Goal: Transaction & Acquisition: Purchase product/service

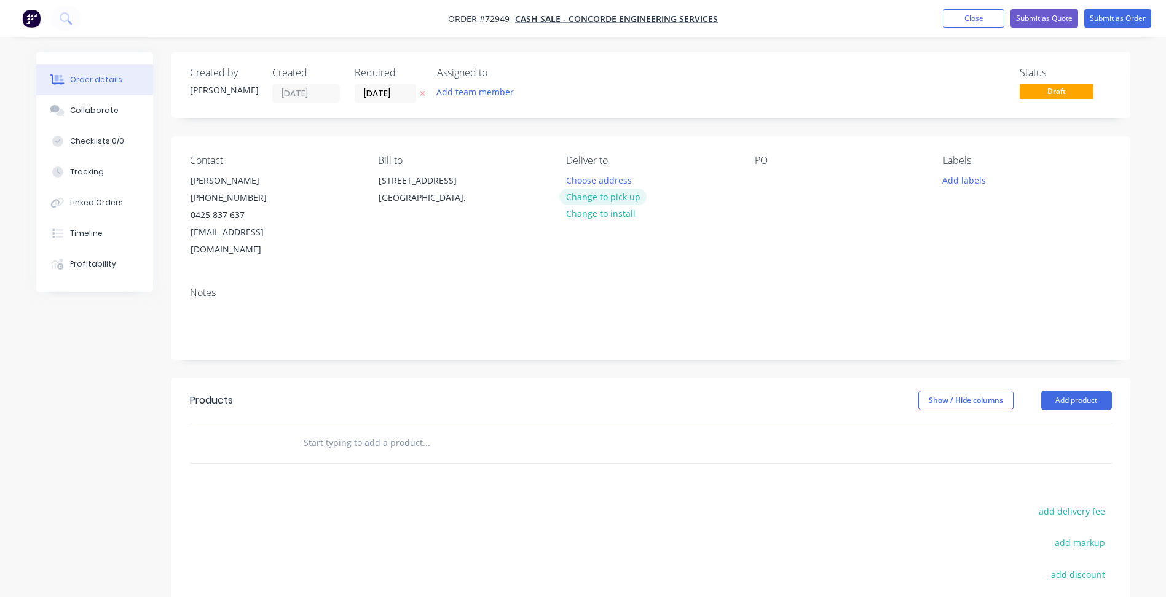
click at [582, 191] on button "Change to pick up" at bounding box center [602, 197] width 87 height 17
click at [763, 179] on div at bounding box center [765, 180] width 20 height 18
paste div
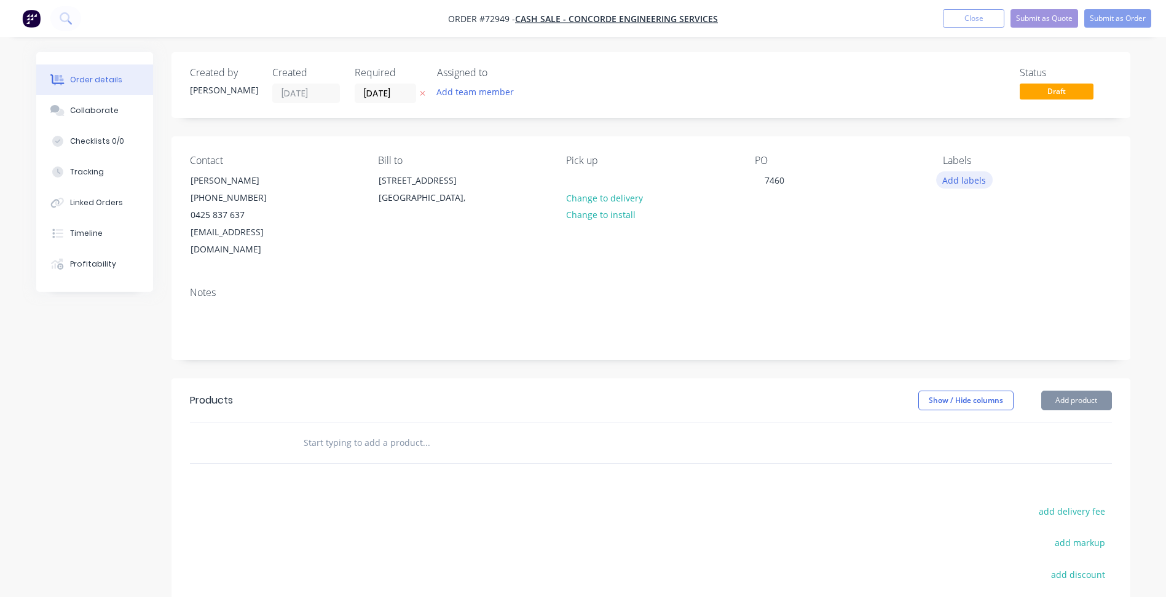
click at [952, 181] on button "Add labels" at bounding box center [964, 179] width 57 height 17
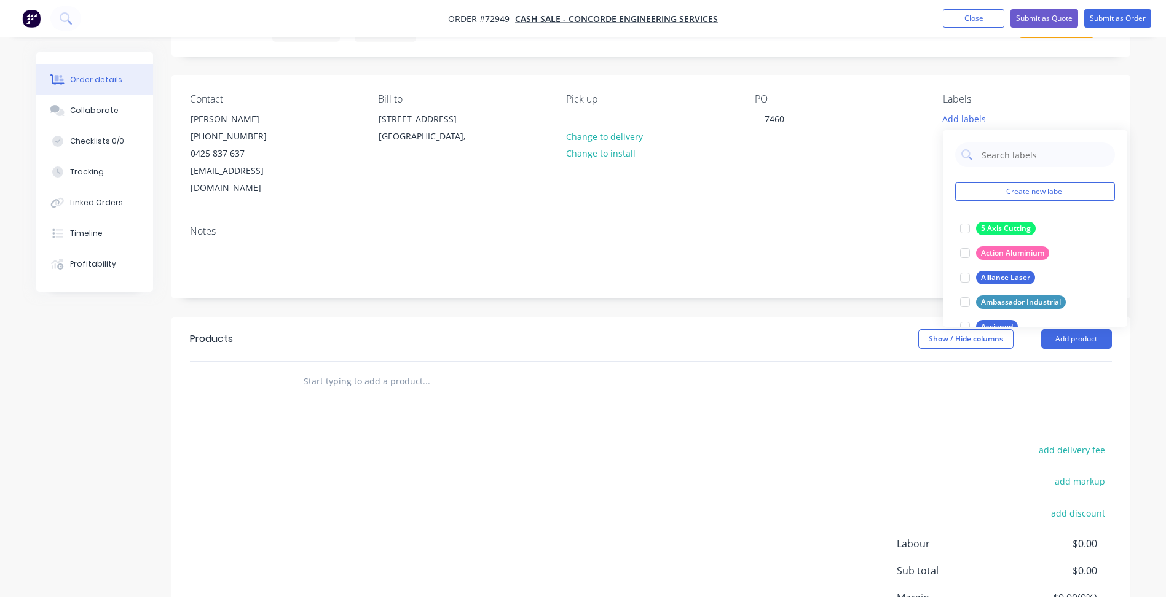
click at [819, 226] on div "Notes" at bounding box center [651, 232] width 922 height 12
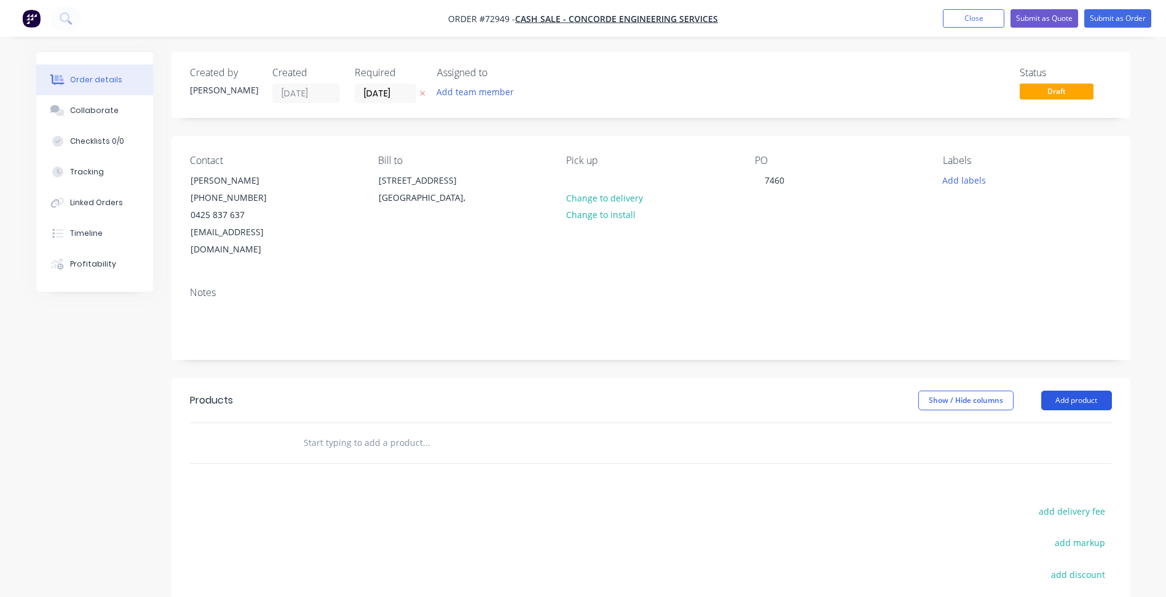
click at [1064, 391] on button "Add product" at bounding box center [1076, 401] width 71 height 20
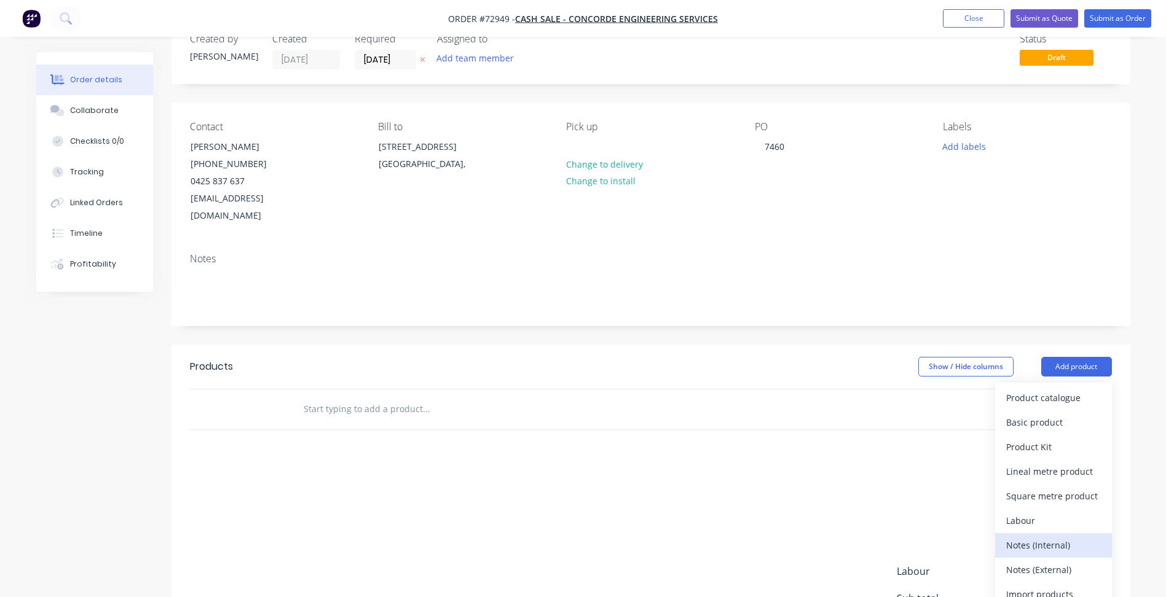
scroll to position [61, 0]
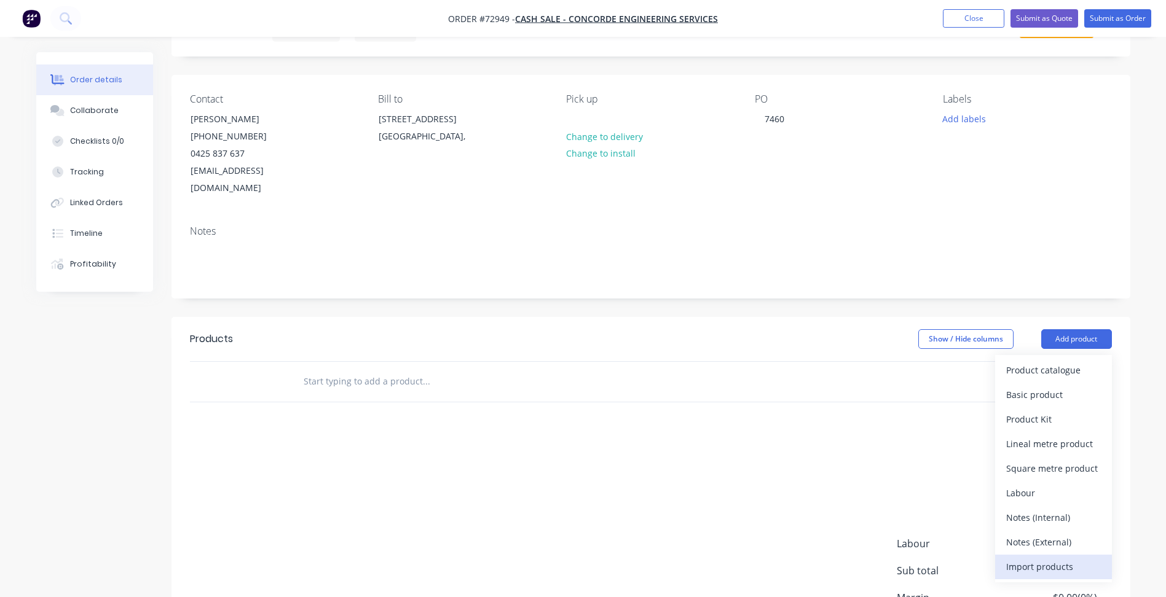
click at [1028, 558] on div "Import products" at bounding box center [1053, 567] width 95 height 18
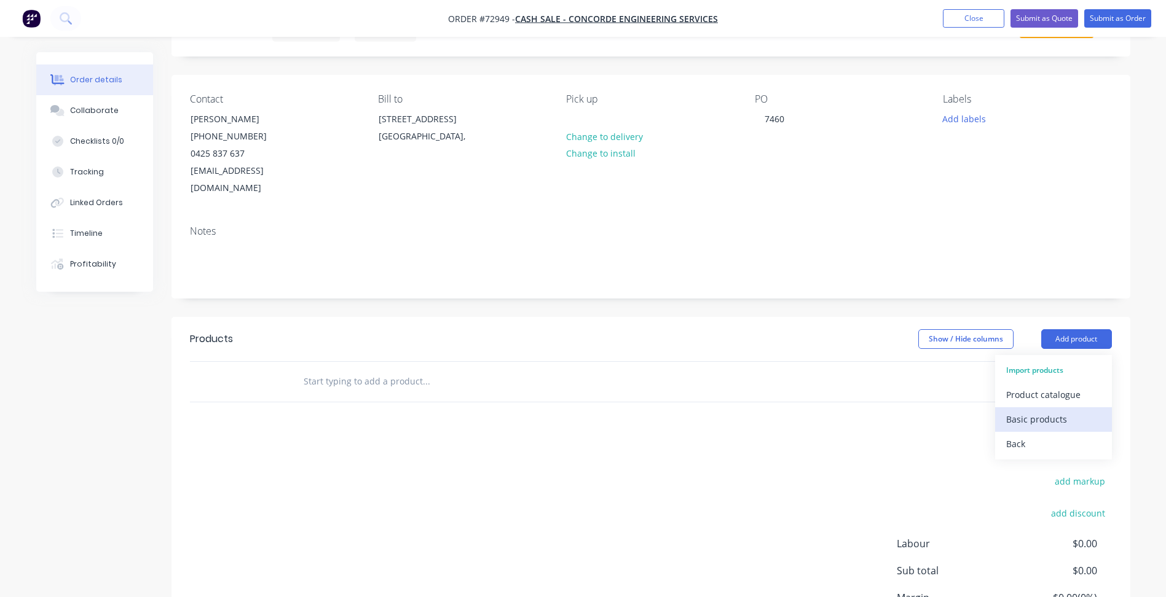
click at [1040, 414] on button "Basic products" at bounding box center [1053, 419] width 117 height 25
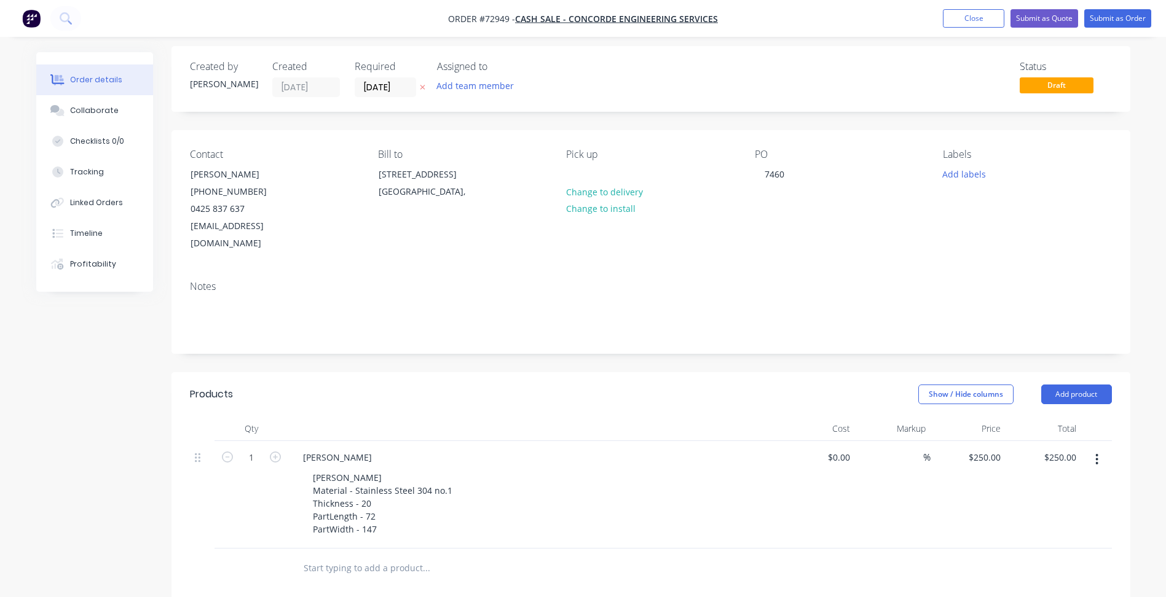
scroll to position [0, 0]
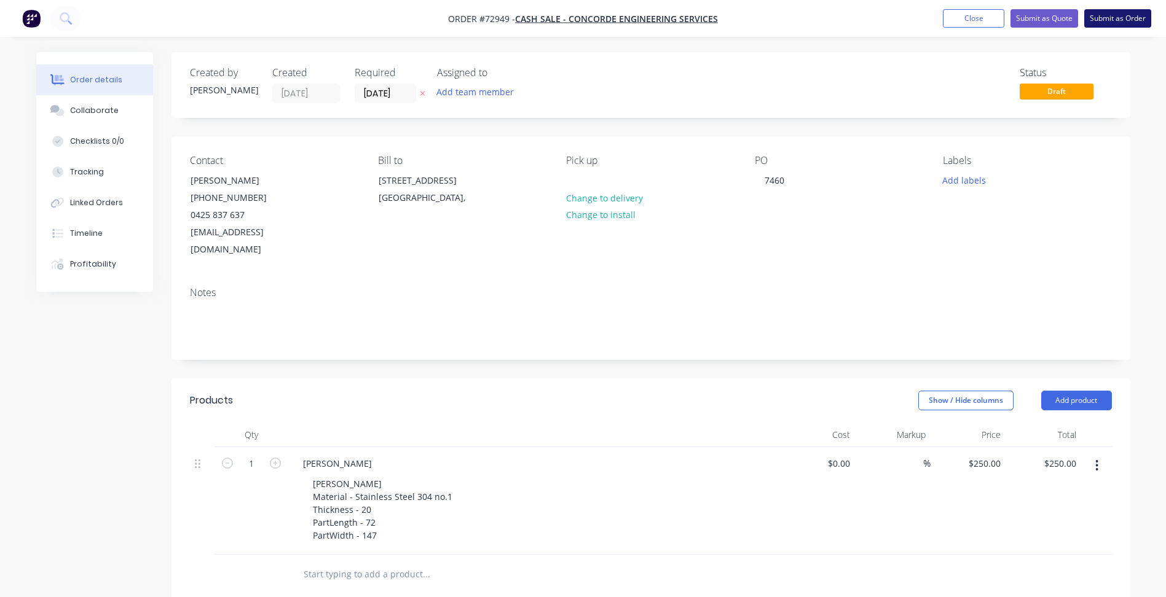
click at [1106, 21] on button "Submit as Order" at bounding box center [1117, 18] width 67 height 18
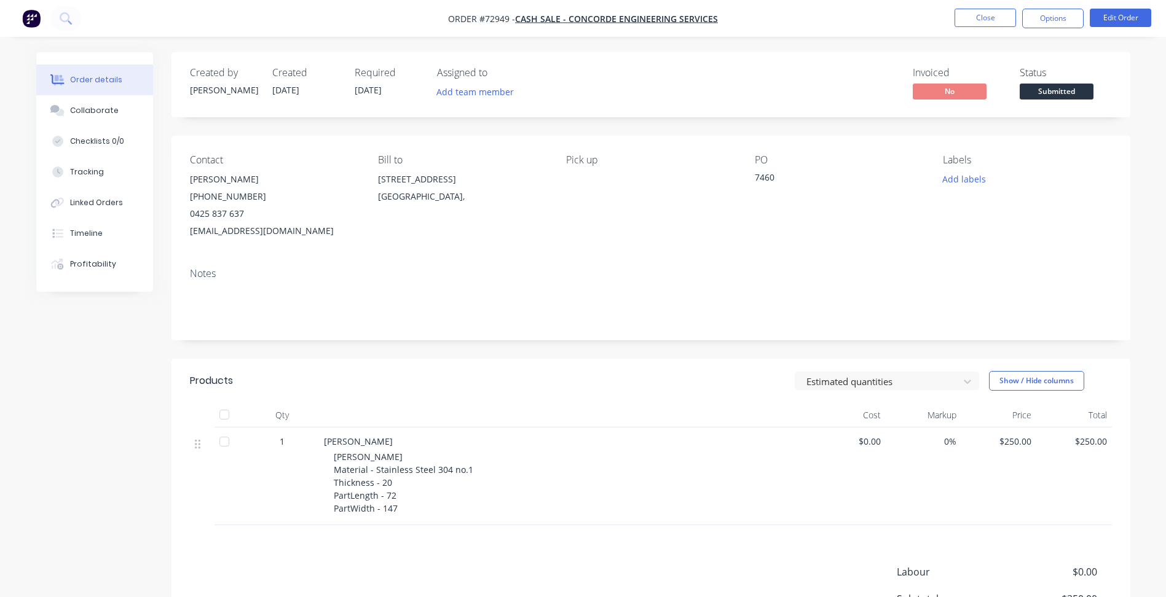
click at [1081, 91] on span "Submitted" at bounding box center [1057, 91] width 74 height 15
click at [999, 19] on button "Close" at bounding box center [984, 18] width 61 height 18
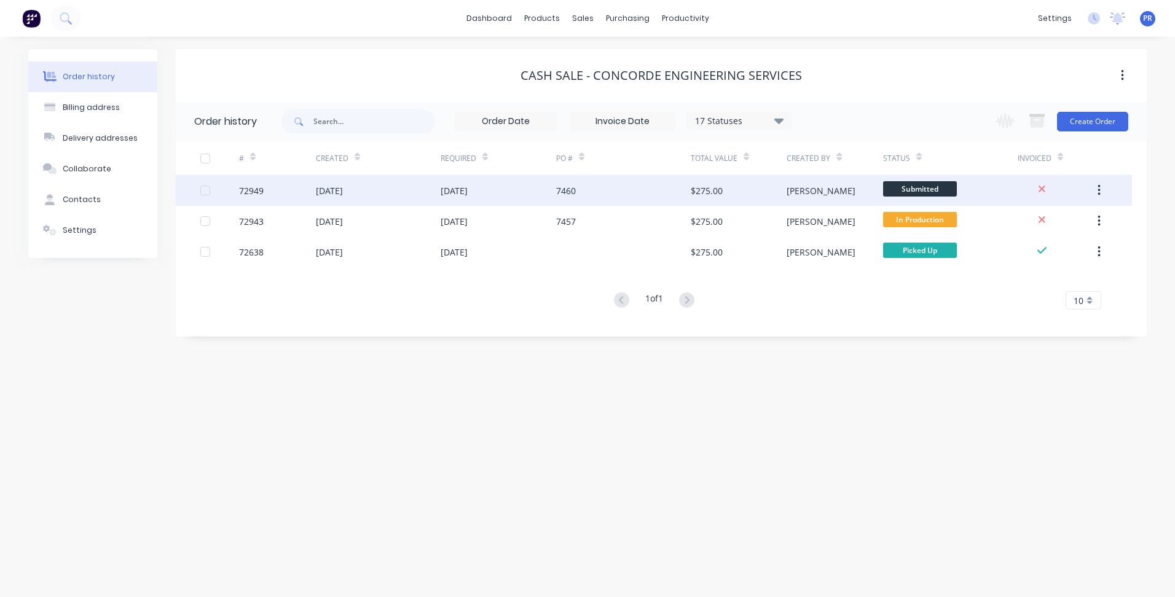
click at [980, 184] on div "Submitted" at bounding box center [950, 190] width 135 height 31
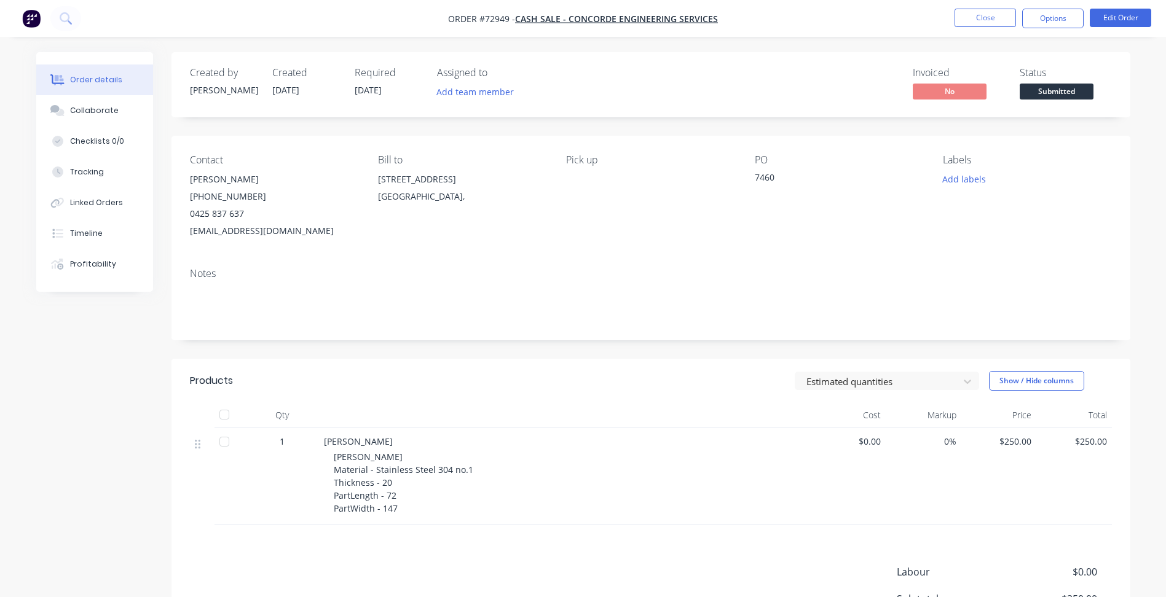
click at [1061, 96] on span "Submitted" at bounding box center [1057, 91] width 74 height 15
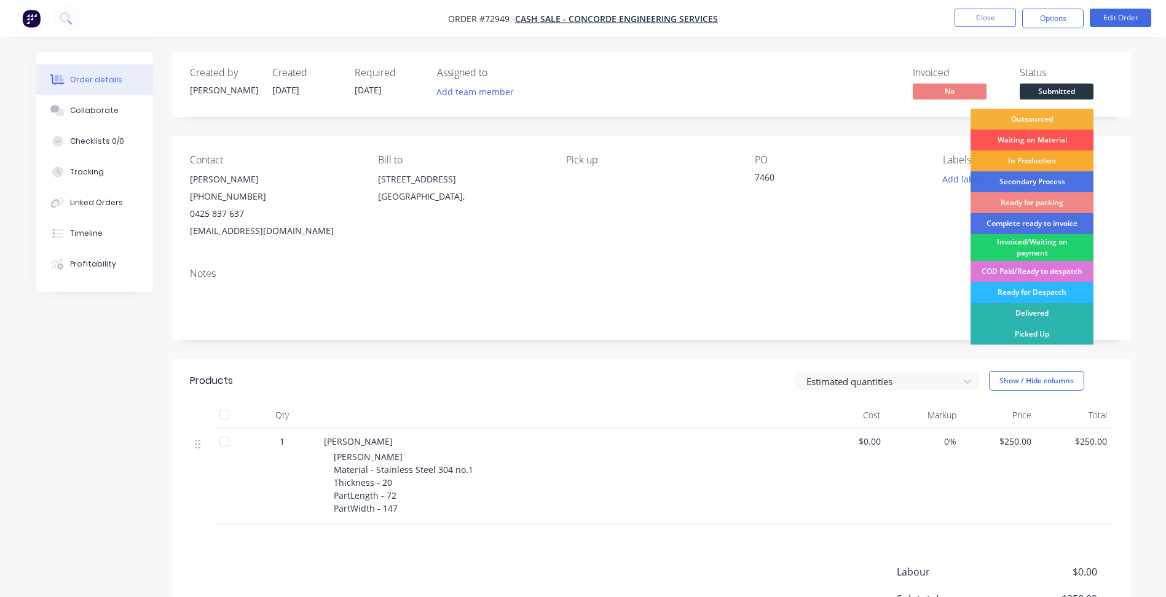
click at [1030, 156] on div "In Production" at bounding box center [1031, 161] width 123 height 21
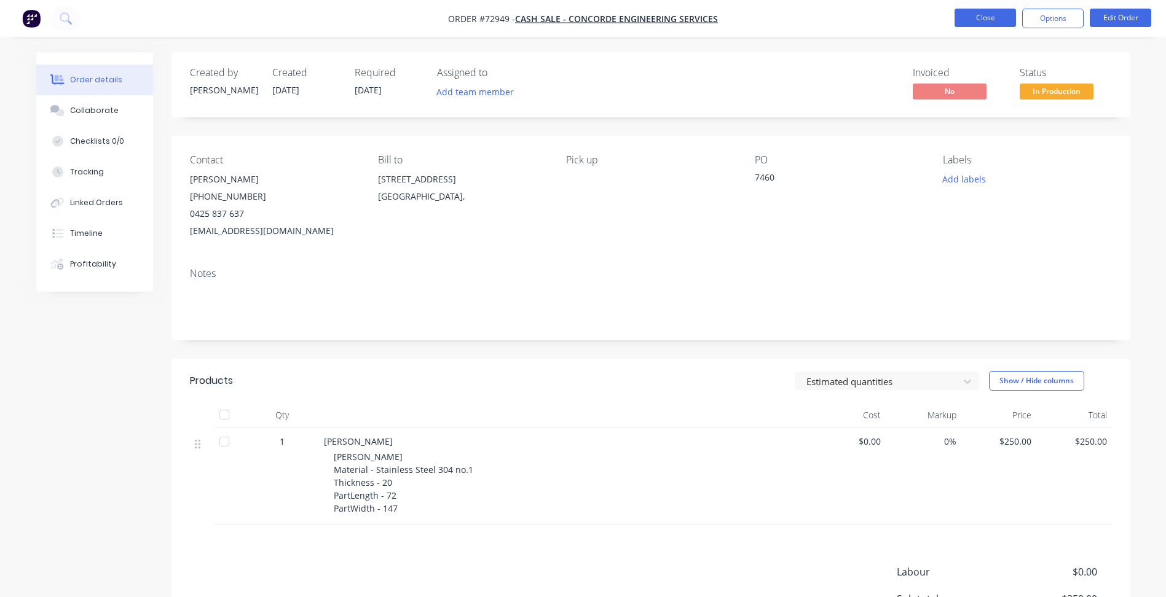
click at [984, 20] on button "Close" at bounding box center [984, 18] width 61 height 18
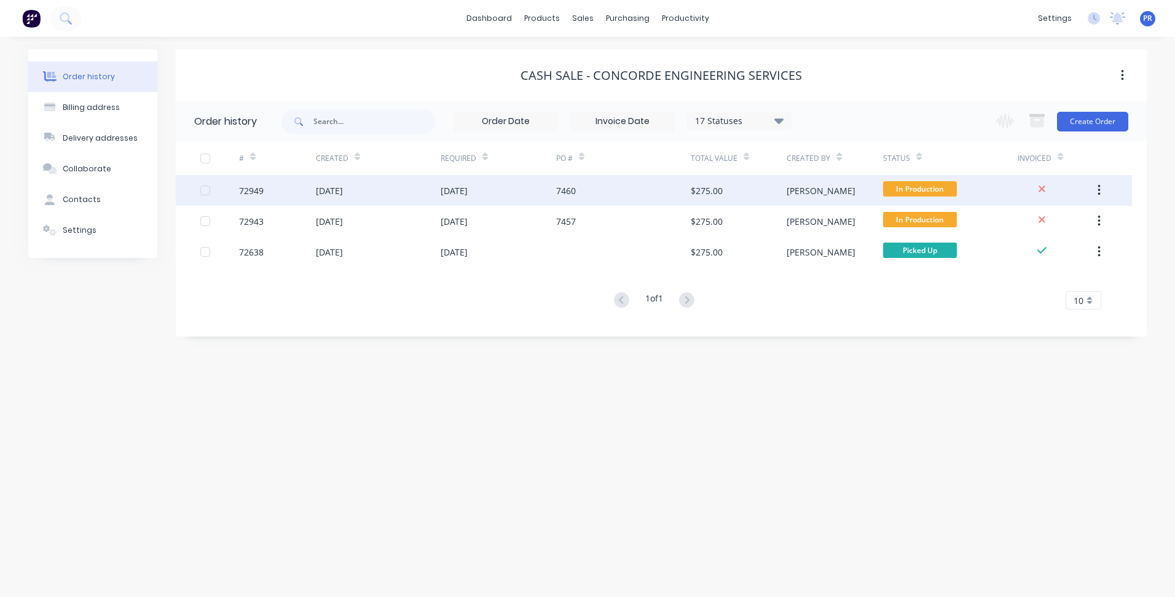
click at [977, 195] on div "In Production" at bounding box center [950, 190] width 135 height 31
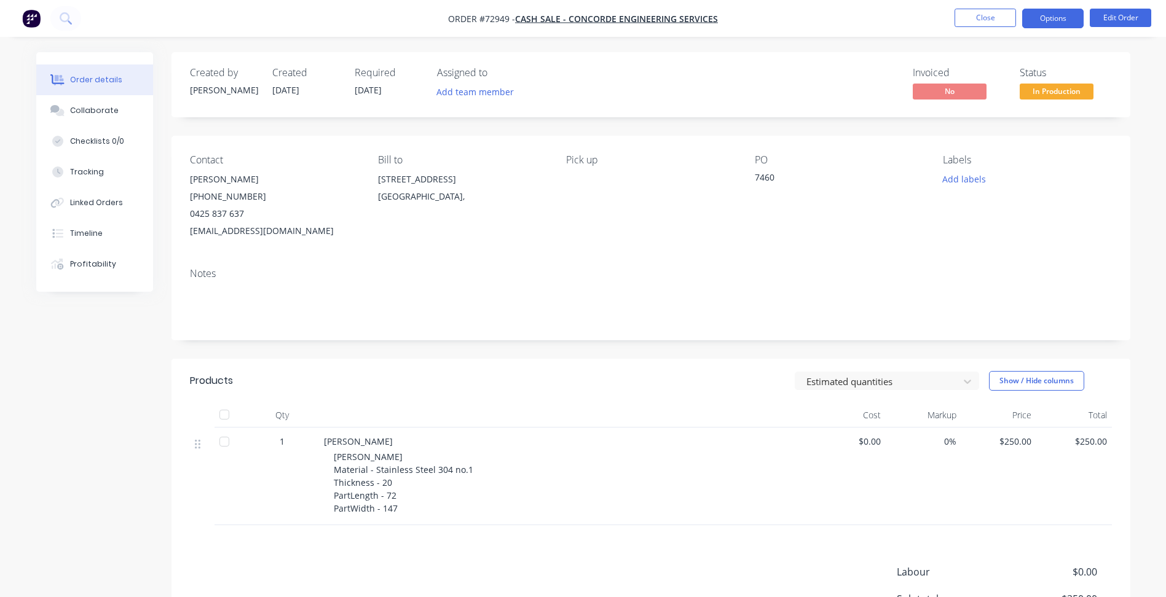
click at [1045, 23] on button "Options" at bounding box center [1052, 19] width 61 height 20
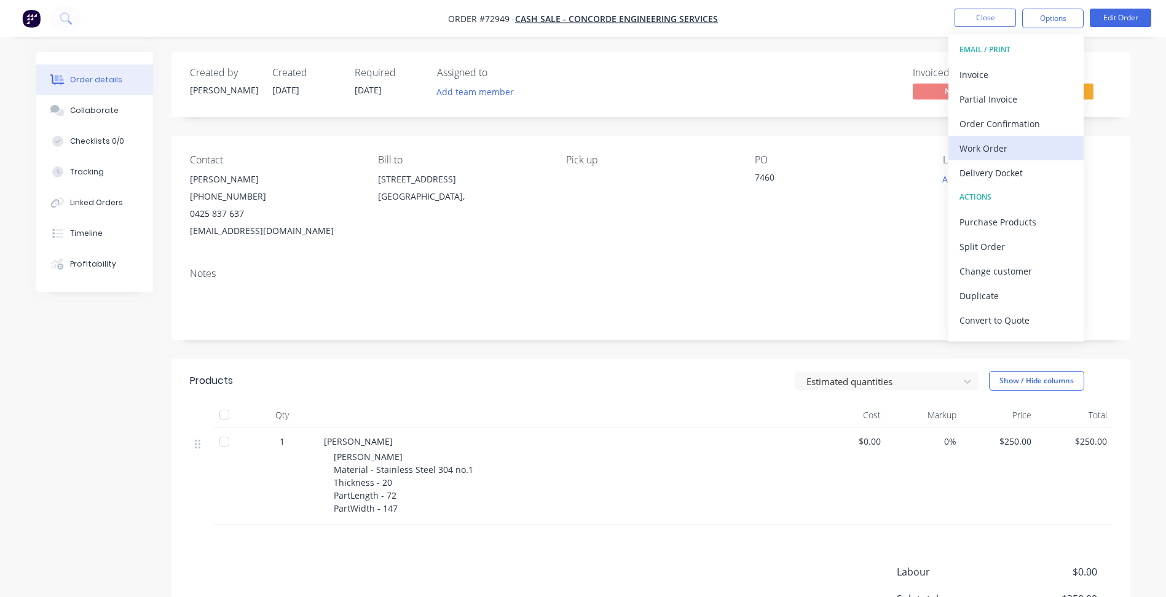
click at [991, 154] on div "Work Order" at bounding box center [1015, 148] width 113 height 18
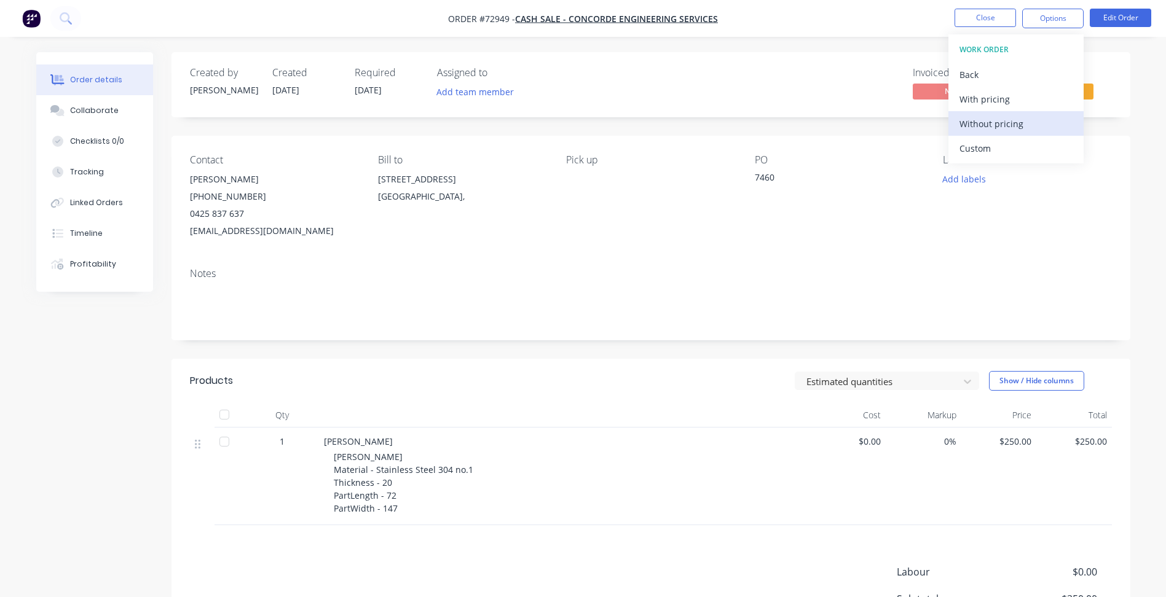
click at [1009, 122] on div "Without pricing" at bounding box center [1015, 124] width 113 height 18
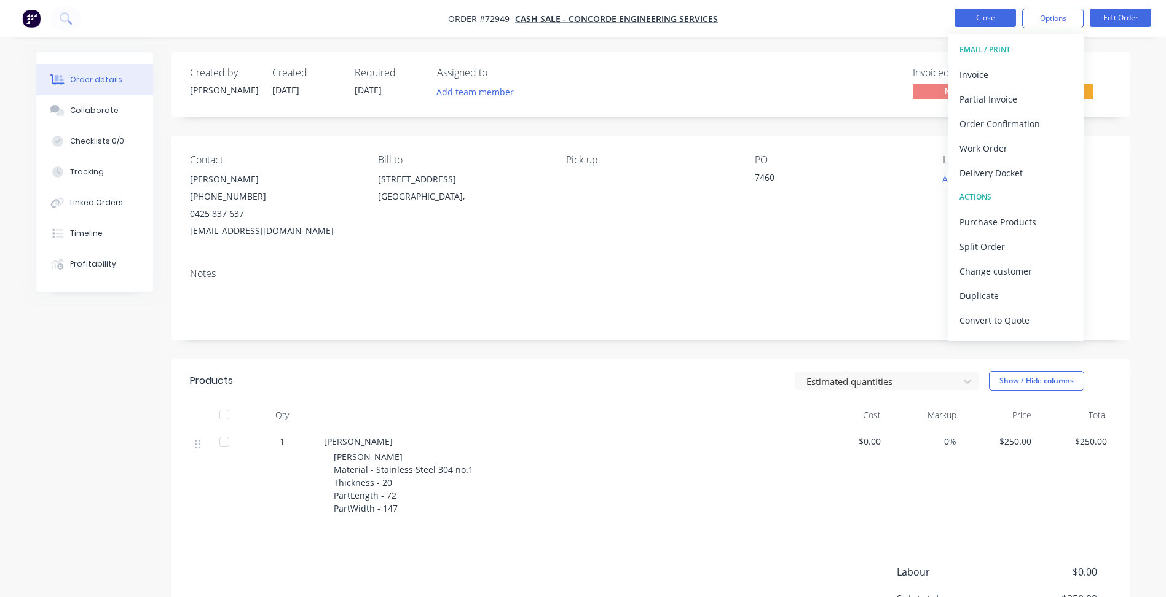
click at [968, 26] on button "Close" at bounding box center [984, 18] width 61 height 18
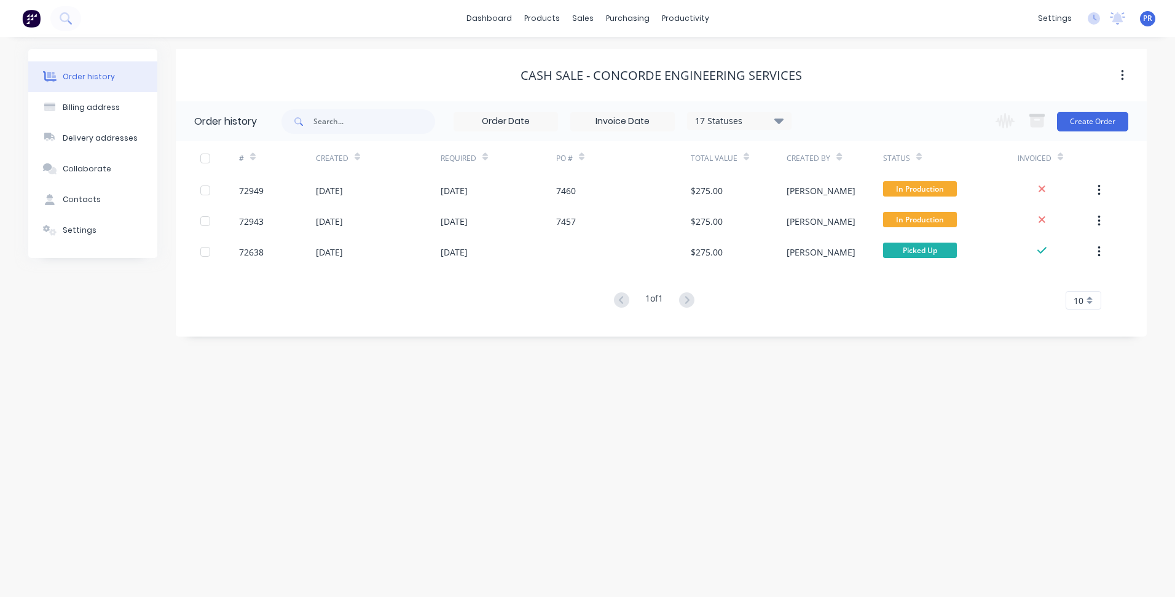
click at [261, 408] on div "Order history Billing address Delivery addresses Collaborate Contacts Settings …" at bounding box center [587, 317] width 1175 height 560
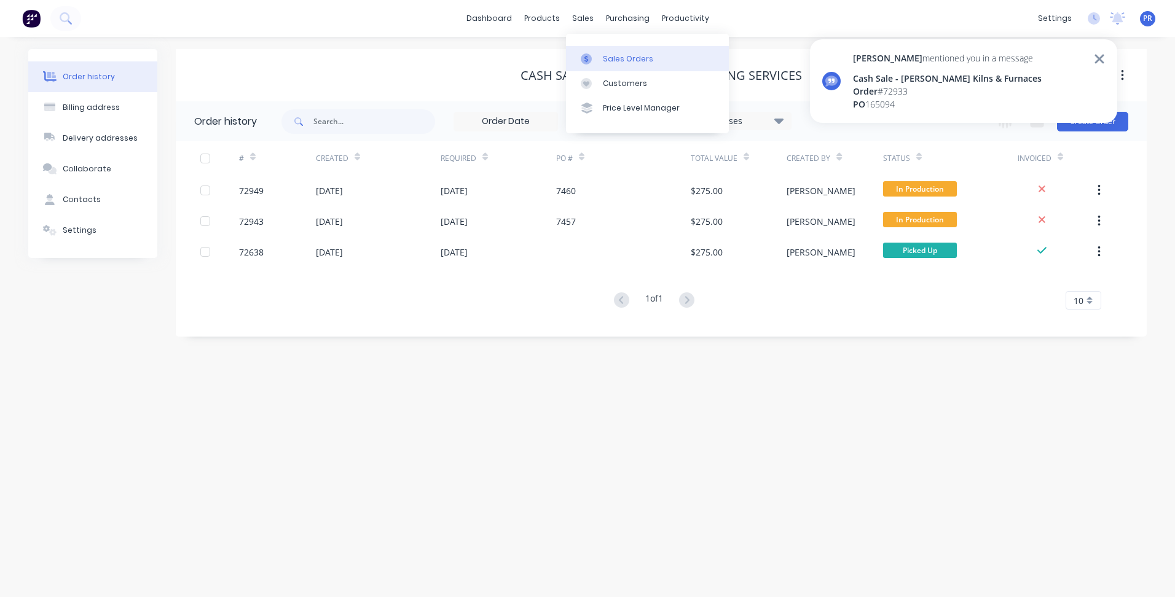
click at [603, 54] on div "Sales Orders" at bounding box center [628, 58] width 50 height 11
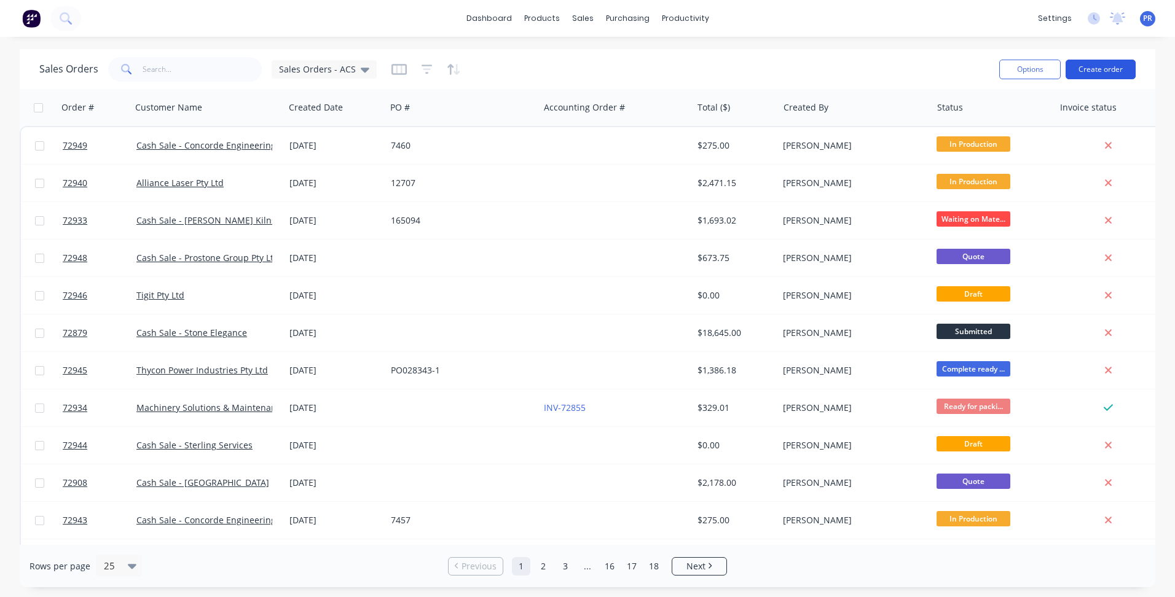
click at [1117, 73] on button "Create order" at bounding box center [1101, 70] width 70 height 20
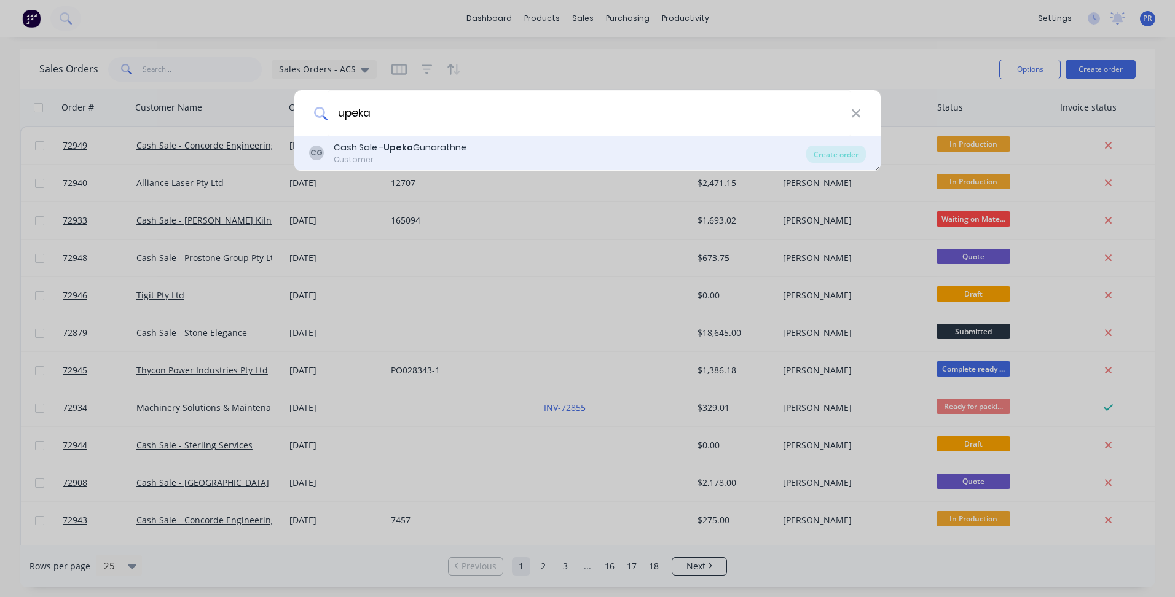
type input "upeka"
click at [415, 143] on div "Cash Sale - Upeka Gunarathne" at bounding box center [400, 147] width 133 height 13
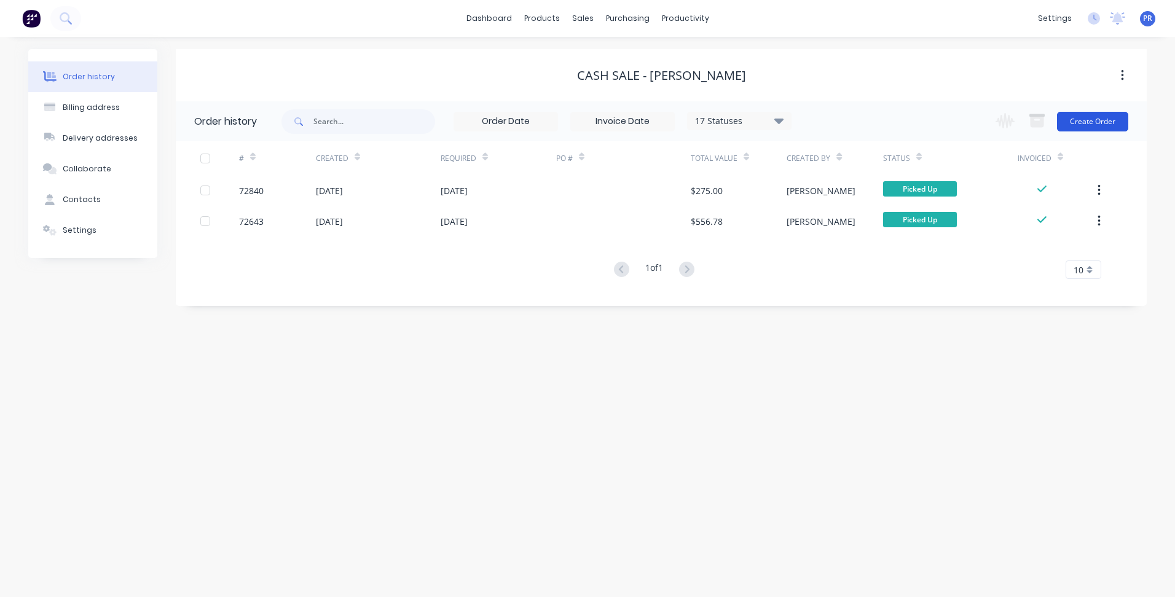
click at [1088, 130] on button "Create Order" at bounding box center [1092, 122] width 71 height 20
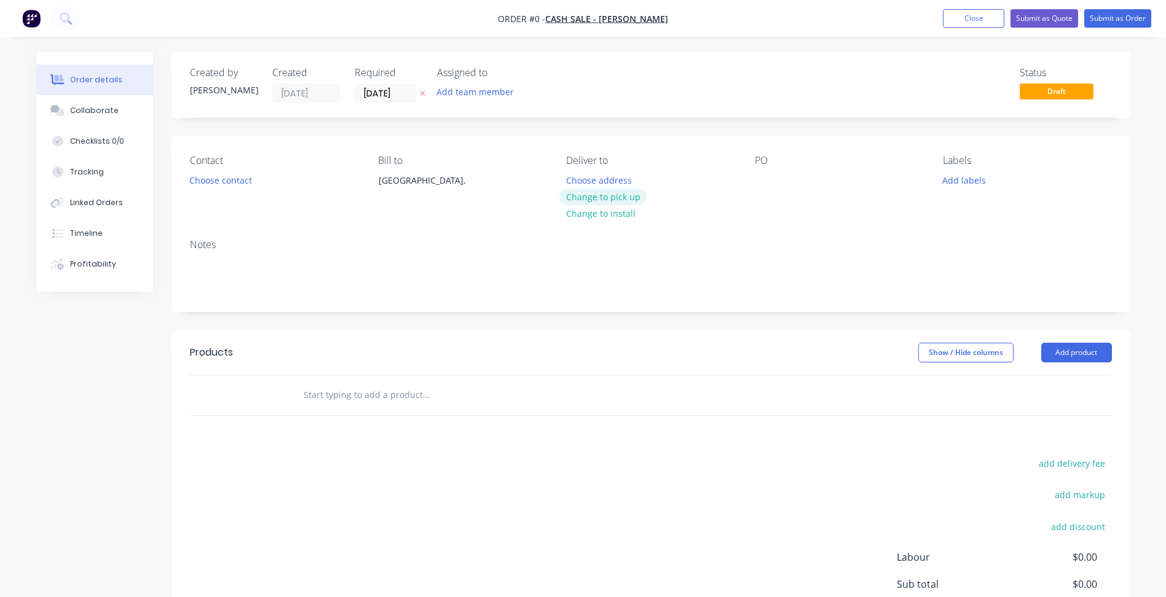
click at [599, 198] on button "Change to pick up" at bounding box center [602, 197] width 87 height 17
click at [236, 178] on button "Choose contact" at bounding box center [221, 179] width 76 height 17
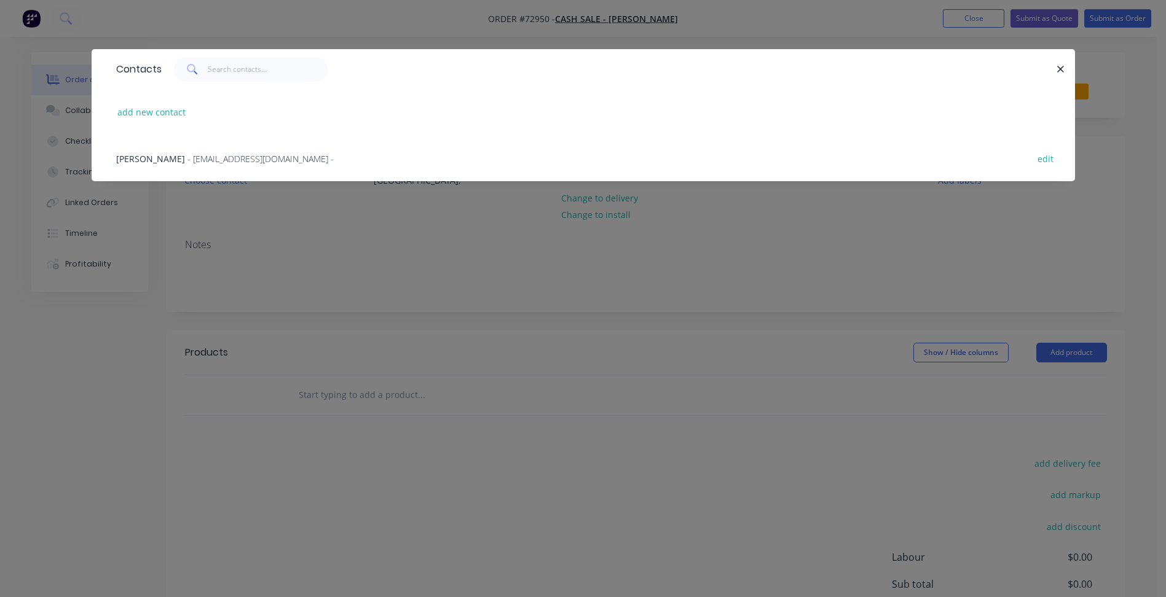
click at [199, 159] on span "- upekasandaruwan@gmail.com -" at bounding box center [260, 159] width 146 height 12
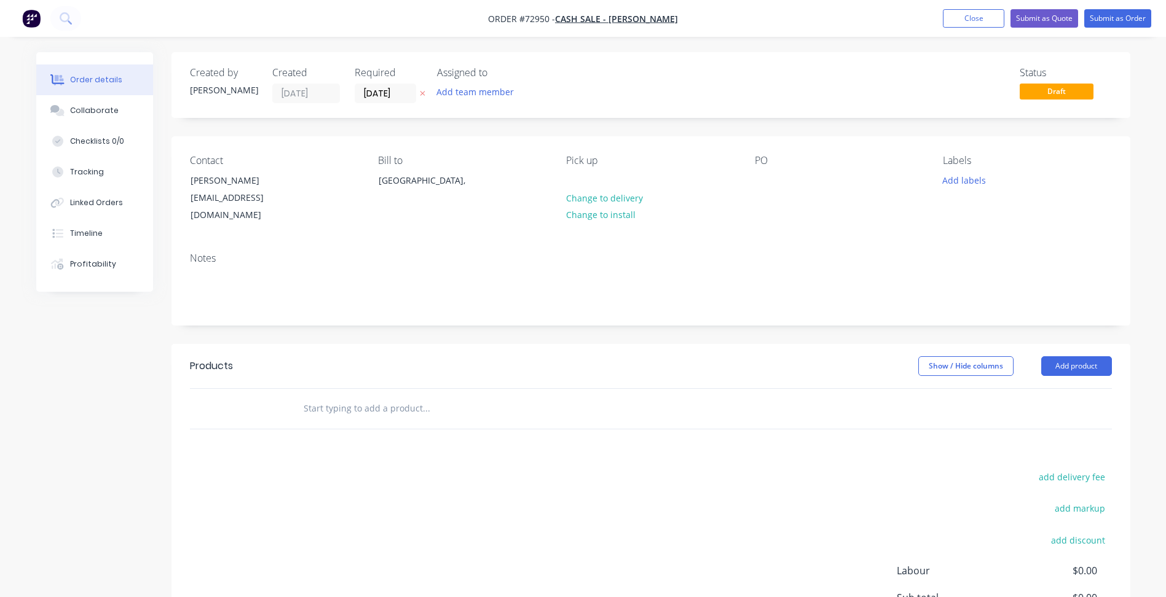
click at [371, 85] on label "[DATE]" at bounding box center [385, 94] width 61 height 20
click at [371, 85] on input "[DATE]" at bounding box center [385, 93] width 60 height 18
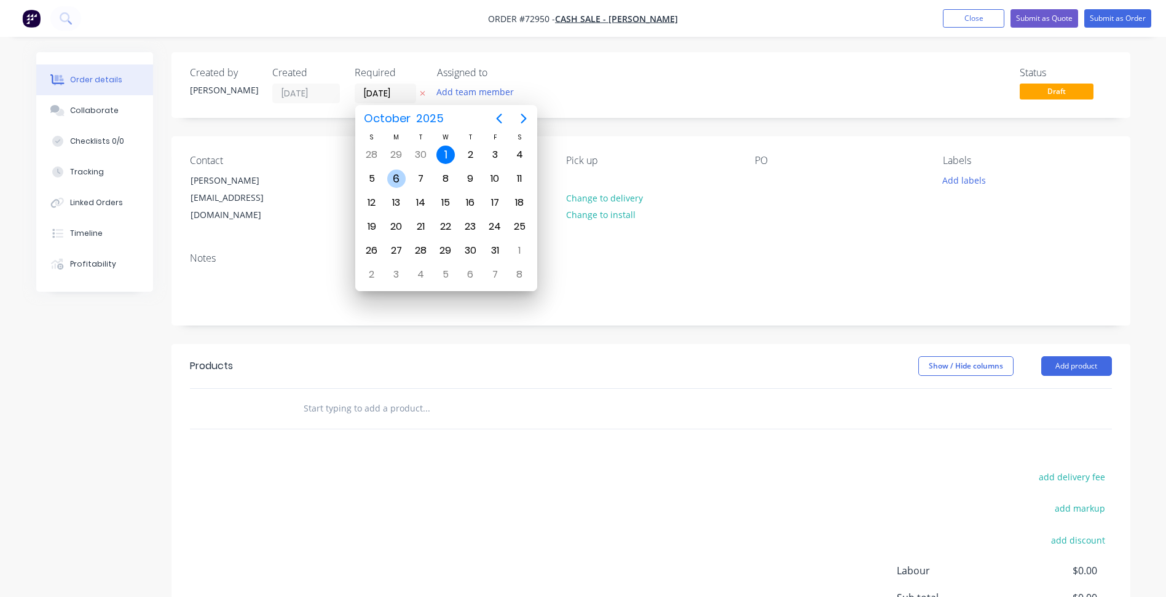
click at [401, 181] on div "6" at bounding box center [396, 179] width 18 height 18
type input "06/10/25"
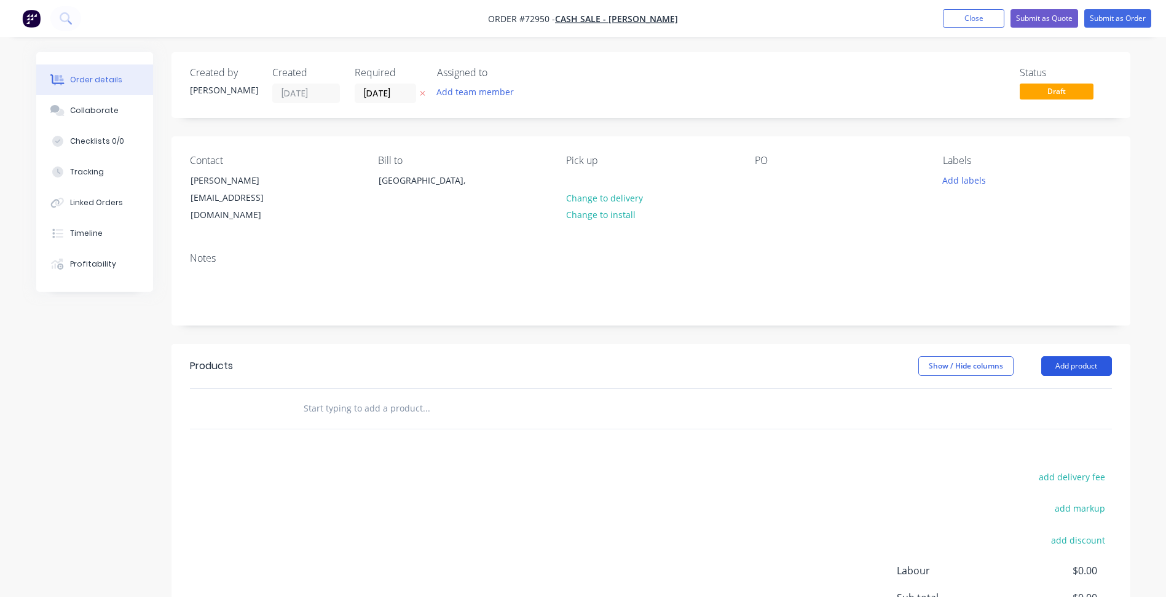
click at [1086, 357] on button "Add product" at bounding box center [1076, 366] width 71 height 20
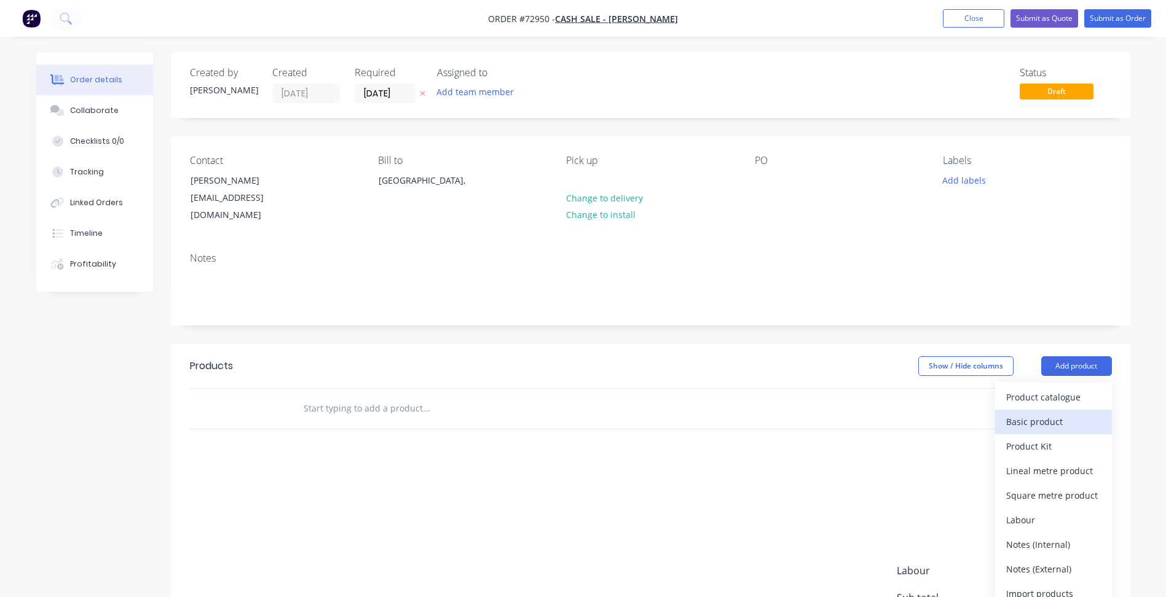
click at [1032, 413] on div "Basic product" at bounding box center [1053, 422] width 95 height 18
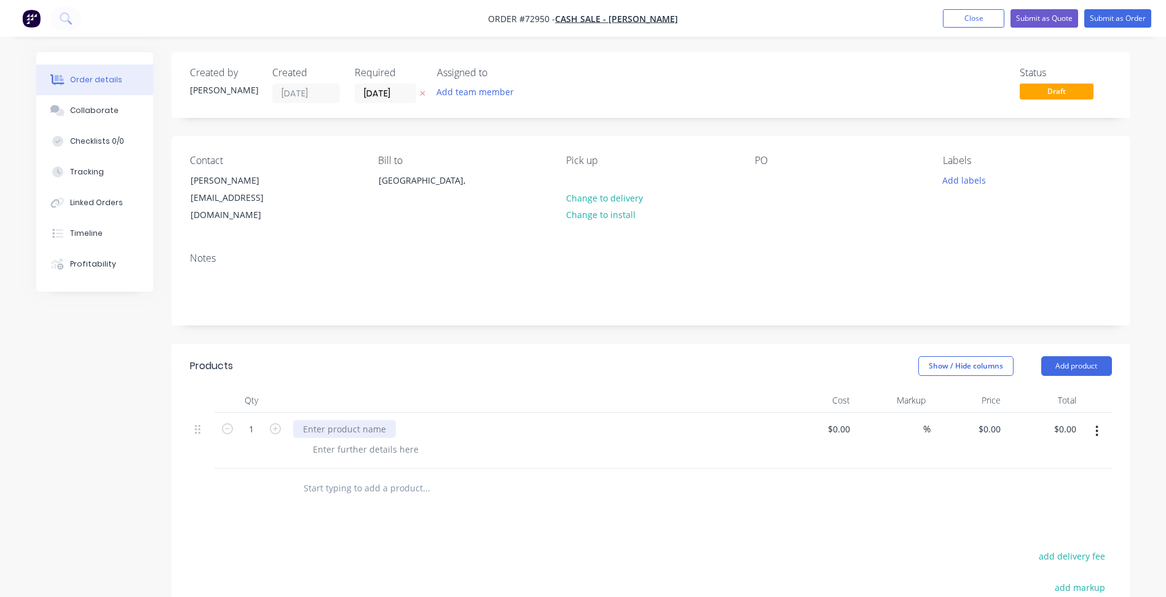
click at [328, 420] on div at bounding box center [344, 429] width 103 height 18
click at [1100, 420] on button "button" at bounding box center [1096, 431] width 29 height 22
click at [1043, 528] on div "Delete" at bounding box center [1053, 537] width 95 height 18
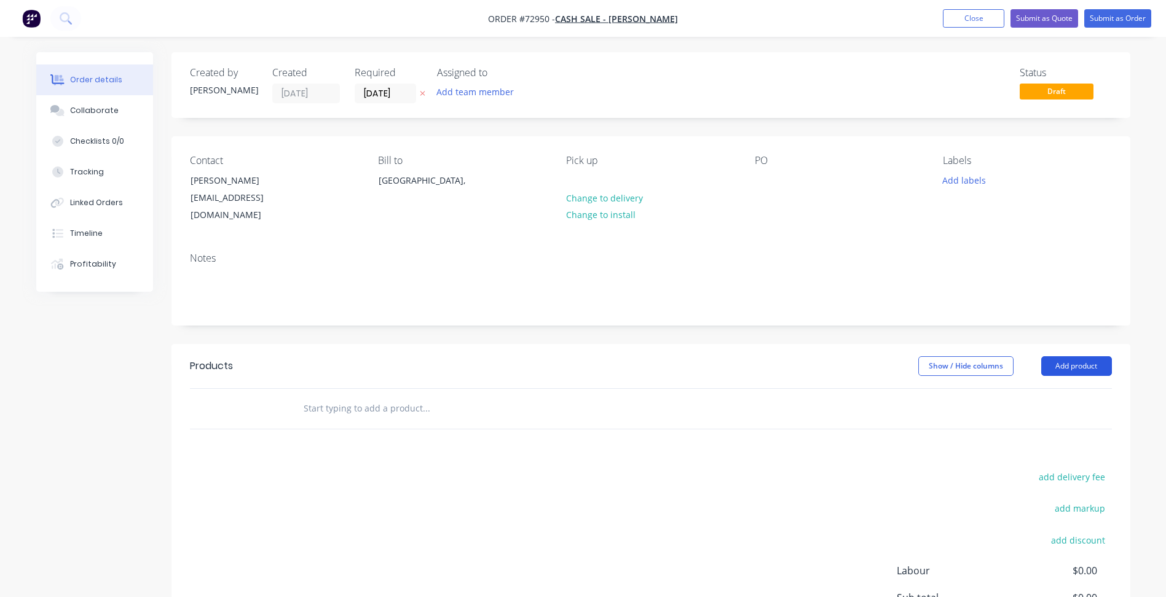
click at [1074, 356] on button "Add product" at bounding box center [1076, 366] width 71 height 20
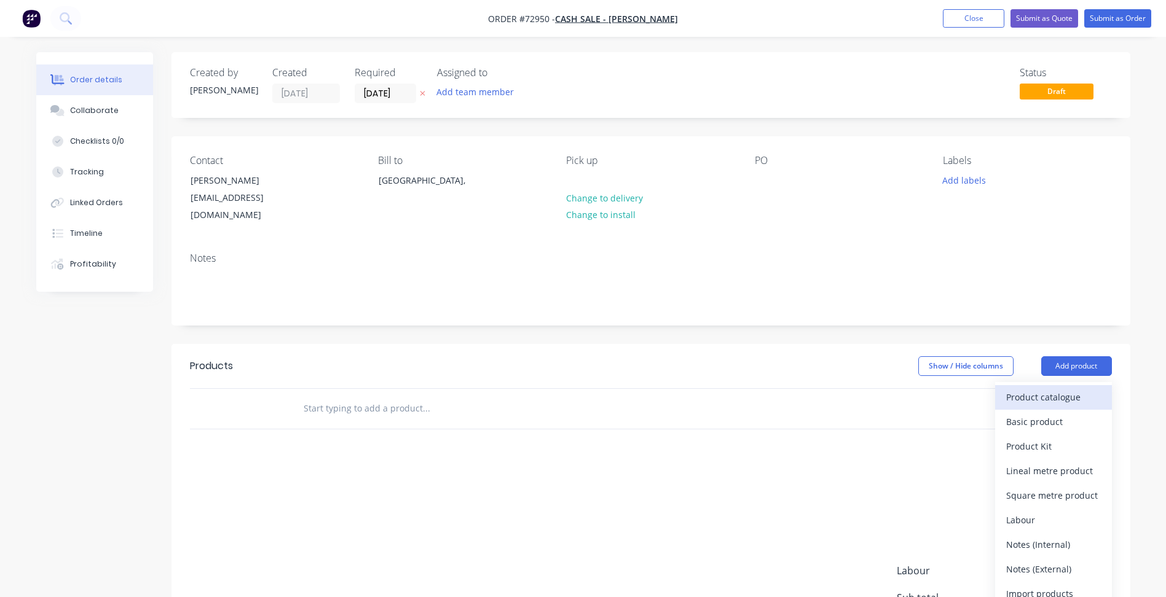
click at [1035, 391] on div "Product catalogue" at bounding box center [1053, 397] width 95 height 18
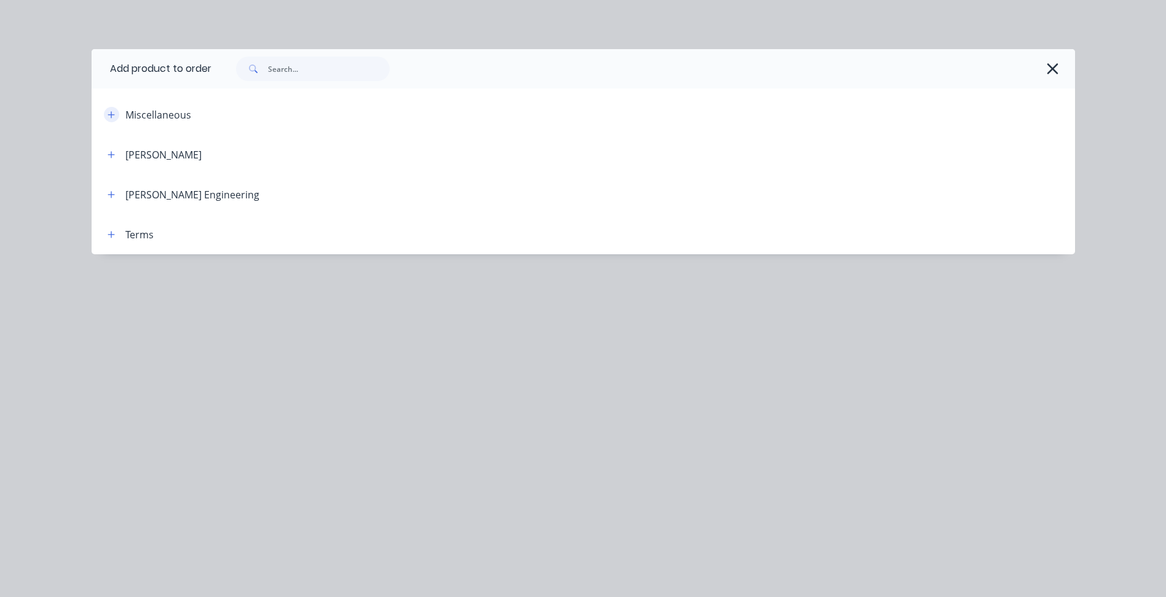
click at [112, 116] on icon "button" at bounding box center [111, 115] width 7 height 9
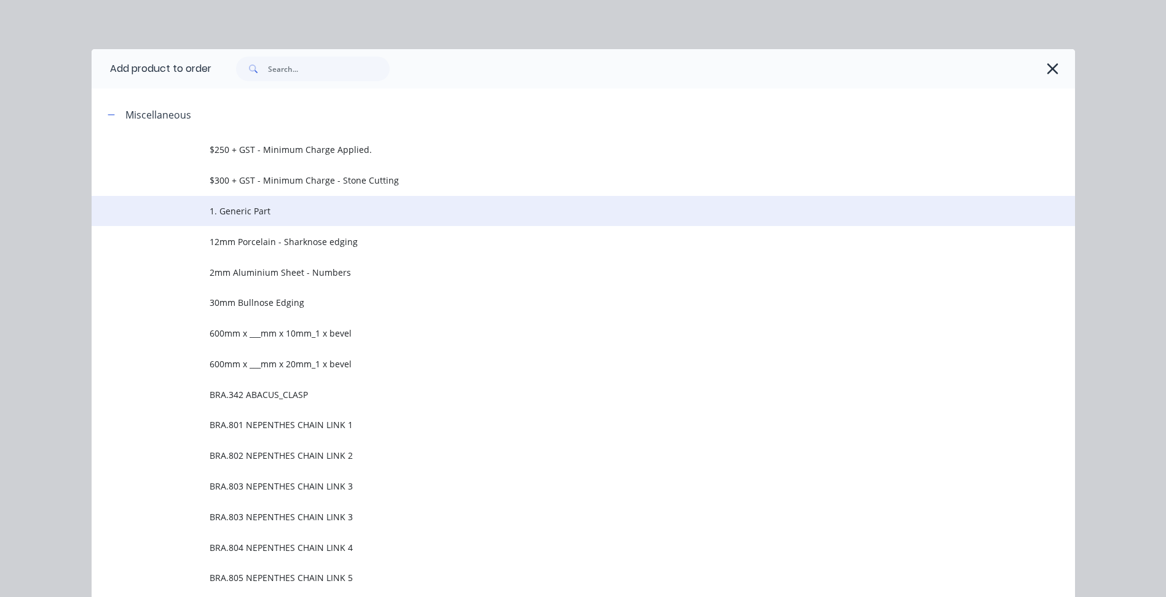
click at [243, 215] on span "1. Generic Part" at bounding box center [556, 211] width 692 height 13
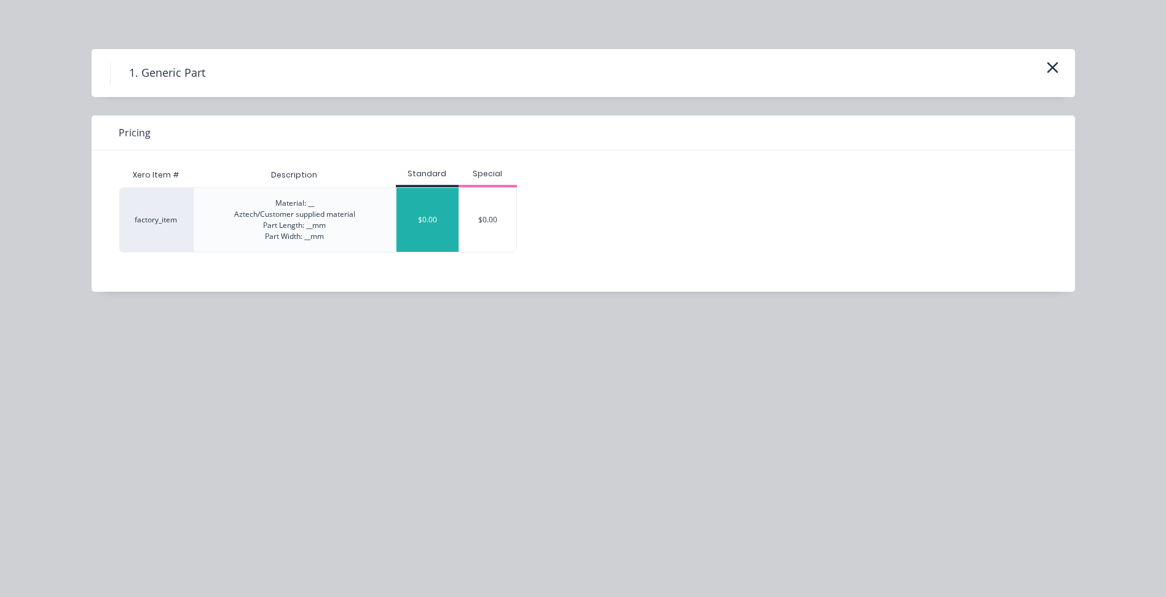
click at [433, 229] on div "$0.00" at bounding box center [427, 220] width 62 height 64
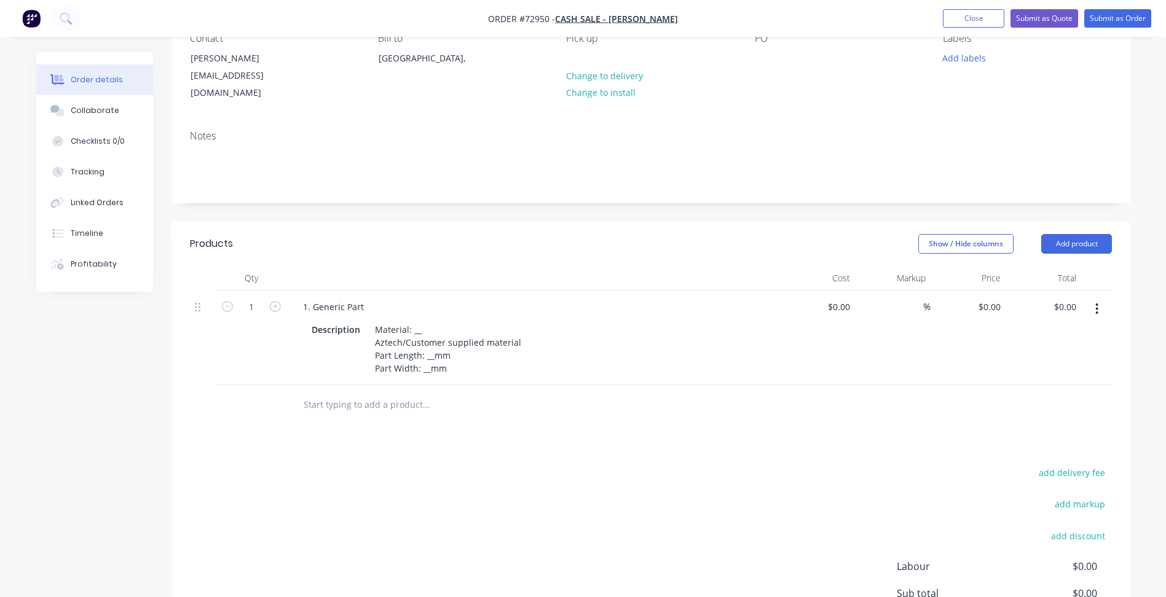
scroll to position [123, 0]
click at [337, 297] on div "1. Generic Part" at bounding box center [333, 306] width 81 height 18
drag, startPoint x: 364, startPoint y: 293, endPoint x: 196, endPoint y: 278, distance: 169.1
click at [256, 290] on div "1 1. Generic Part Description Material: __ Aztech/Customer supplied material Pa…" at bounding box center [651, 337] width 922 height 95
click at [278, 301] on icon "button" at bounding box center [275, 306] width 11 height 11
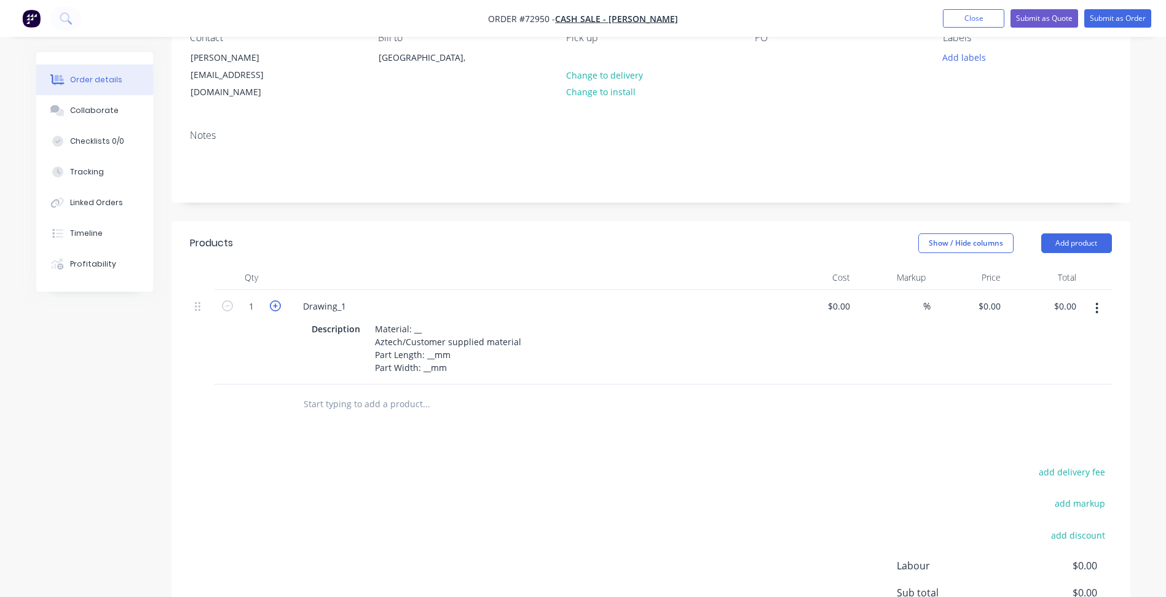
type input "2"
click at [428, 320] on div "Material: __ Aztech/Customer supplied material Part Length: __mm Part Width: __…" at bounding box center [448, 348] width 156 height 57
click at [983, 290] on div "0 $0.00" at bounding box center [968, 337] width 76 height 95
type input "$83.3333"
type input "$166.67"
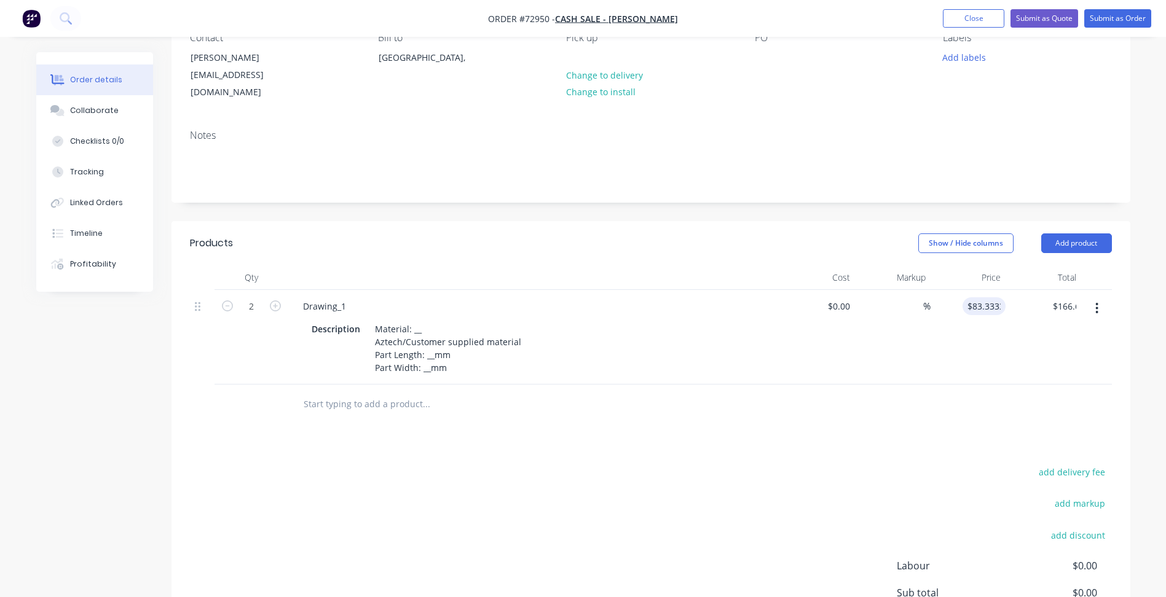
click at [1099, 302] on button "button" at bounding box center [1096, 308] width 29 height 22
click at [1050, 356] on div "Duplicate" at bounding box center [1053, 365] width 95 height 18
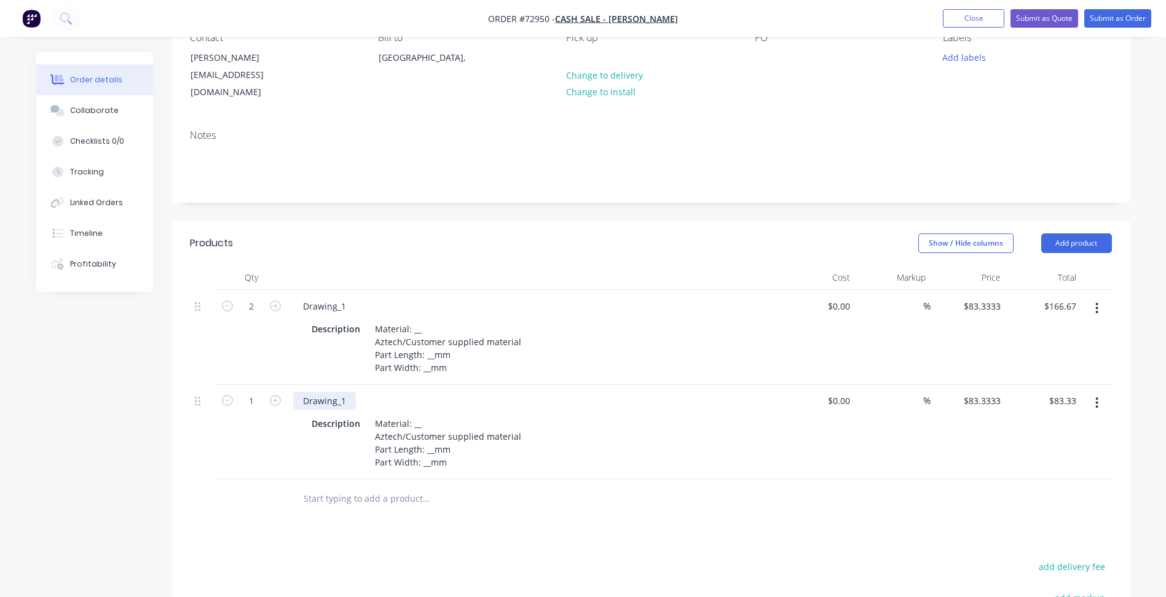
click at [347, 392] on div "Drawing_1" at bounding box center [324, 401] width 63 height 18
drag, startPoint x: 411, startPoint y: 315, endPoint x: 429, endPoint y: 312, distance: 18.1
click at [429, 320] on div "Material: __ Aztech/Customer supplied material Part Length: __mm Part Width: __…" at bounding box center [448, 348] width 156 height 57
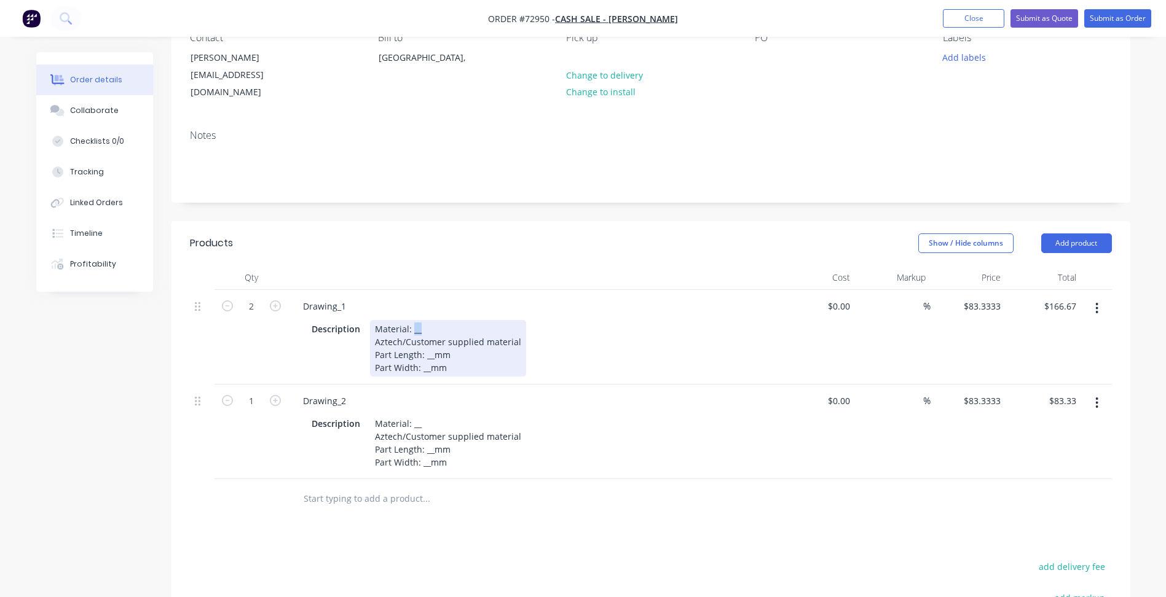
click at [429, 320] on div "Material: __ Aztech/Customer supplied material Part Length: __mm Part Width: __…" at bounding box center [448, 348] width 156 height 57
click at [436, 320] on div "Material: 1mm Aztech/Customer supplied material Part Length: __mm Part Width: _…" at bounding box center [448, 348] width 156 height 57
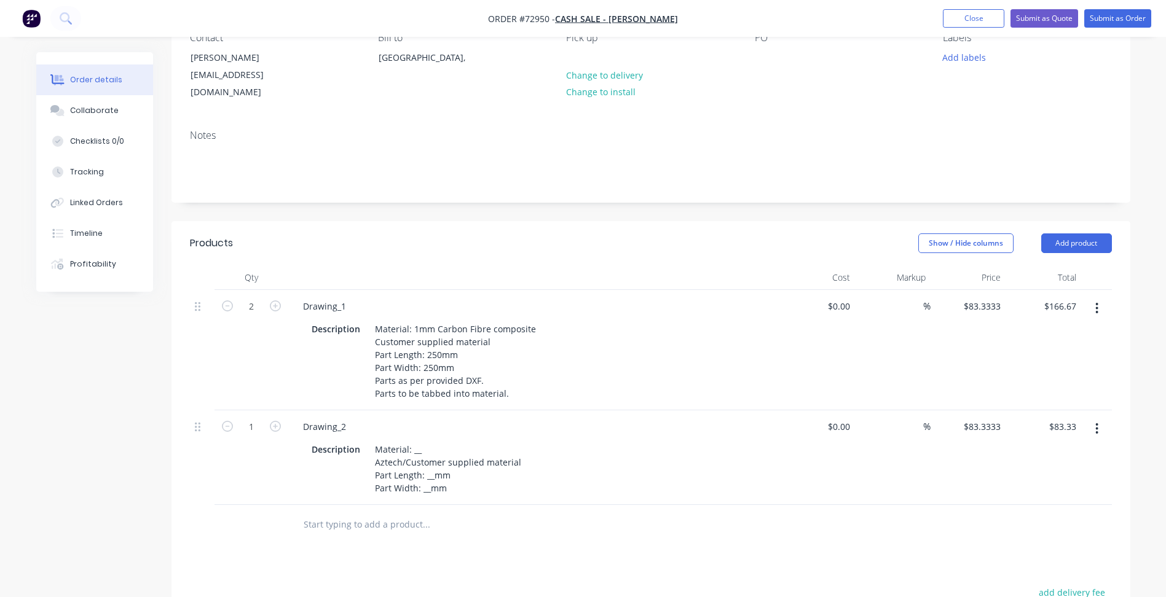
click at [1096, 423] on icon "button" at bounding box center [1097, 428] width 2 height 11
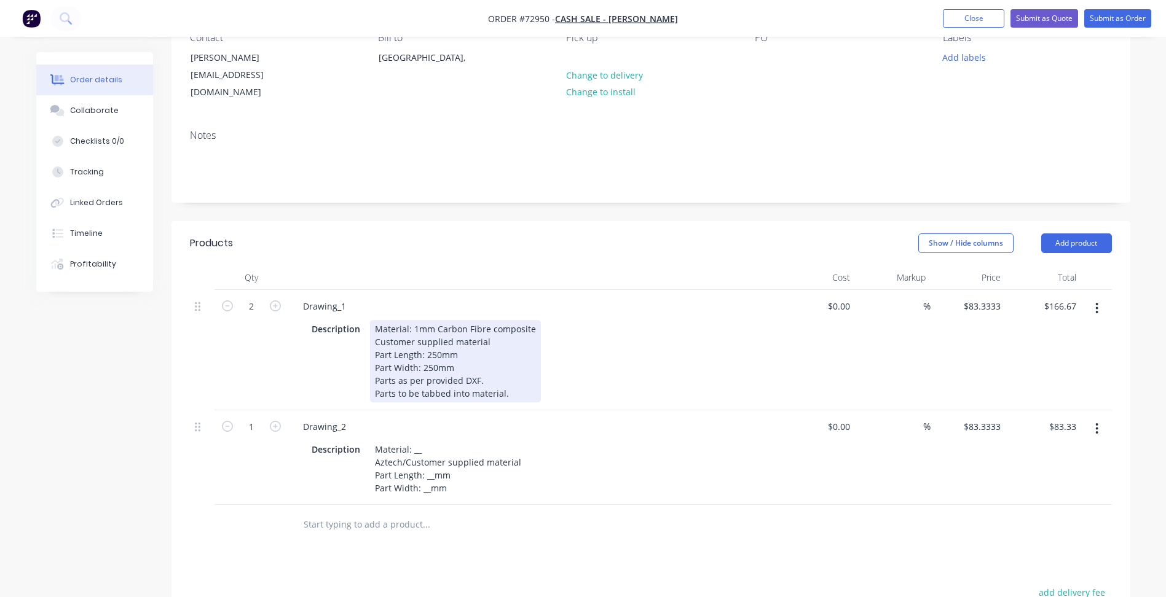
click at [515, 374] on div "Material: 1mm Carbon Fibre composite Customer supplied material Part Length: 25…" at bounding box center [455, 361] width 171 height 82
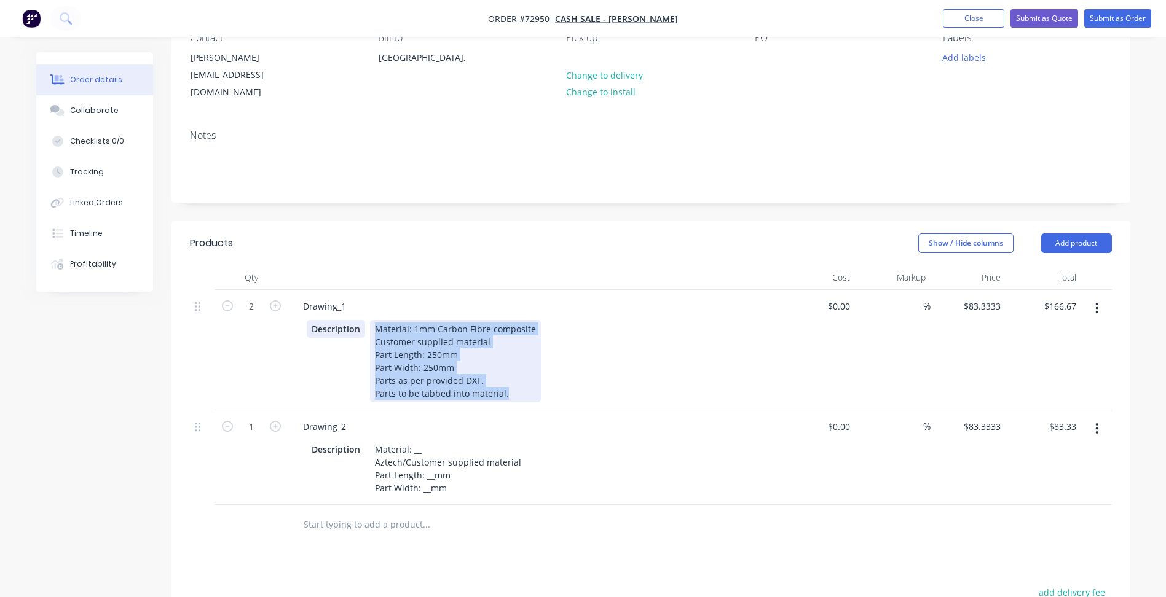
drag, startPoint x: 441, startPoint y: 352, endPoint x: 326, endPoint y: 312, distance: 122.2
click at [326, 320] on div "Description Material: 1mm Carbon Fibre composite Customer supplied material Par…" at bounding box center [532, 361] width 450 height 82
copy div "Material: 1mm Carbon Fibre composite Customer supplied material Part Length: 25…"
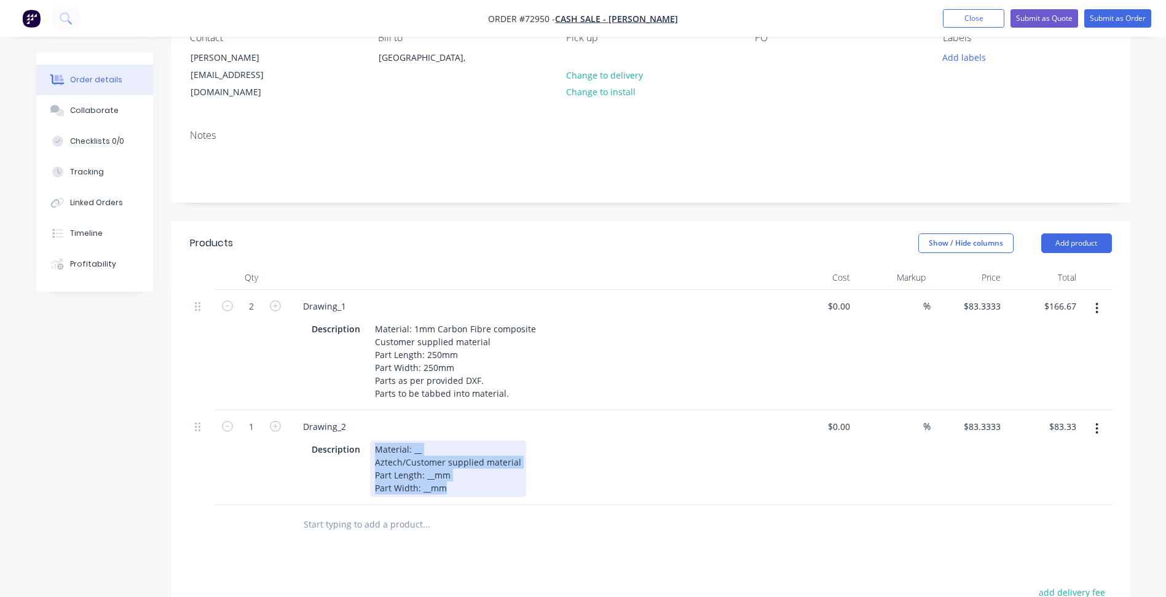
drag, startPoint x: 450, startPoint y: 476, endPoint x: 306, endPoint y: 422, distance: 153.6
click at [306, 422] on div "Drawing_2 Description Material: __ Aztech/Customer supplied material Part Lengt…" at bounding box center [534, 458] width 492 height 95
paste div
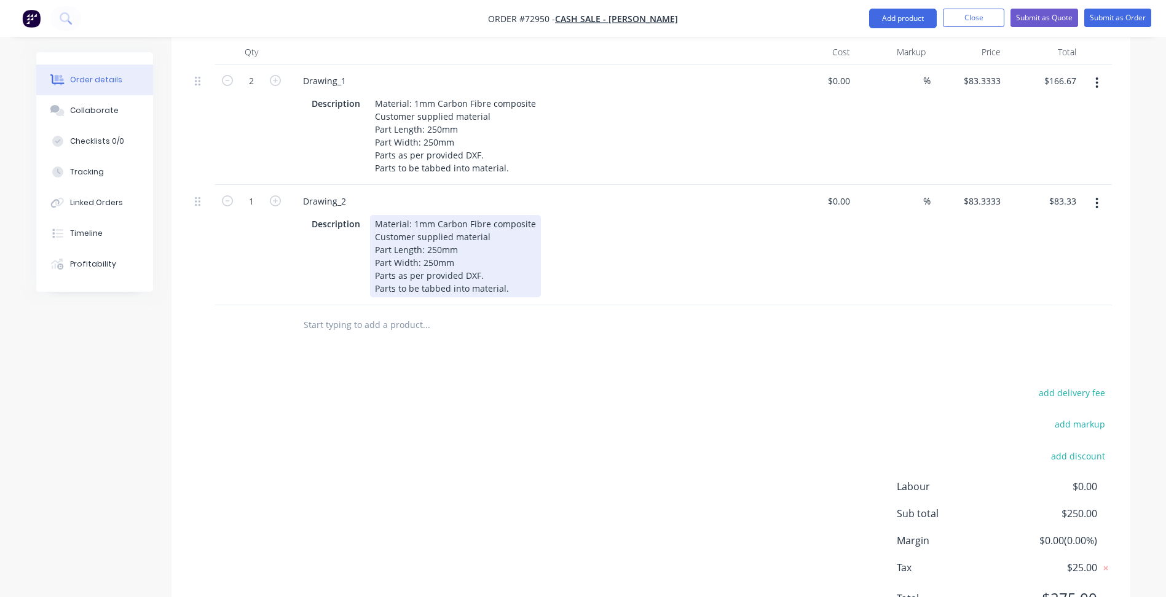
scroll to position [273, 0]
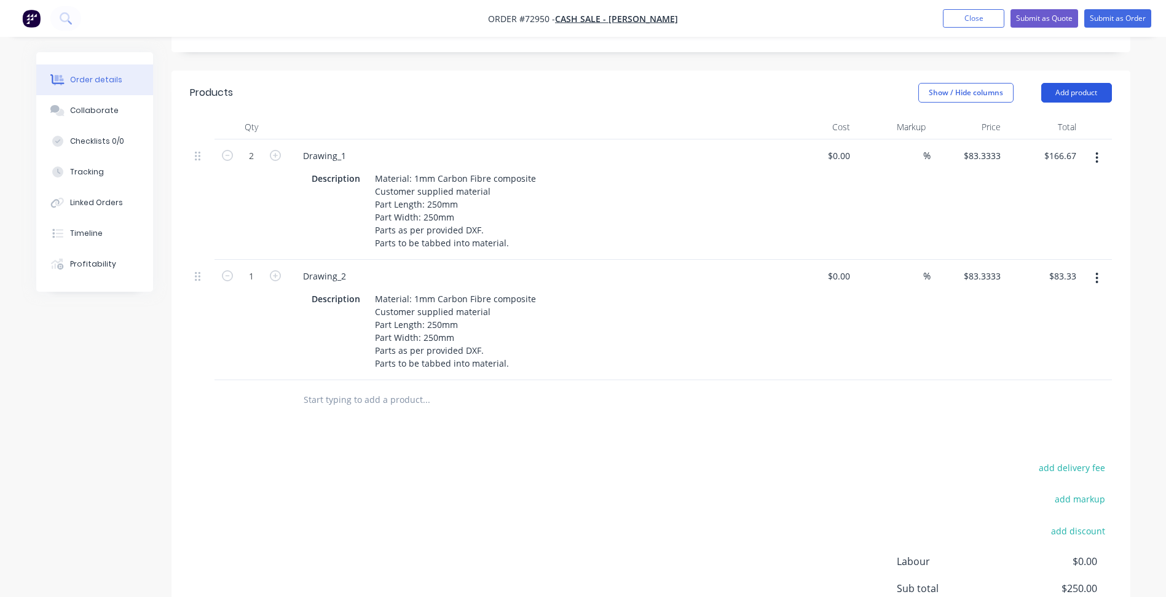
click at [1060, 83] on button "Add product" at bounding box center [1076, 93] width 71 height 20
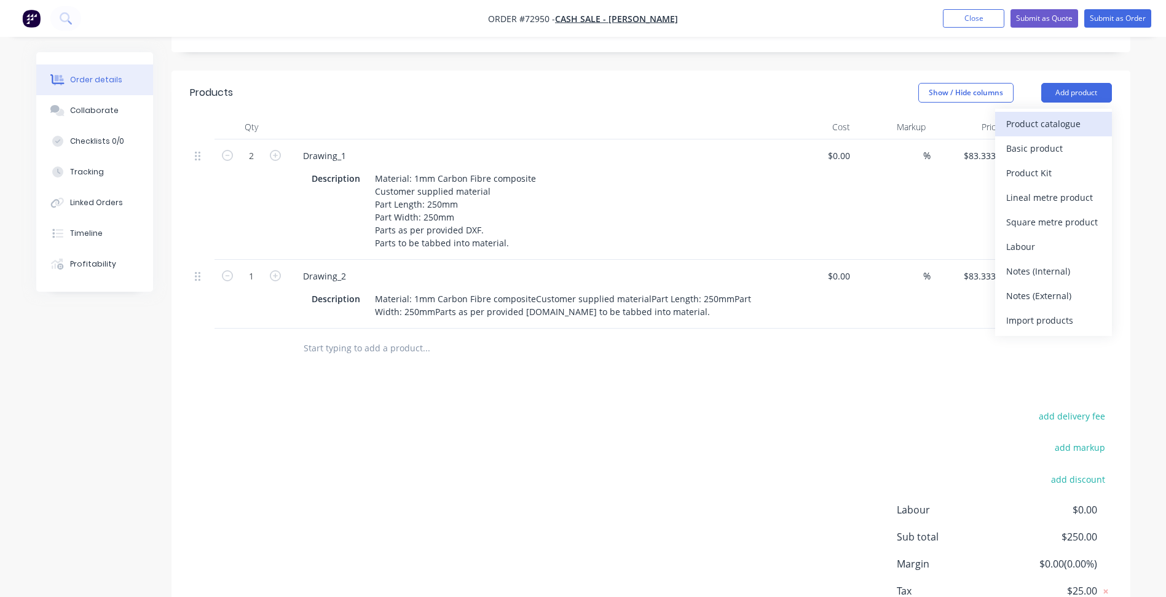
click at [1033, 117] on div "Product catalogue" at bounding box center [1053, 124] width 95 height 18
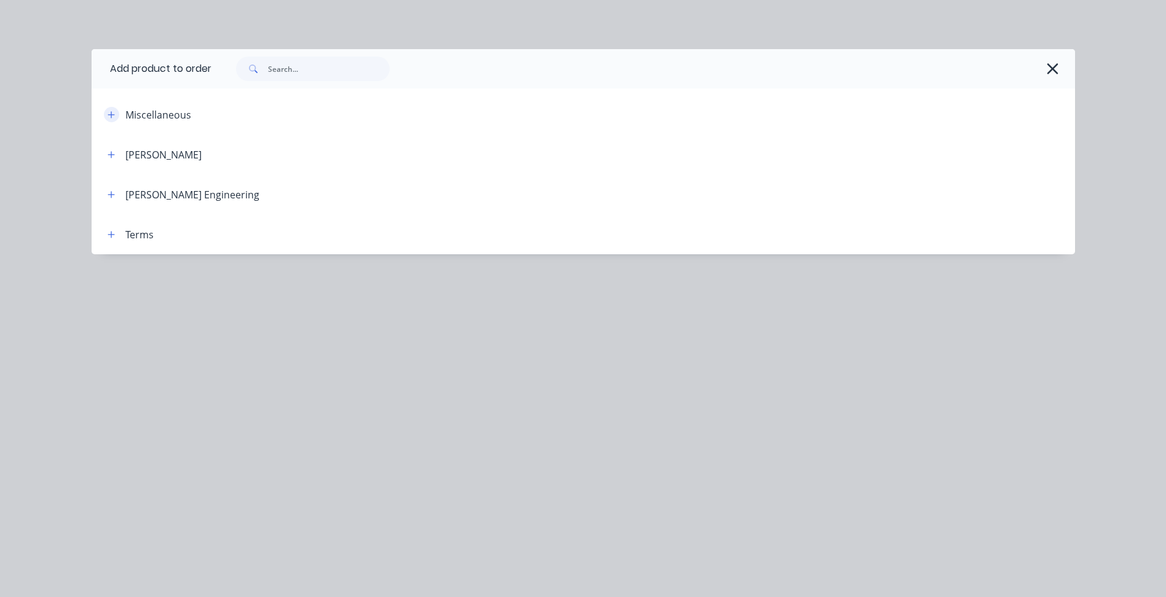
click at [113, 119] on icon "button" at bounding box center [111, 115] width 7 height 9
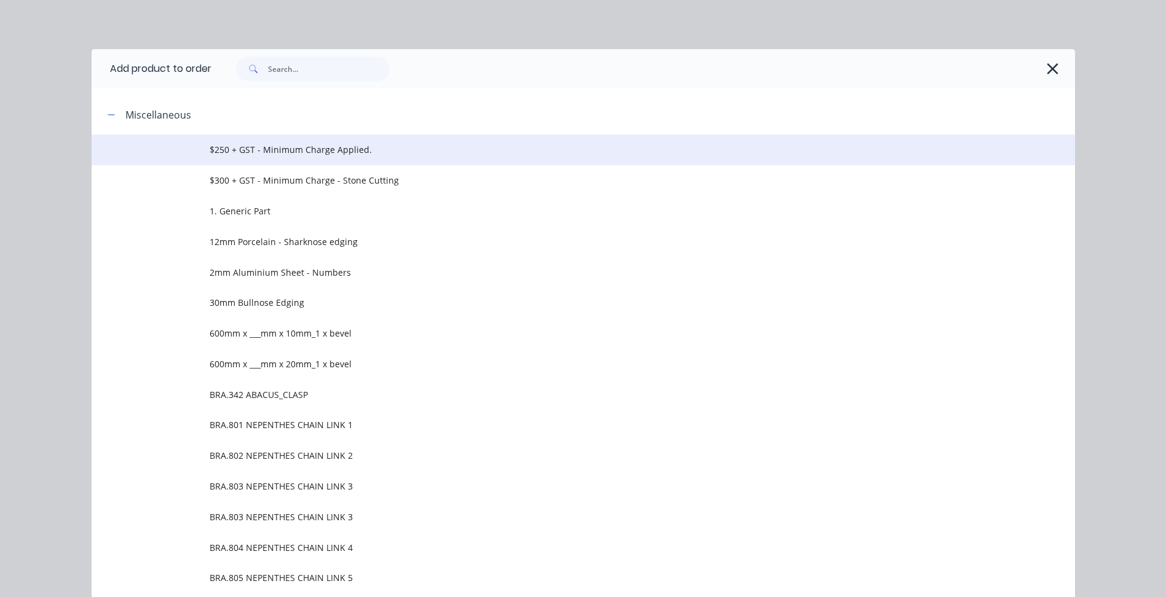
click at [247, 155] on span "$250 + GST - Minimum Charge Applied." at bounding box center [556, 149] width 692 height 13
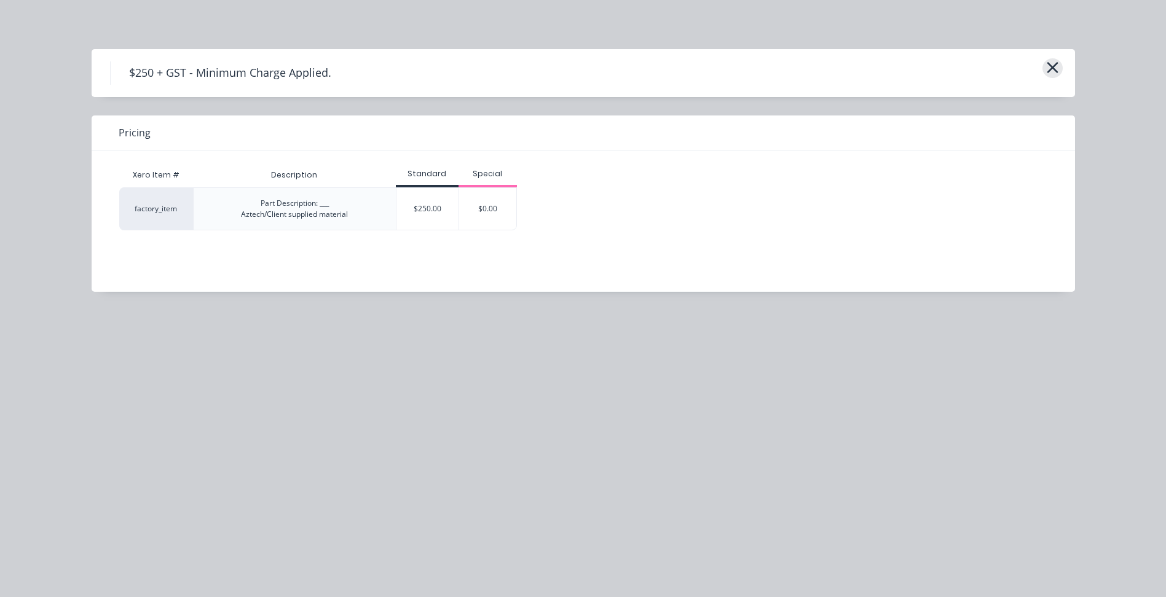
click at [1045, 68] on button "button" at bounding box center [1052, 68] width 20 height 20
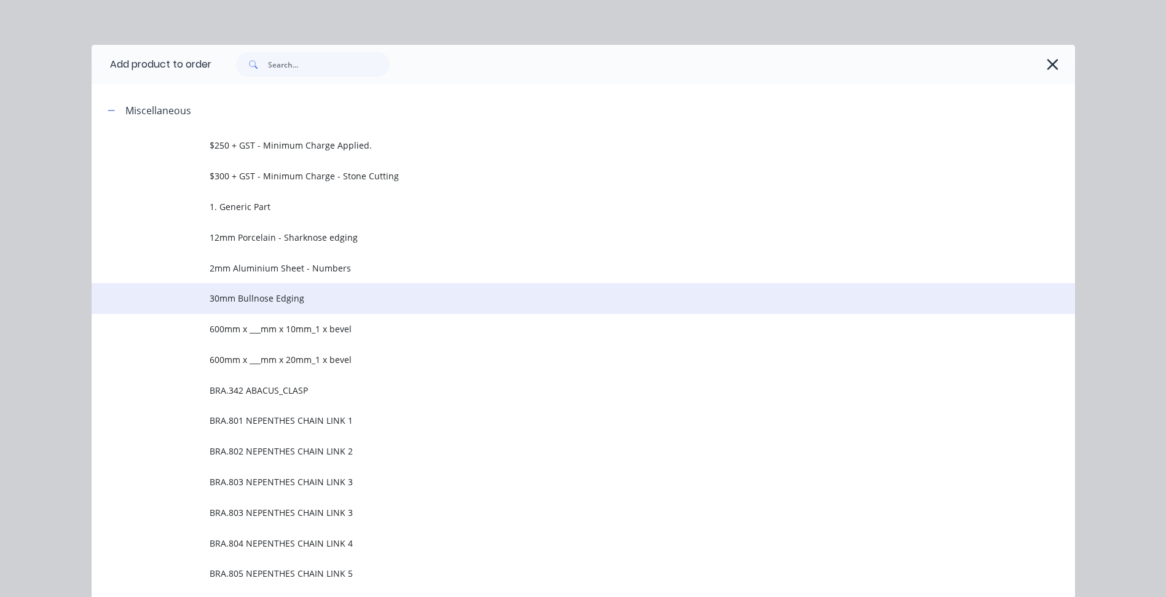
scroll to position [0, 0]
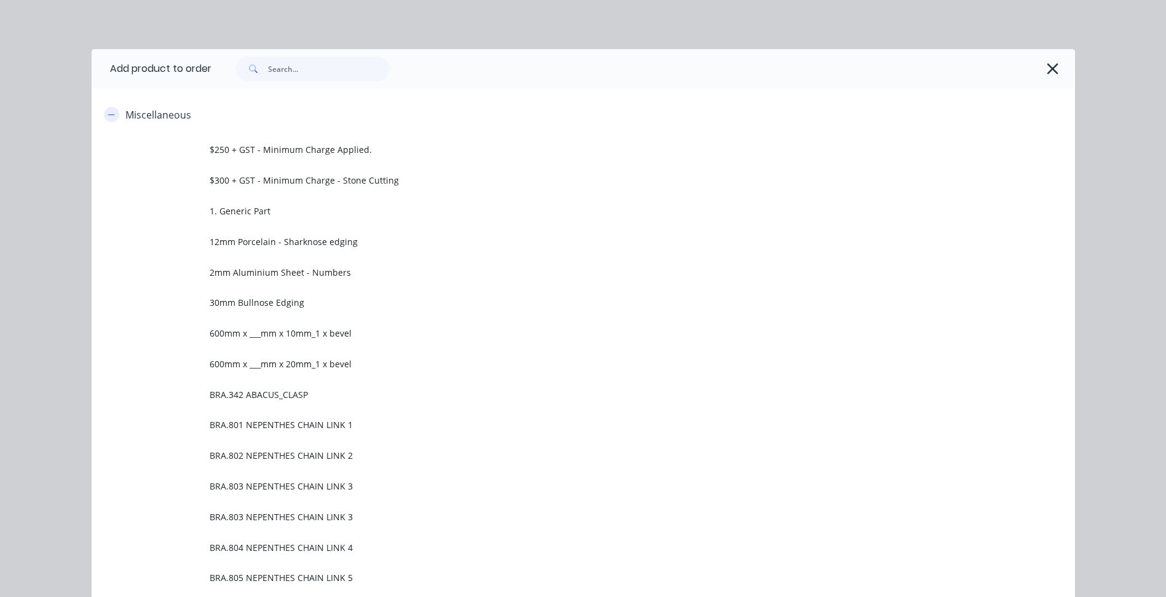
click at [108, 112] on icon "button" at bounding box center [111, 115] width 7 height 9
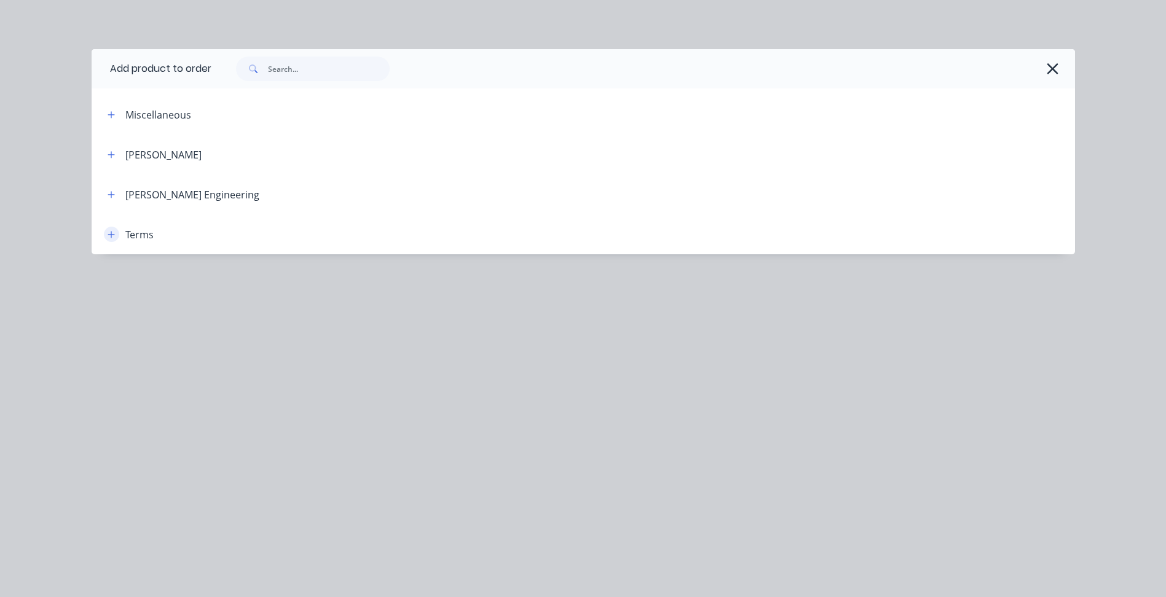
click at [106, 231] on button "button" at bounding box center [111, 234] width 15 height 15
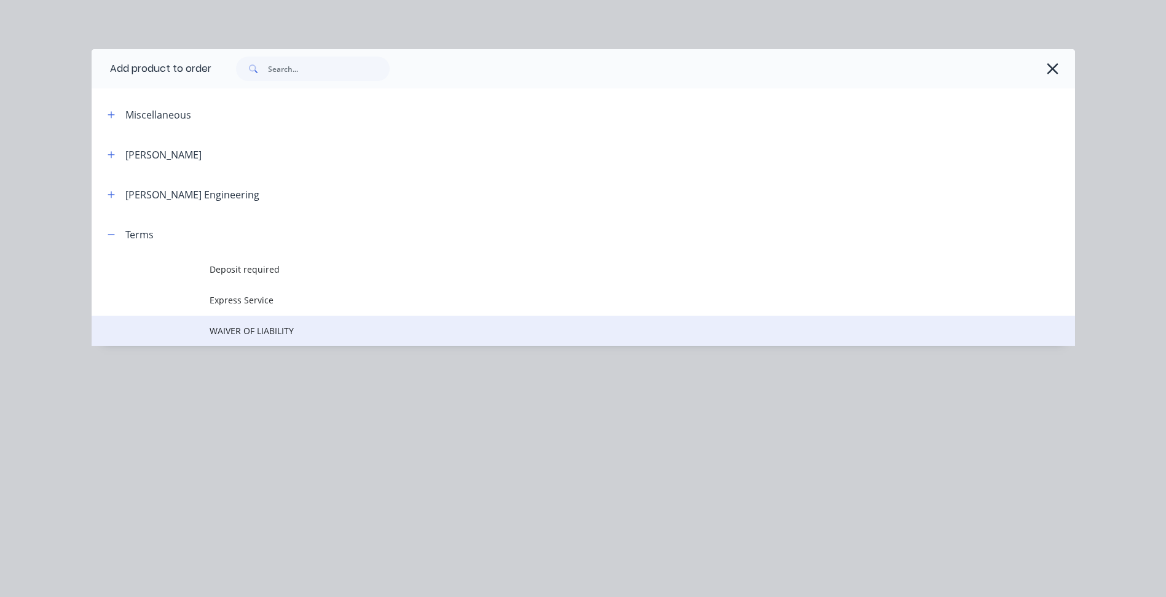
click at [249, 323] on td "WAIVER OF LIABILITY" at bounding box center [642, 331] width 865 height 31
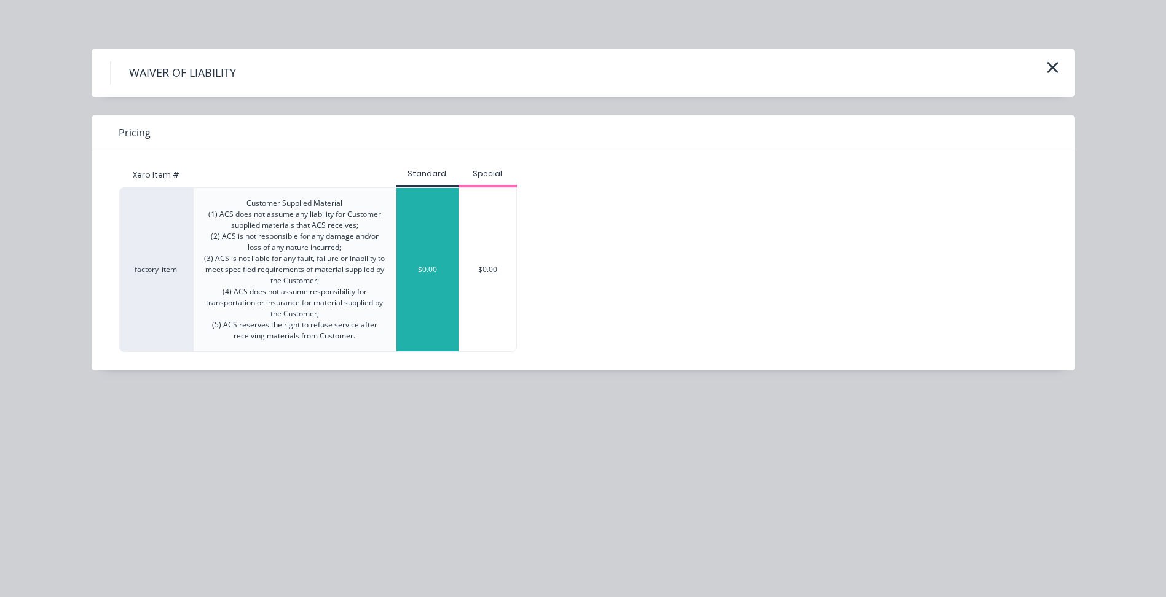
click at [425, 265] on div "$0.00" at bounding box center [427, 269] width 62 height 163
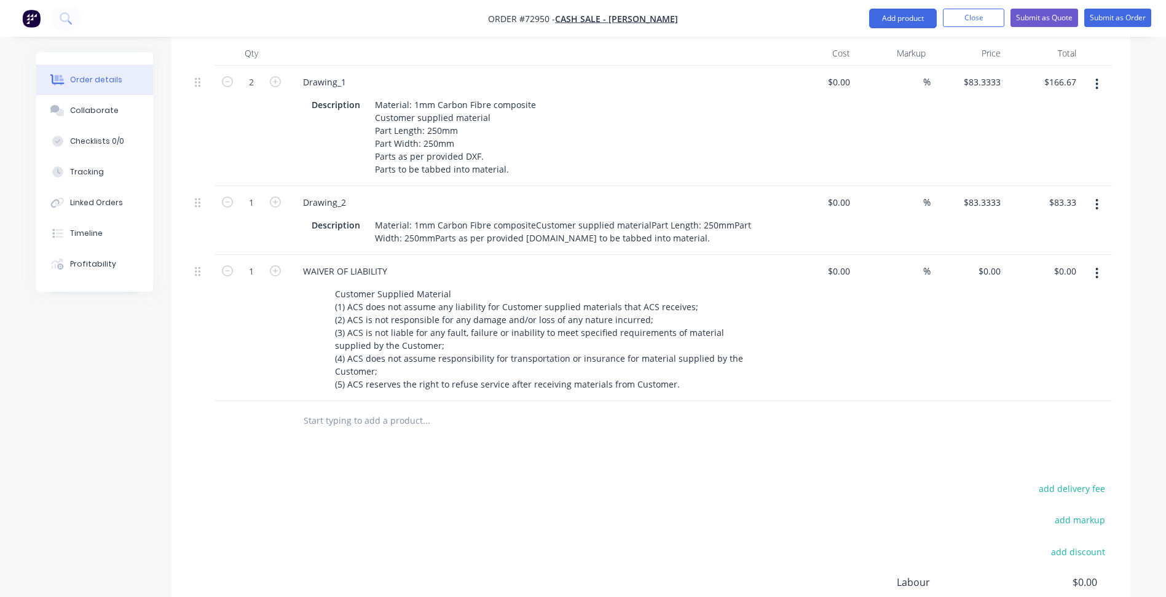
scroll to position [184, 0]
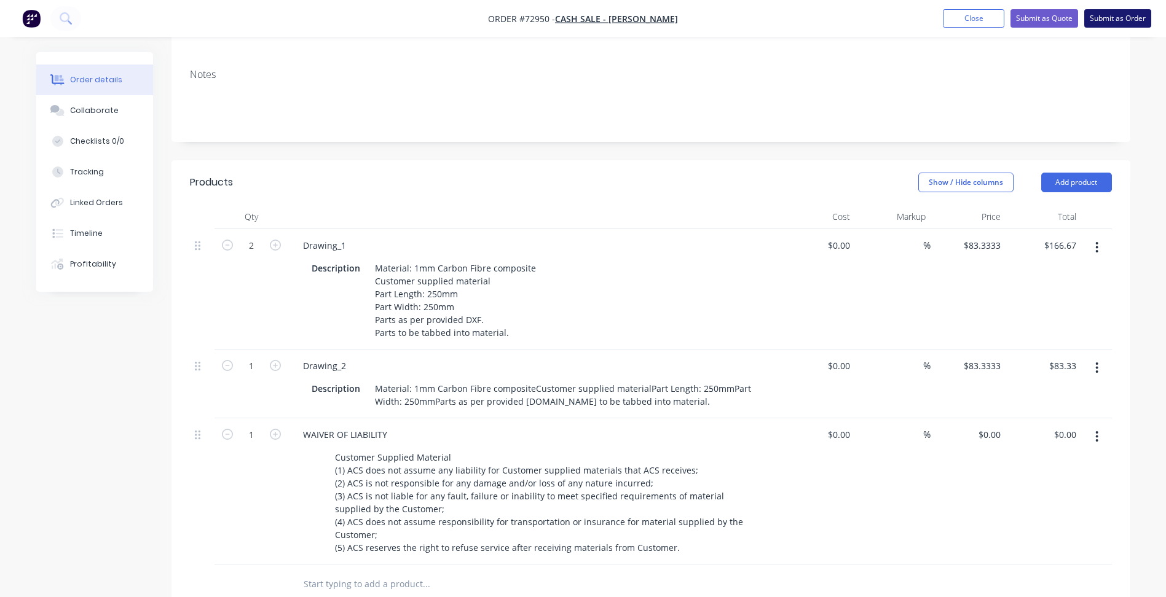
click at [1128, 17] on button "Submit as Order" at bounding box center [1117, 18] width 67 height 18
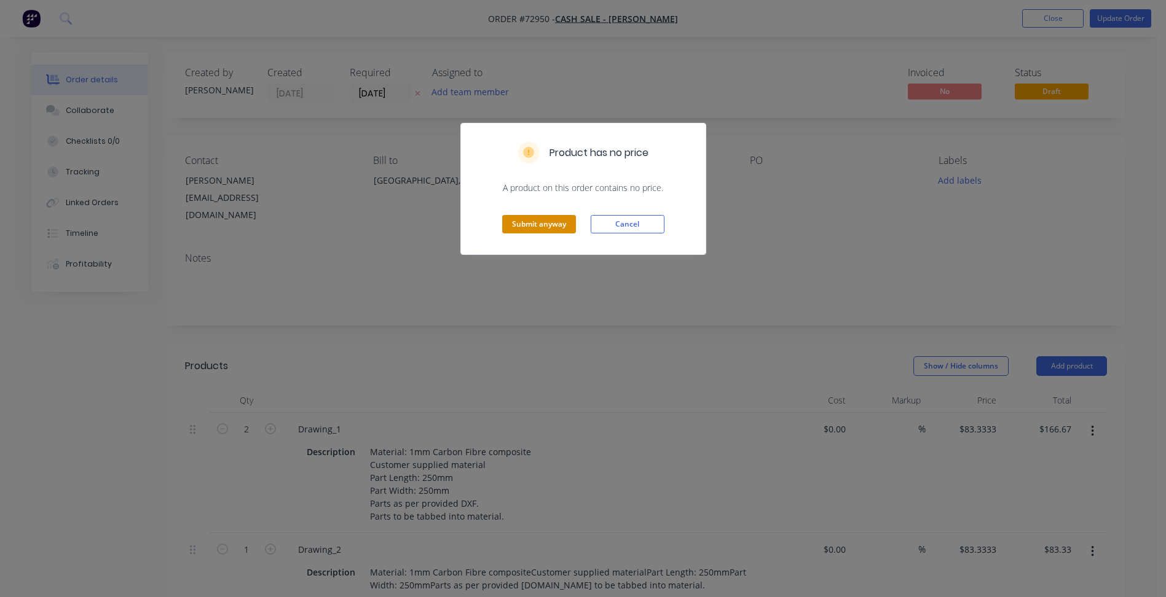
click at [540, 226] on button "Submit anyway" at bounding box center [539, 224] width 74 height 18
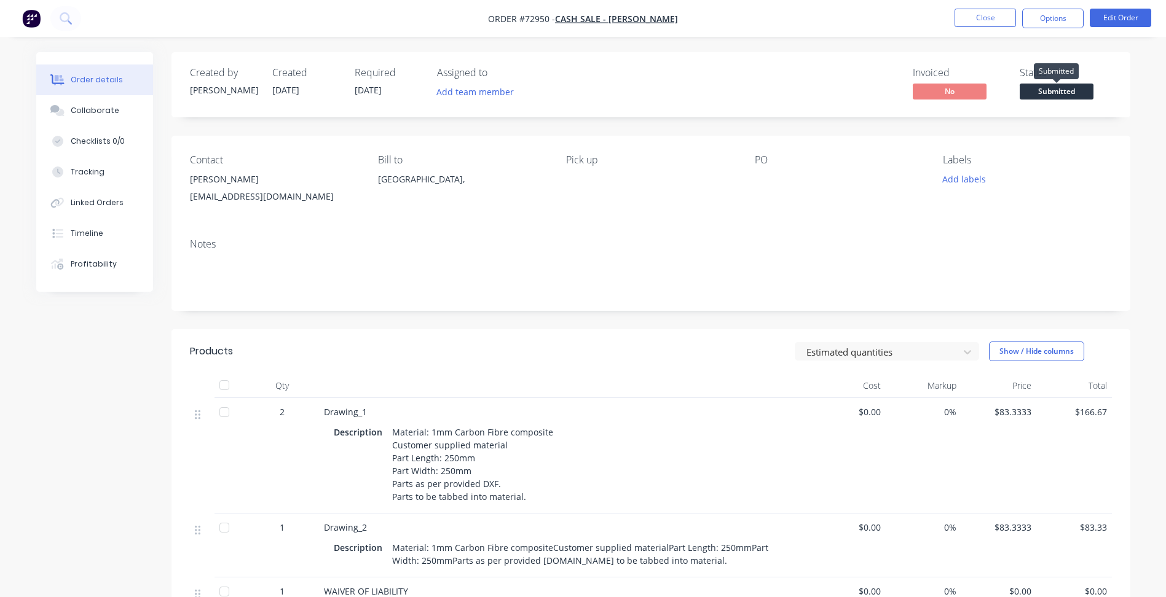
click at [1029, 94] on span "Submitted" at bounding box center [1057, 91] width 74 height 15
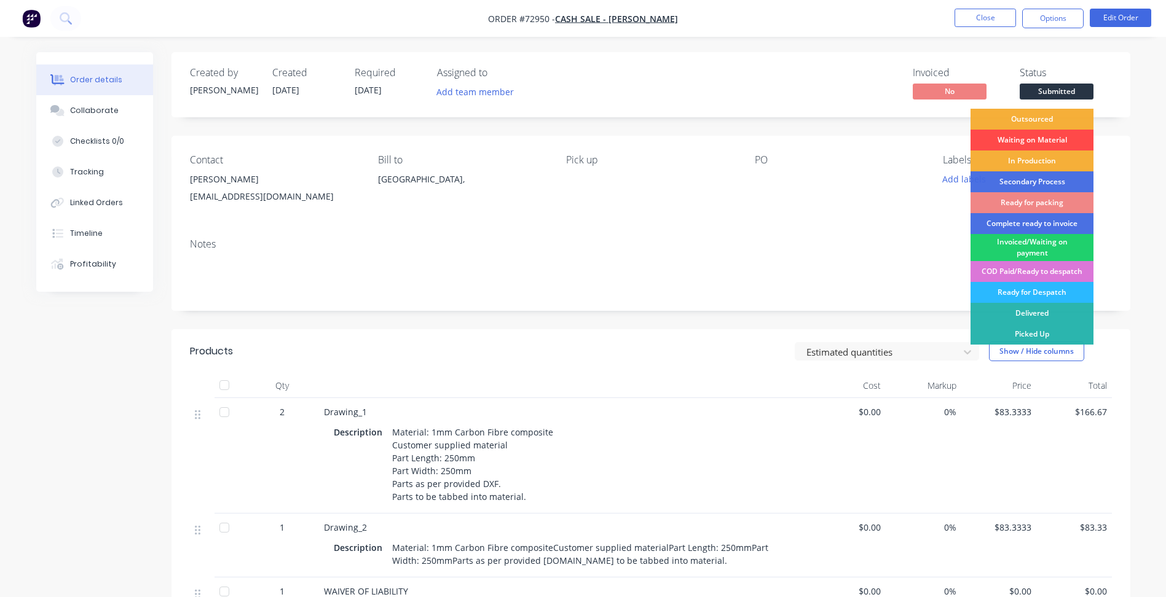
click at [1020, 138] on div "Waiting on Material" at bounding box center [1031, 140] width 123 height 21
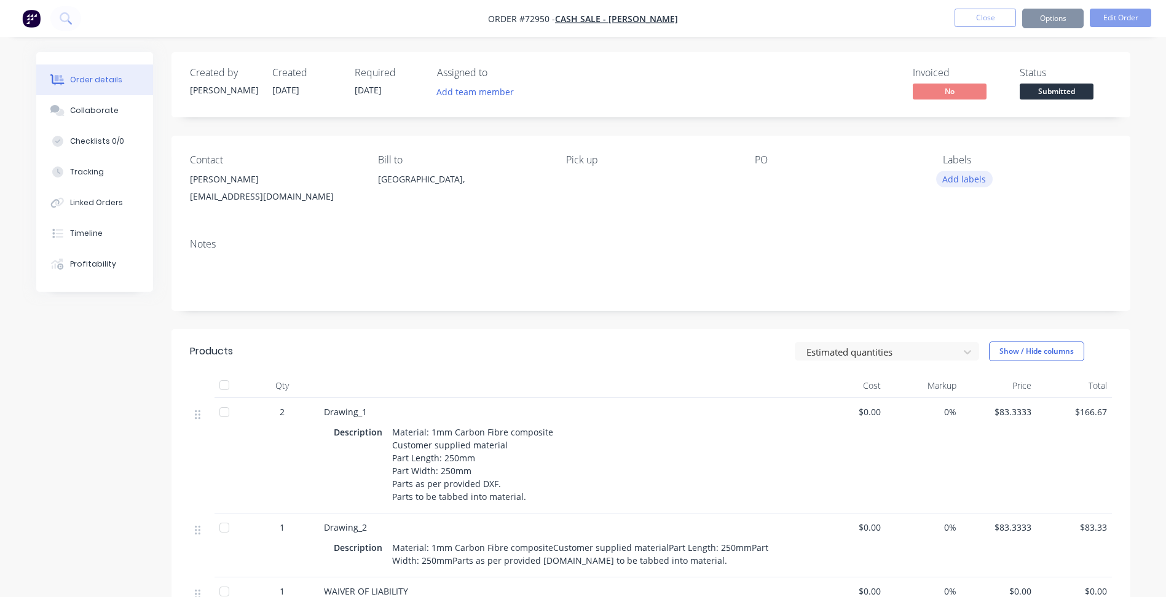
click at [961, 172] on button "Add labels" at bounding box center [964, 179] width 57 height 17
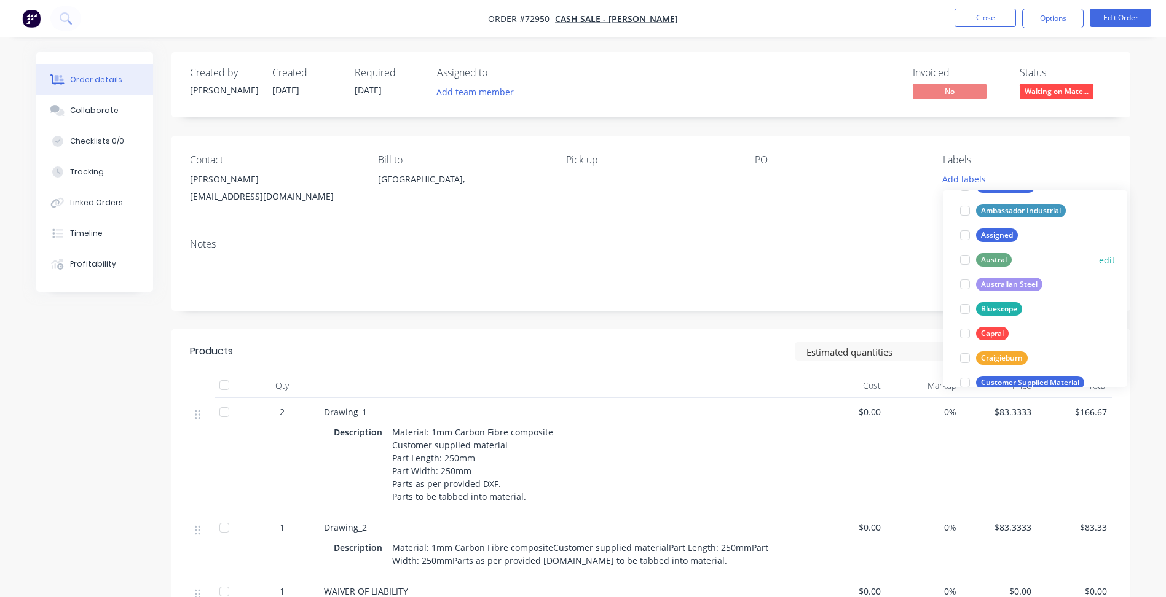
scroll to position [184, 0]
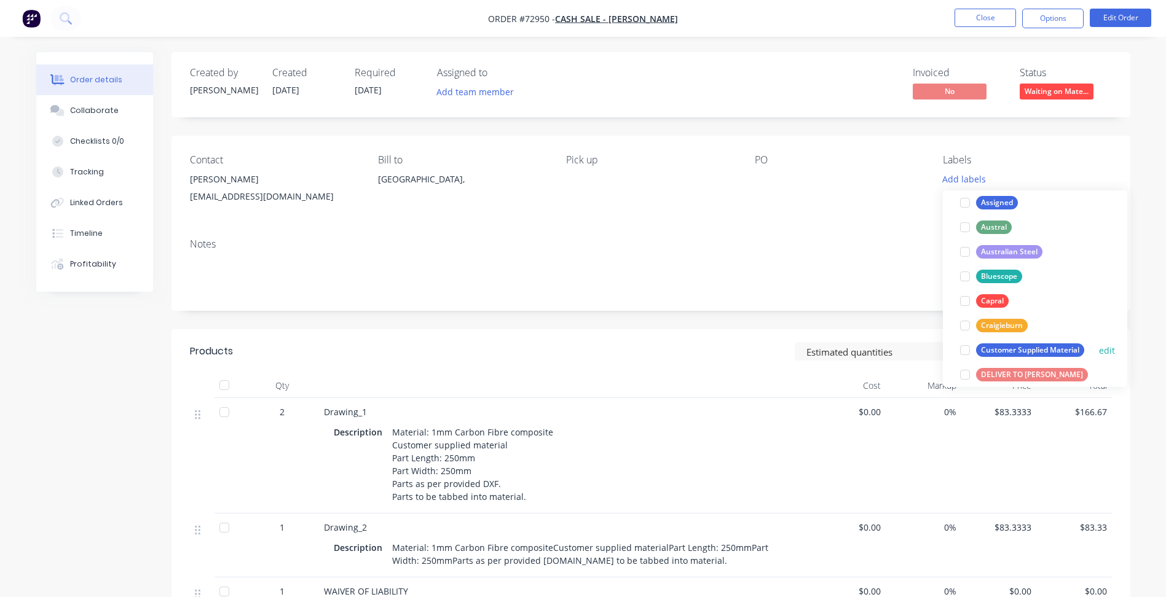
click at [964, 350] on div at bounding box center [965, 350] width 25 height 25
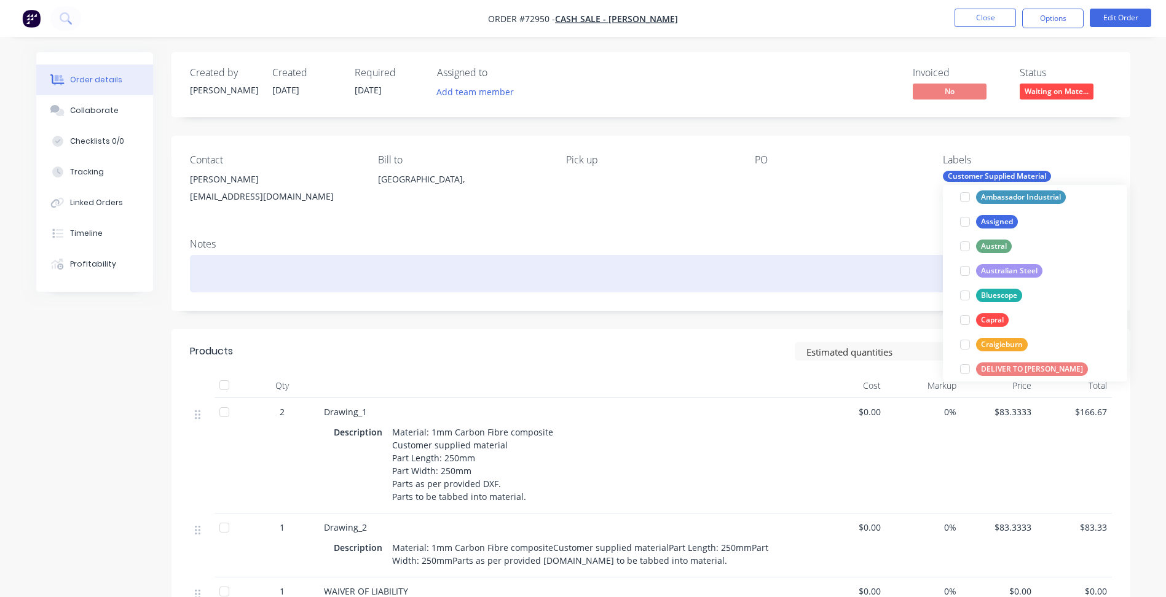
scroll to position [0, 0]
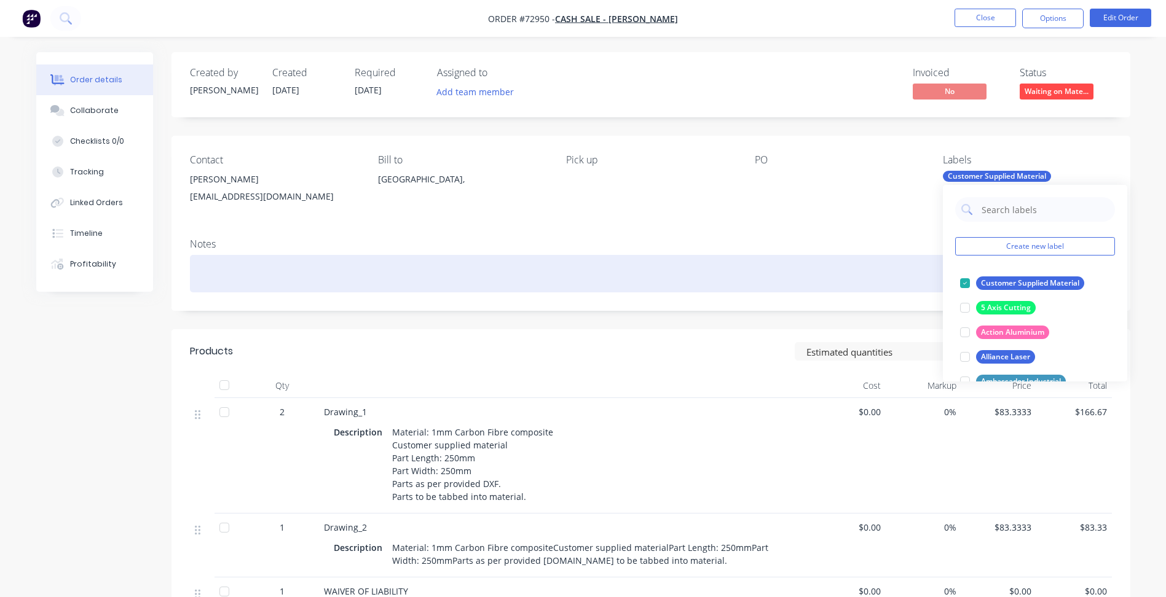
click at [687, 258] on div at bounding box center [651, 273] width 922 height 37
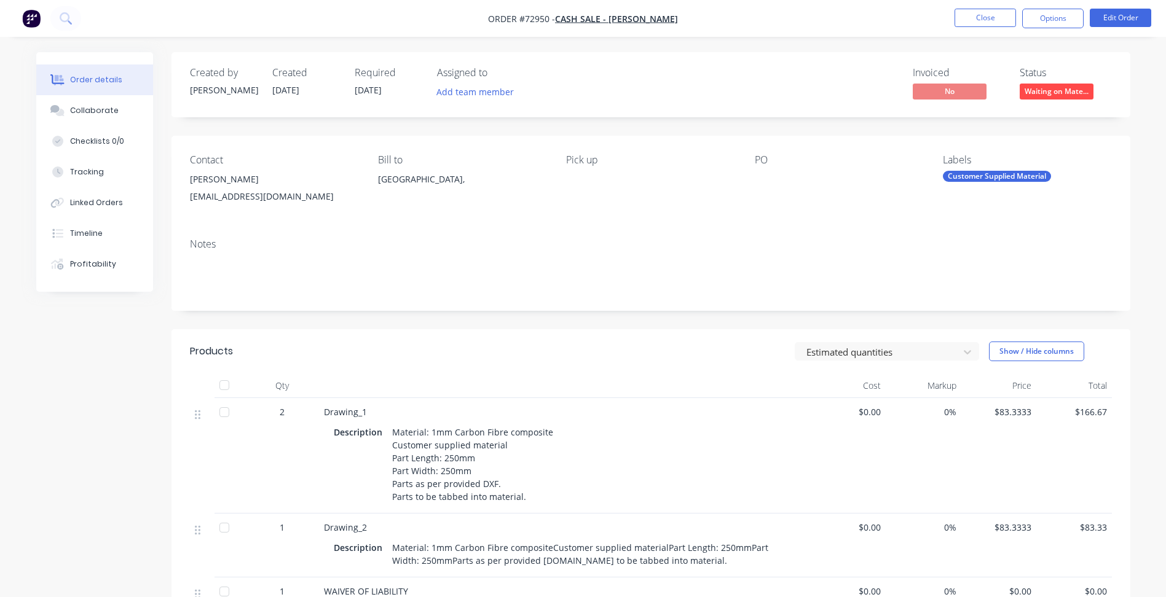
click at [374, 87] on span "06/10/25" at bounding box center [368, 90] width 27 height 12
click at [1045, 16] on button "Options" at bounding box center [1052, 19] width 61 height 20
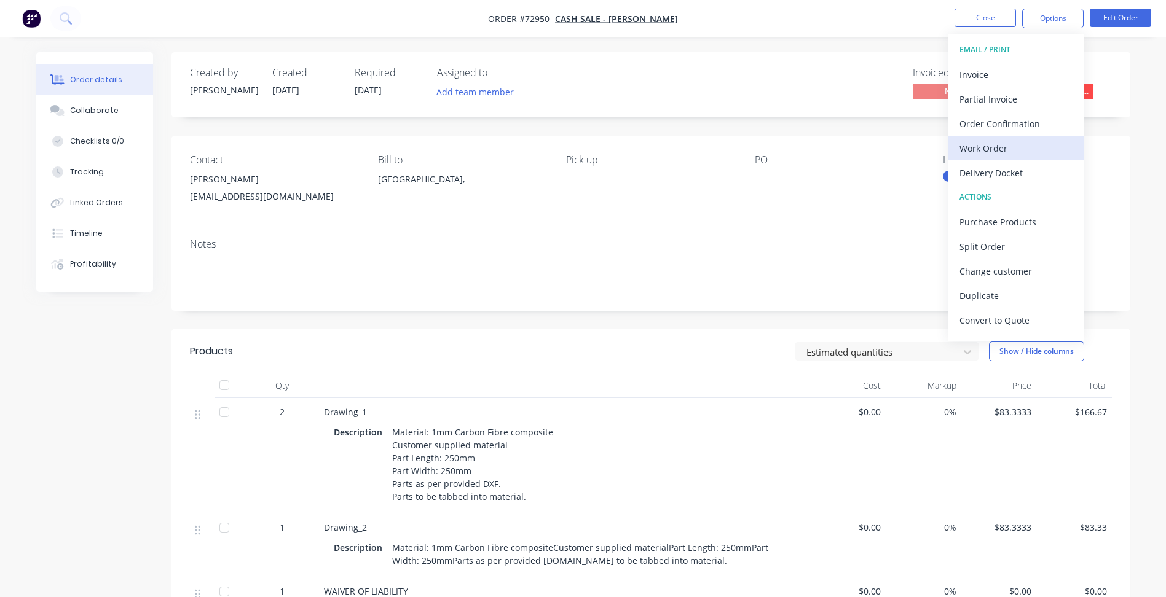
click at [965, 150] on div "Work Order" at bounding box center [1015, 148] width 113 height 18
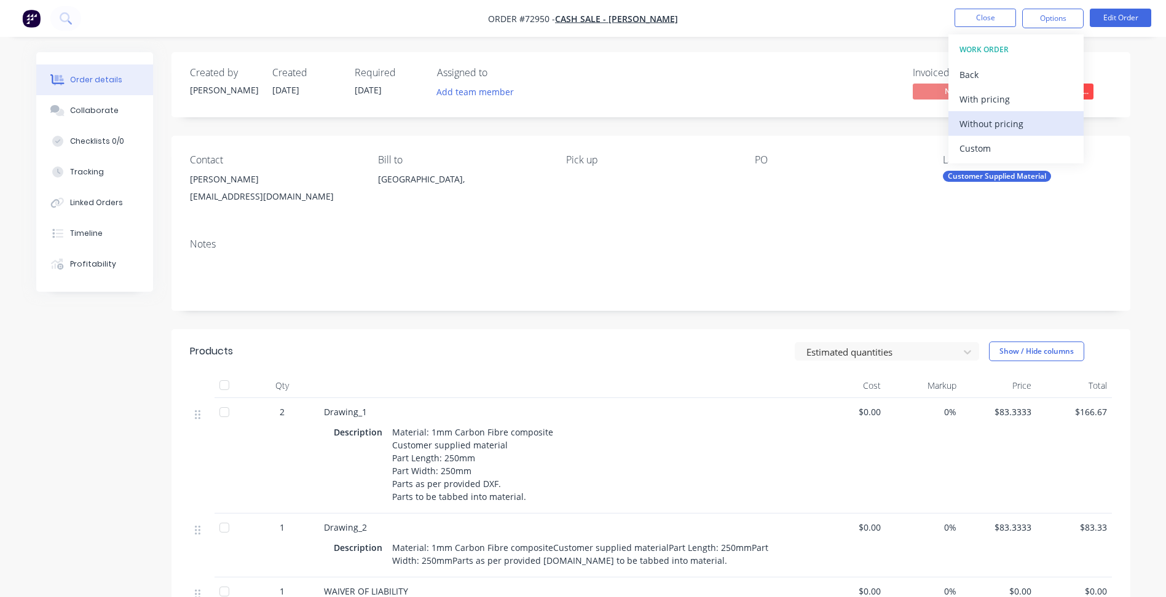
click at [986, 131] on div "Without pricing" at bounding box center [1015, 124] width 113 height 18
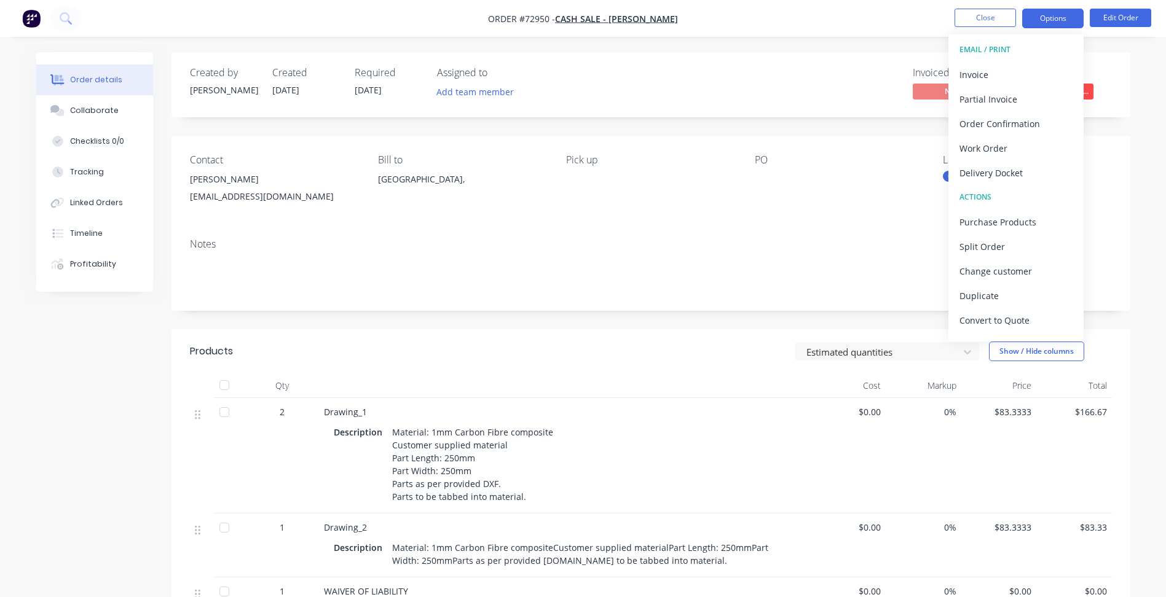
click at [1043, 15] on button "Options" at bounding box center [1052, 19] width 61 height 20
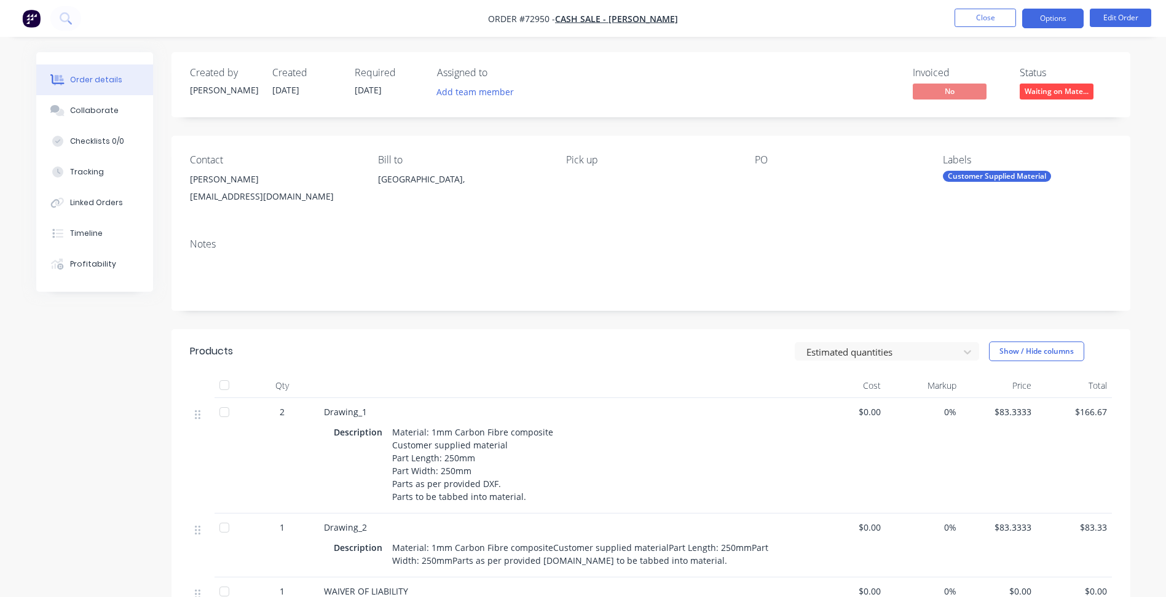
click at [1052, 14] on button "Options" at bounding box center [1052, 19] width 61 height 20
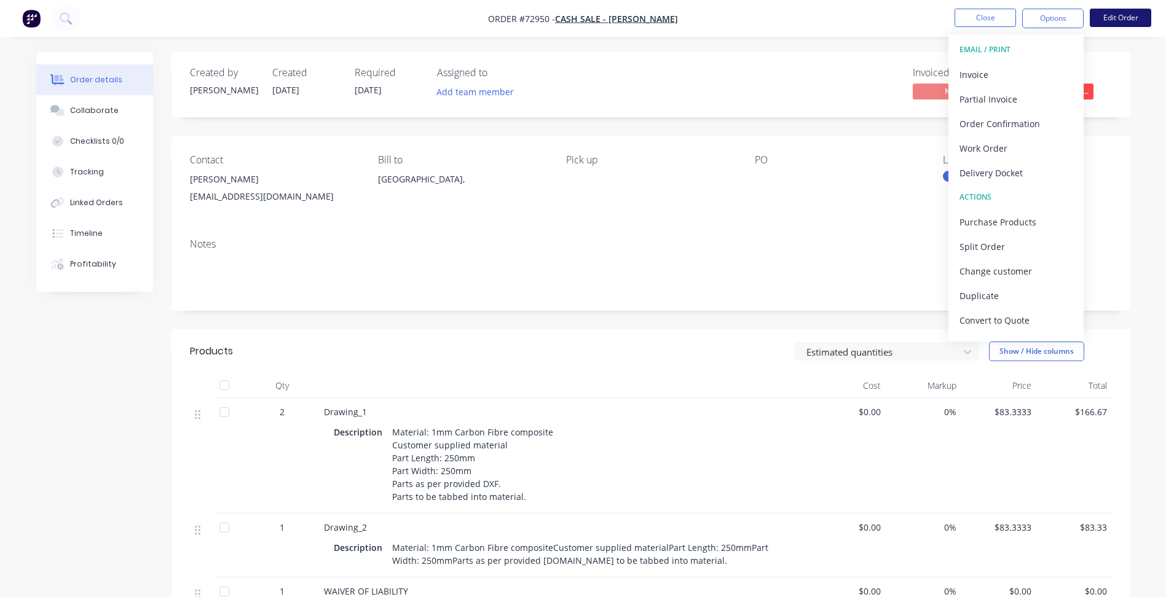
click at [1128, 10] on button "Edit Order" at bounding box center [1120, 18] width 61 height 18
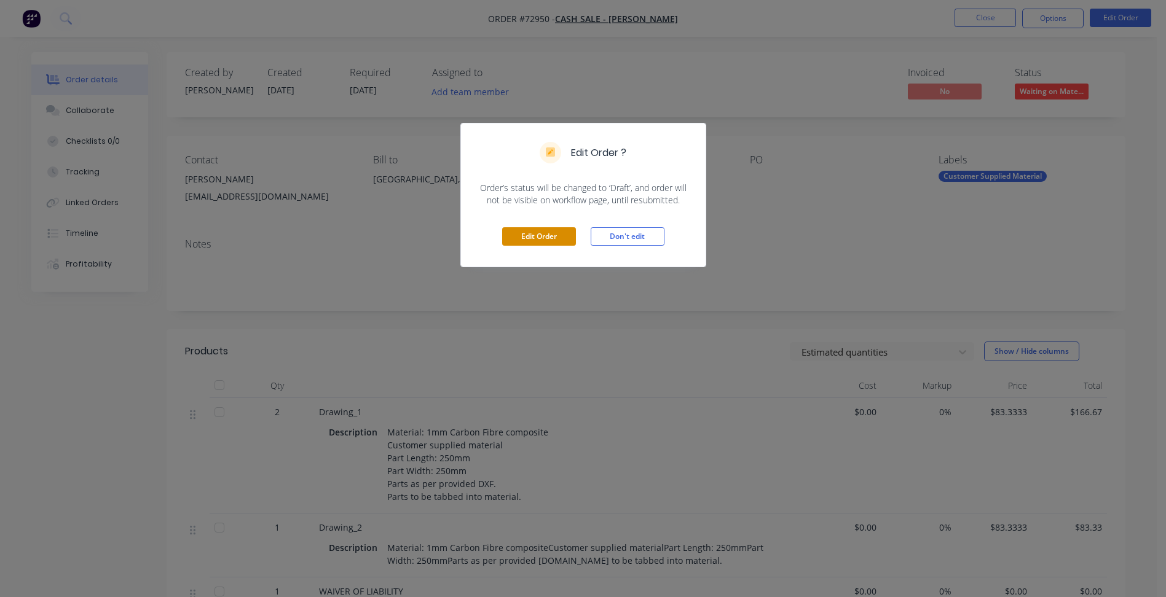
click at [547, 240] on button "Edit Order" at bounding box center [539, 236] width 74 height 18
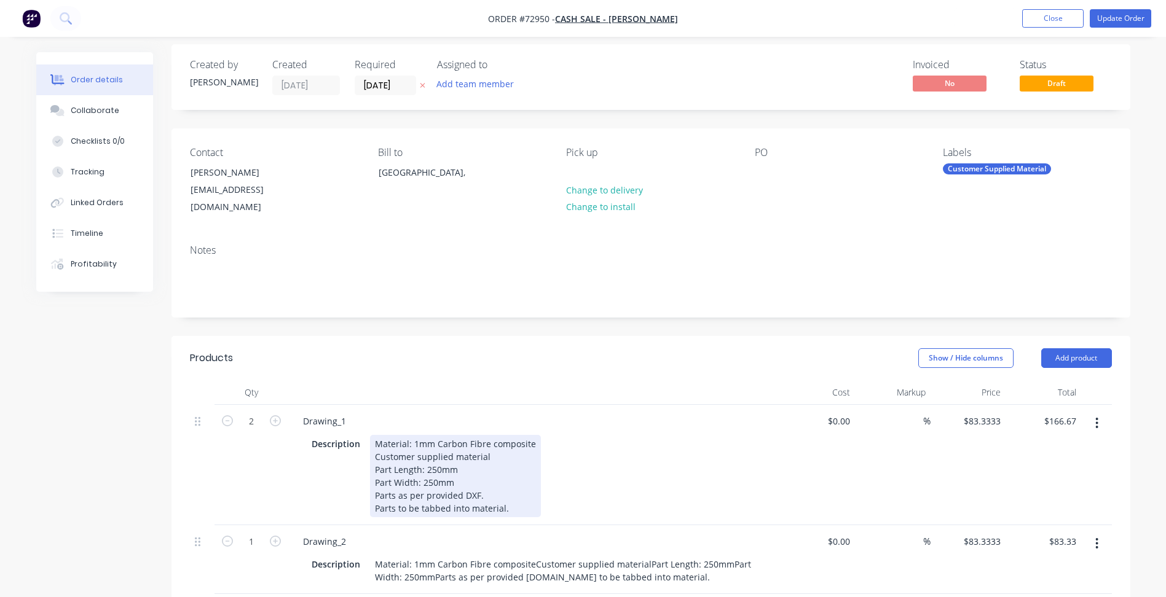
scroll to position [123, 0]
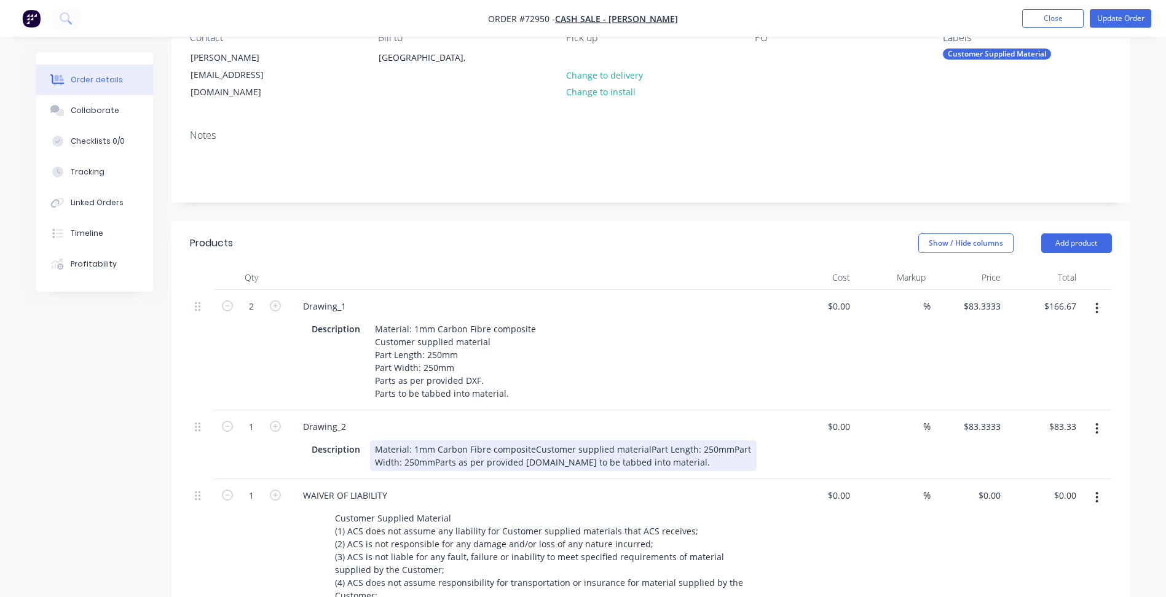
click at [532, 441] on div "Material: 1mm Carbon Fibre compositeCustomer supplied materialPart Length: 250m…" at bounding box center [563, 456] width 387 height 31
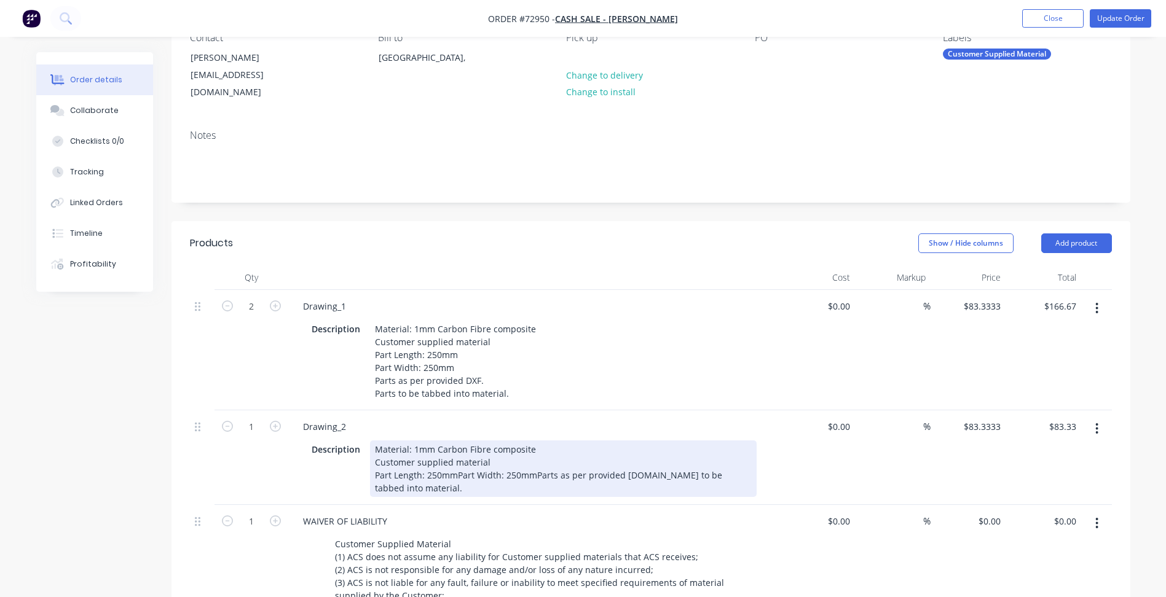
click at [455, 460] on div "Material: 1mm Carbon Fibre composite Customer supplied material Part Length: 25…" at bounding box center [563, 469] width 387 height 57
click at [452, 473] on div "Material: 1mm Carbon Fibre composite Customer supplied material Part Length: 25…" at bounding box center [552, 469] width 364 height 57
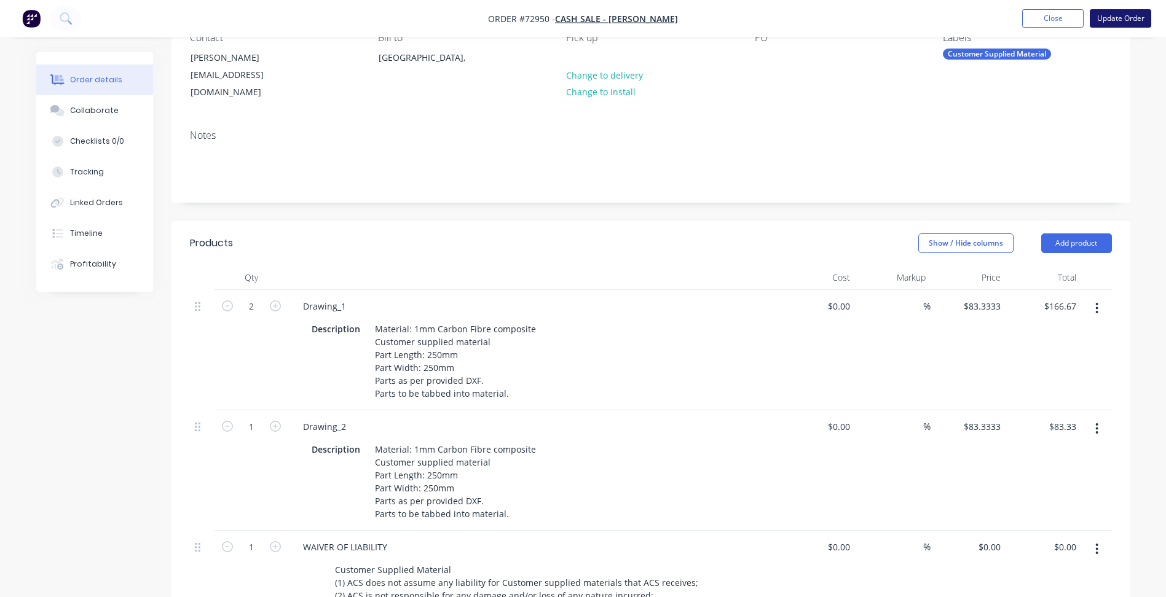
click at [1120, 16] on button "Update Order" at bounding box center [1120, 18] width 61 height 18
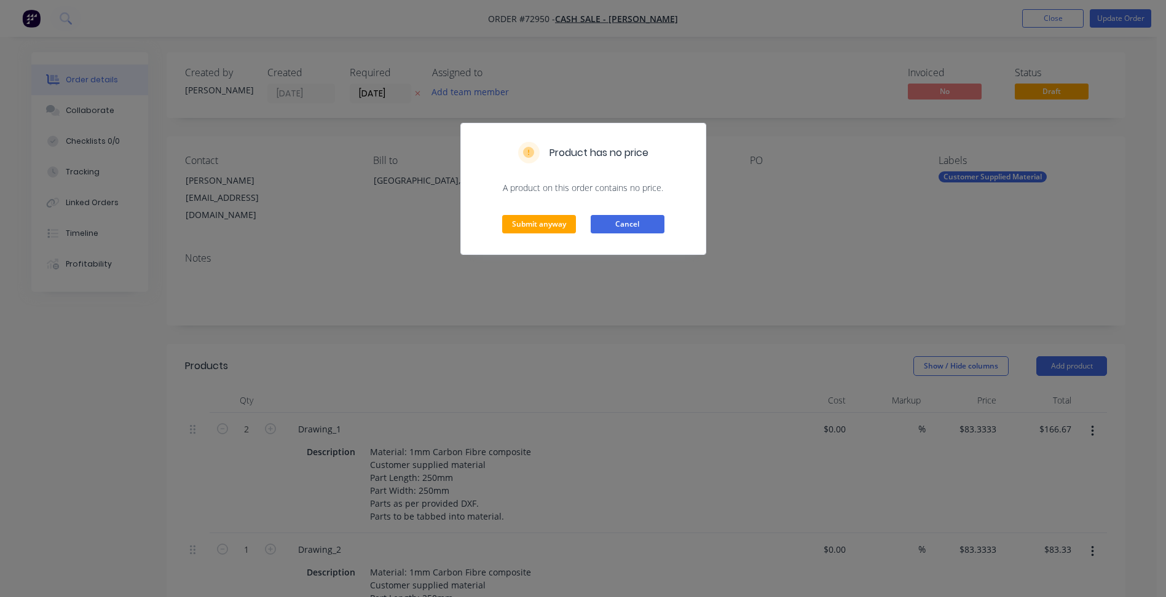
click at [630, 225] on button "Cancel" at bounding box center [628, 224] width 74 height 18
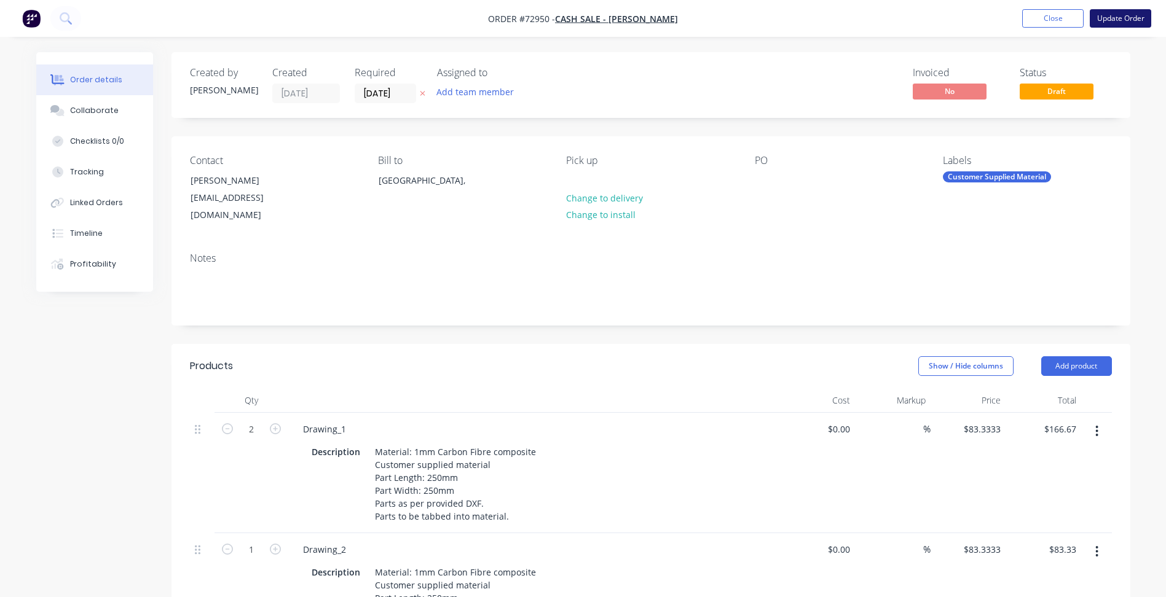
click at [1107, 18] on button "Update Order" at bounding box center [1120, 18] width 61 height 18
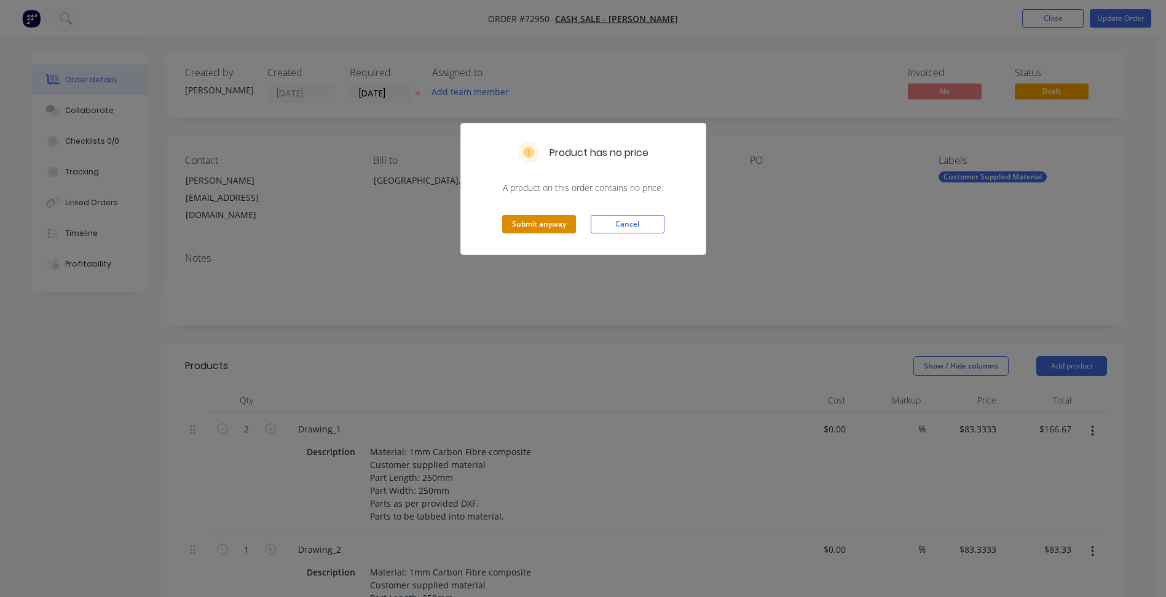
drag, startPoint x: 562, startPoint y: 211, endPoint x: 560, endPoint y: 221, distance: 9.4
click at [561, 214] on div "Submit anyway Cancel" at bounding box center [583, 224] width 245 height 60
click at [560, 221] on button "Submit anyway" at bounding box center [539, 224] width 74 height 18
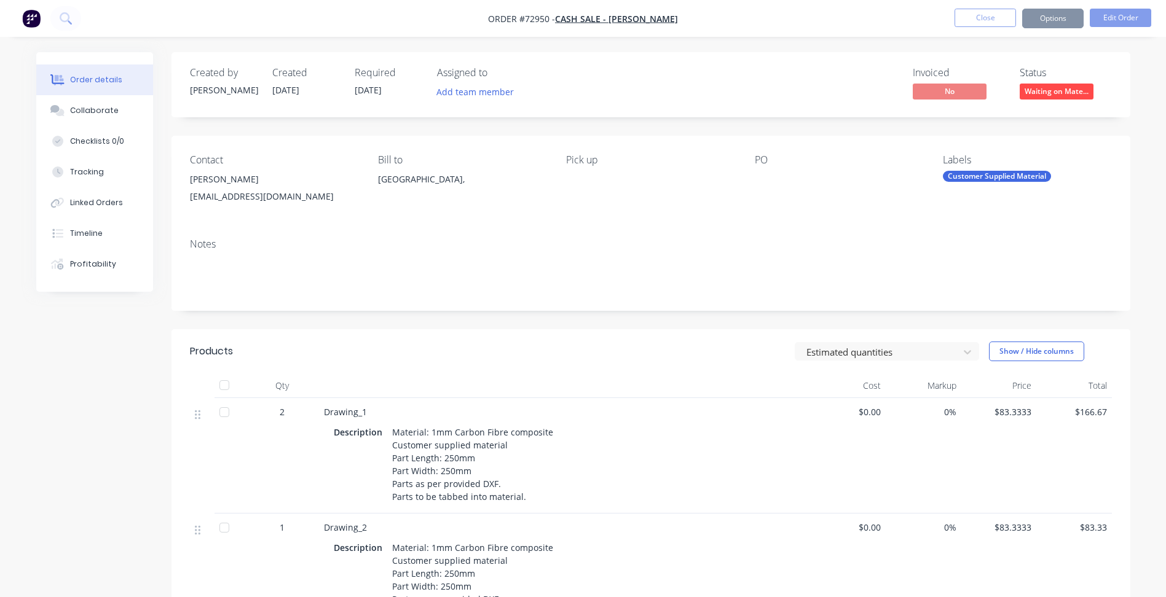
click at [1040, 19] on button "Options" at bounding box center [1052, 19] width 61 height 20
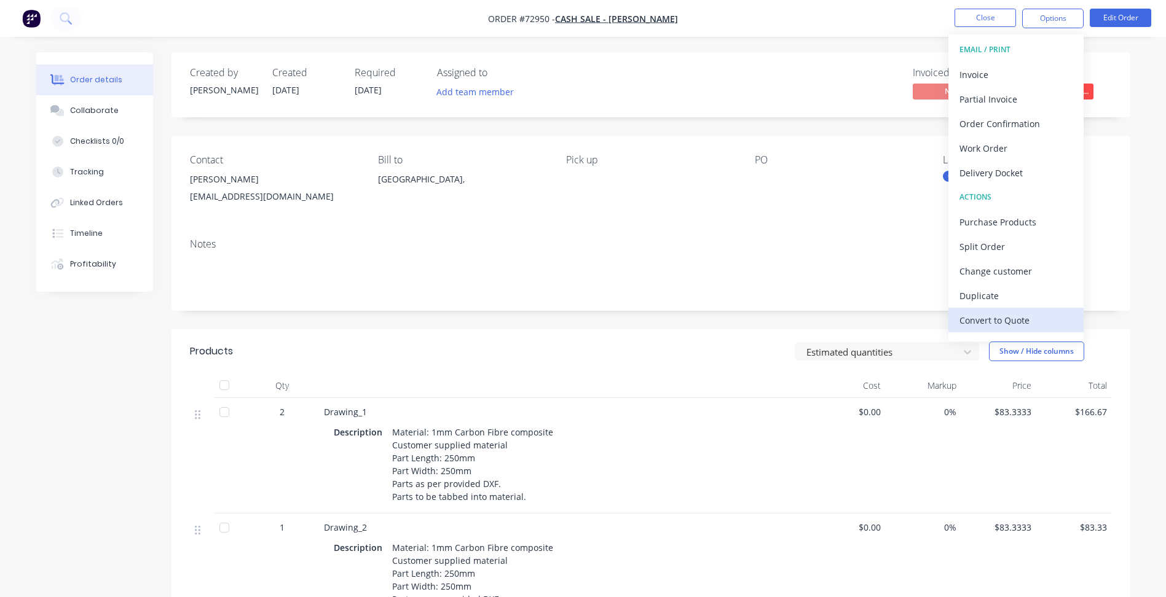
click at [997, 323] on div "Convert to Quote" at bounding box center [1015, 321] width 113 height 18
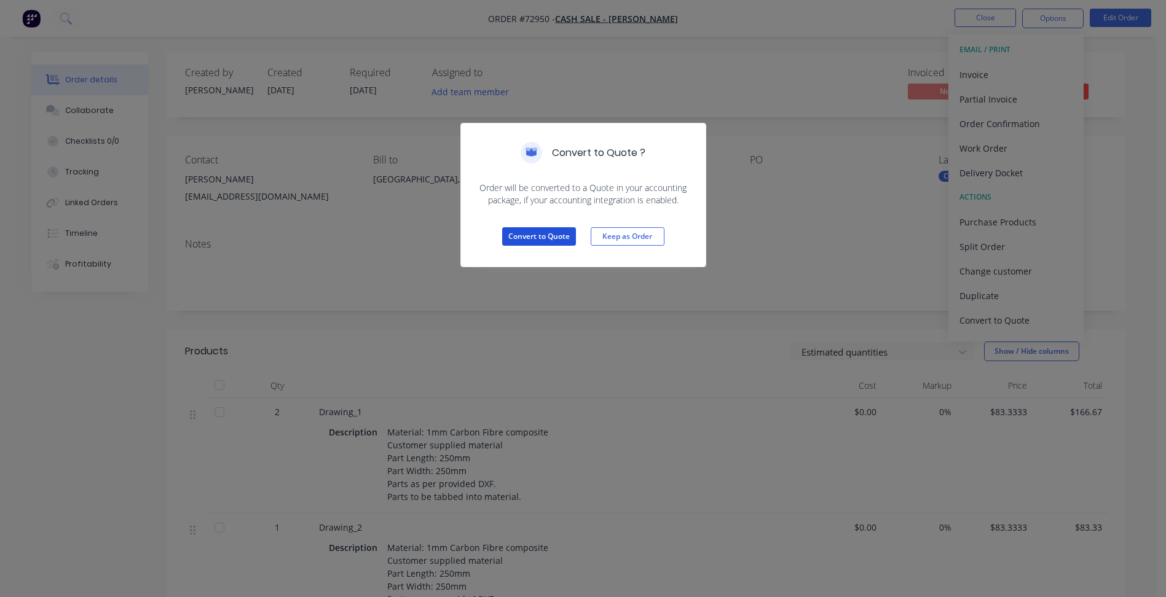
drag, startPoint x: 527, startPoint y: 242, endPoint x: 648, endPoint y: 204, distance: 126.7
click at [527, 242] on button "Convert to Quote" at bounding box center [539, 236] width 74 height 18
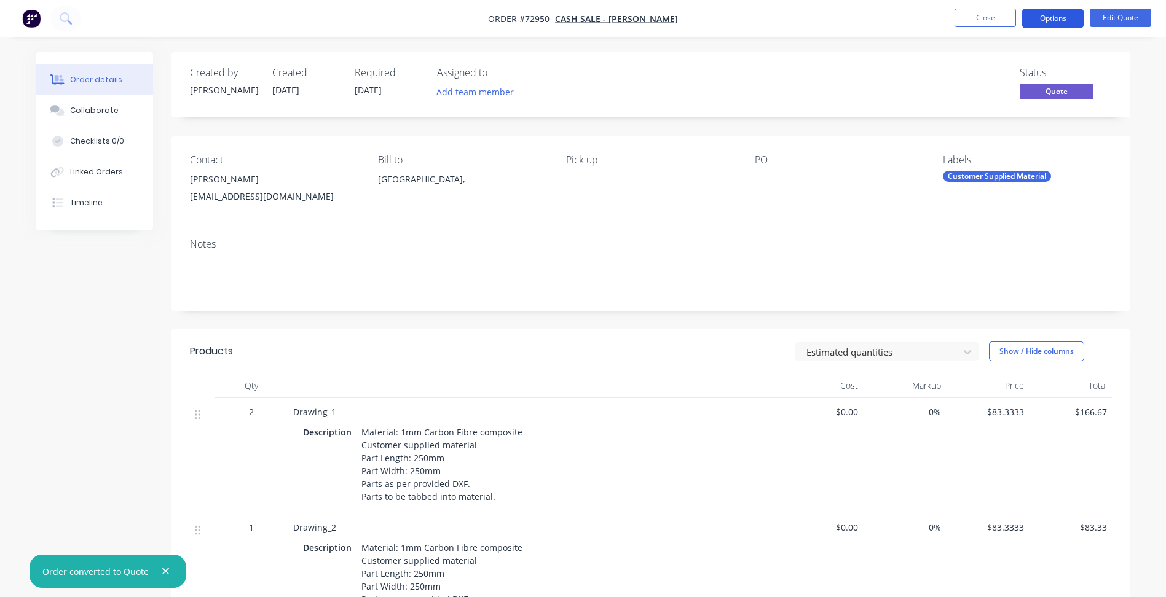
click at [1045, 19] on button "Options" at bounding box center [1052, 19] width 61 height 20
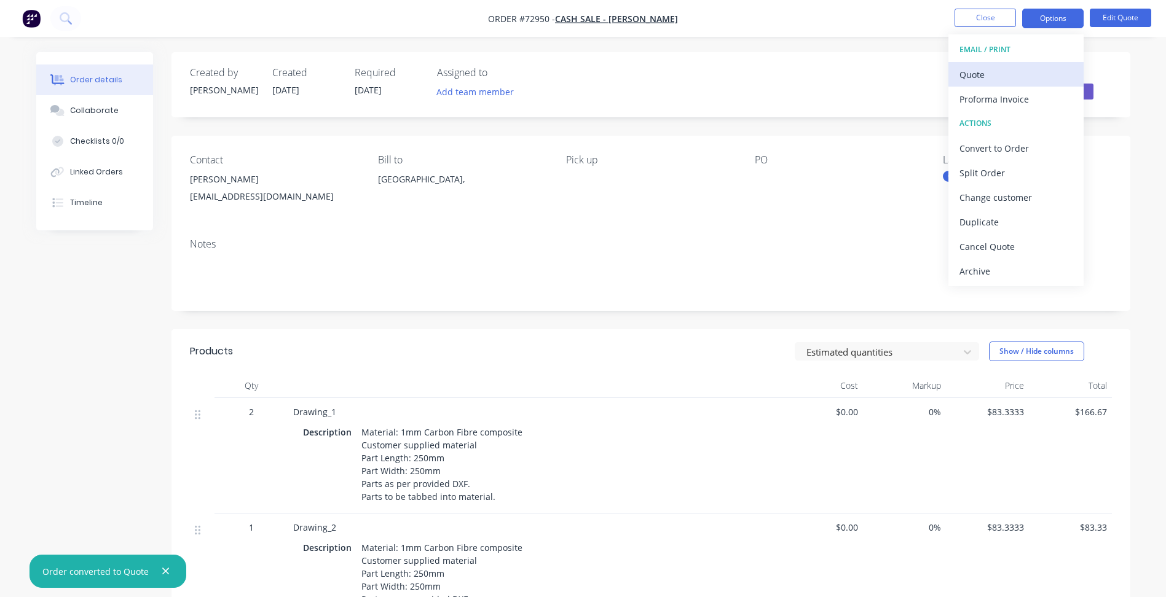
click at [981, 76] on div "Quote" at bounding box center [1015, 75] width 113 height 18
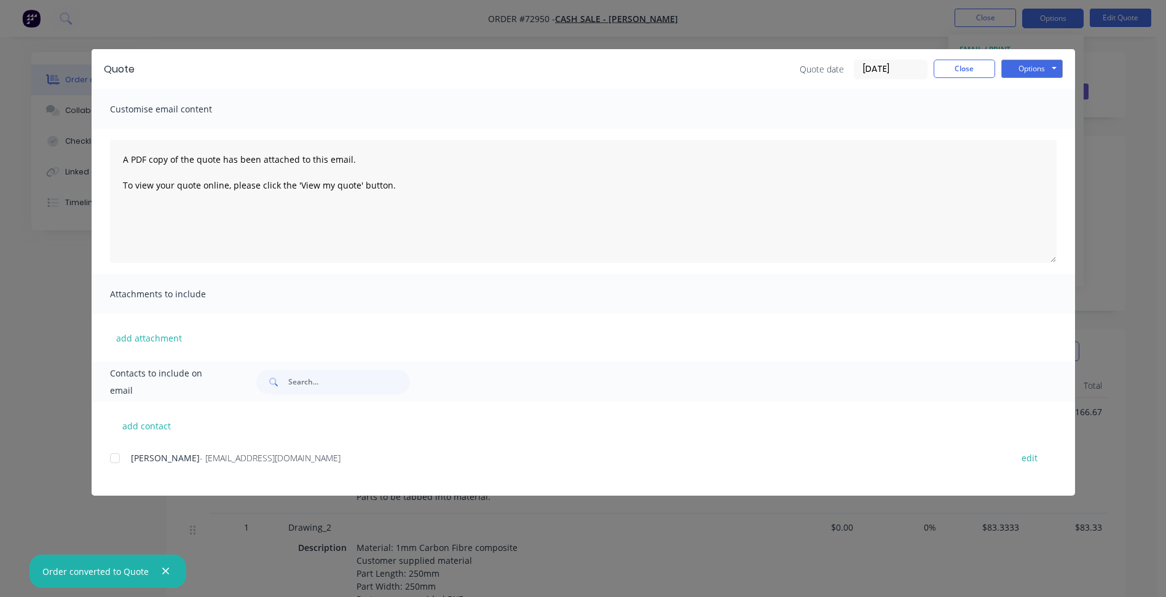
click at [1015, 81] on div "Quote Quote date 01/10/25 Close Options Preview Print Email" at bounding box center [583, 69] width 983 height 40
click at [1018, 75] on button "Options" at bounding box center [1031, 69] width 61 height 18
click at [1026, 101] on button "Print" at bounding box center [1040, 111] width 79 height 20
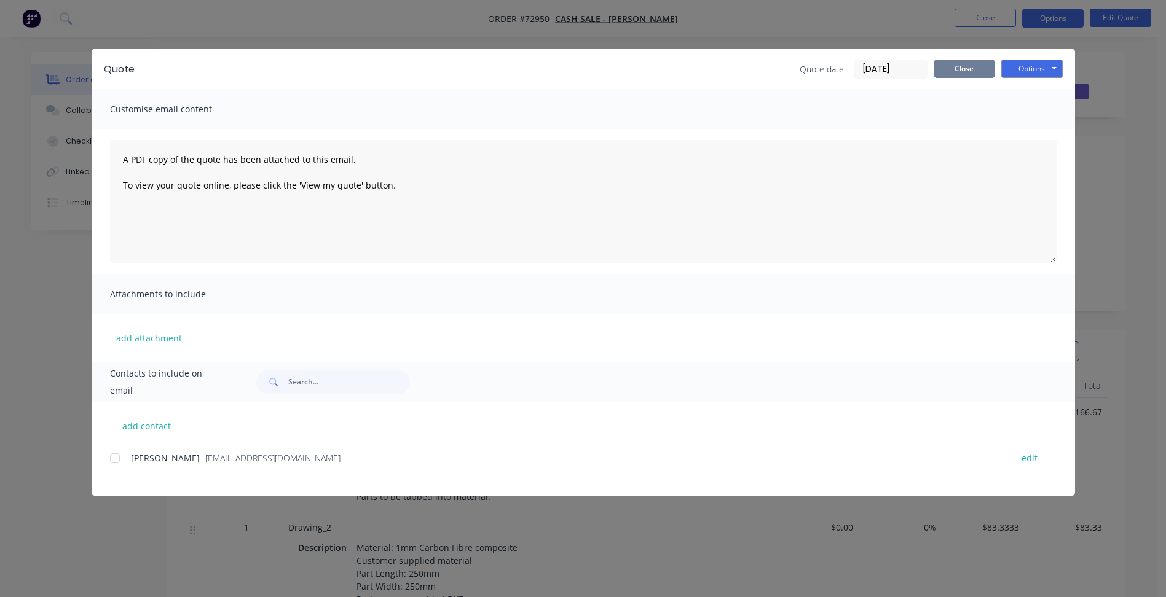
click at [955, 74] on button "Close" at bounding box center [963, 69] width 61 height 18
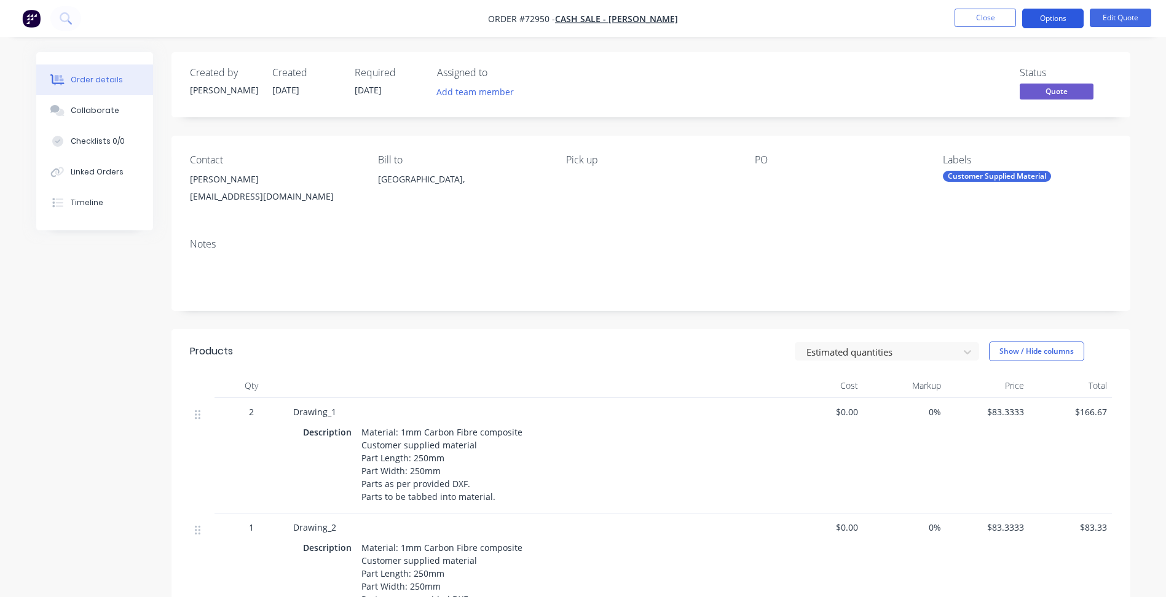
click at [1047, 22] on button "Options" at bounding box center [1052, 19] width 61 height 20
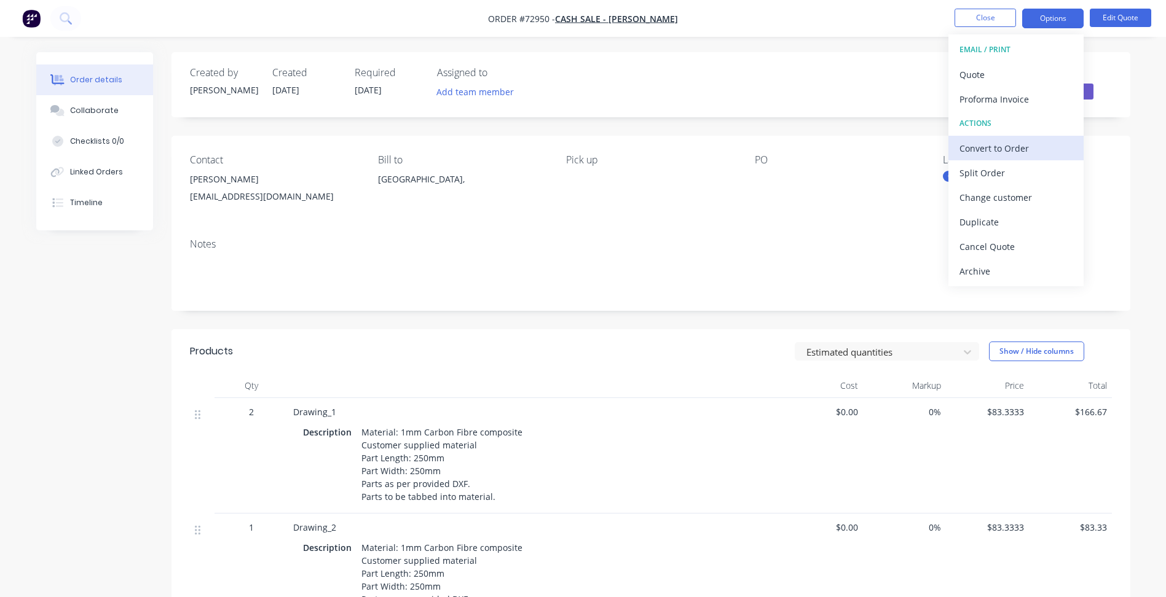
click at [992, 145] on div "Convert to Order" at bounding box center [1015, 148] width 113 height 18
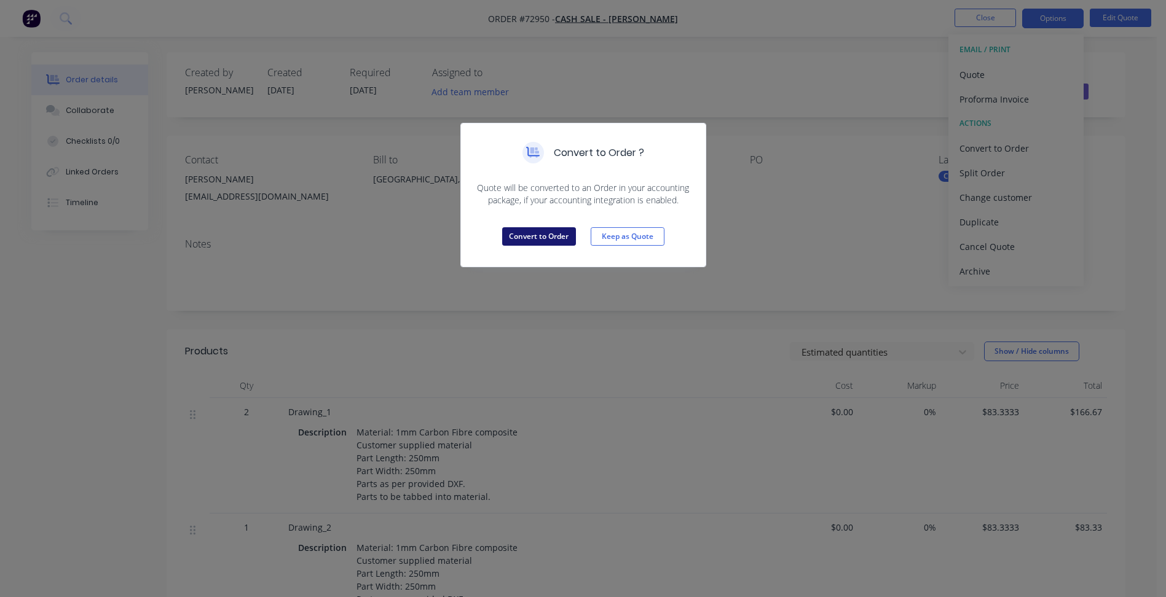
click at [524, 235] on button "Convert to Order" at bounding box center [539, 236] width 74 height 18
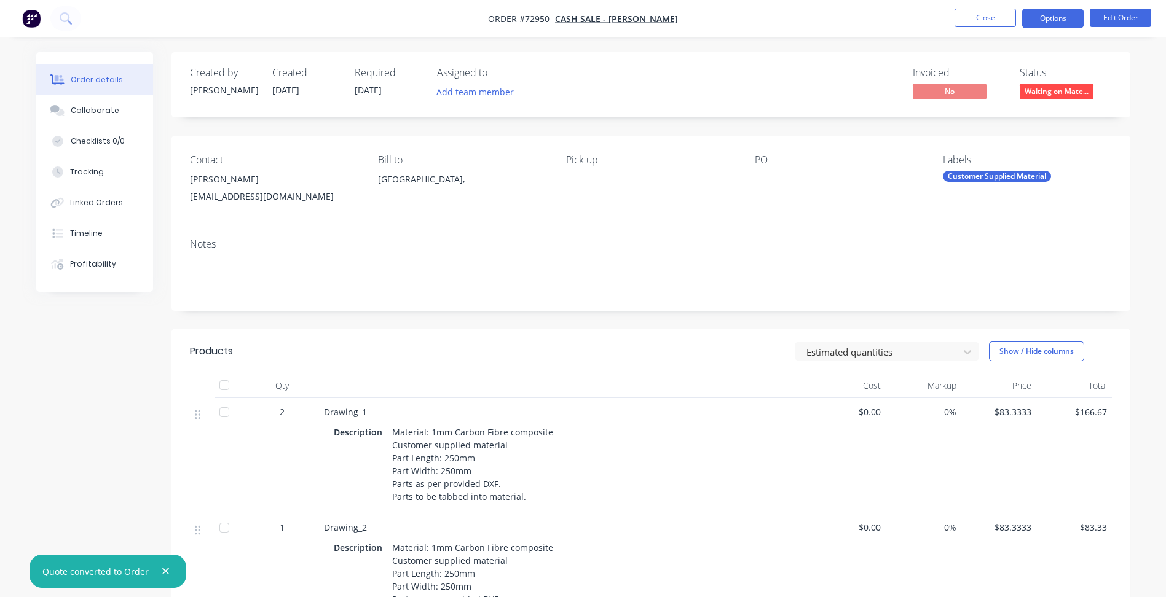
click at [1043, 14] on button "Options" at bounding box center [1052, 19] width 61 height 20
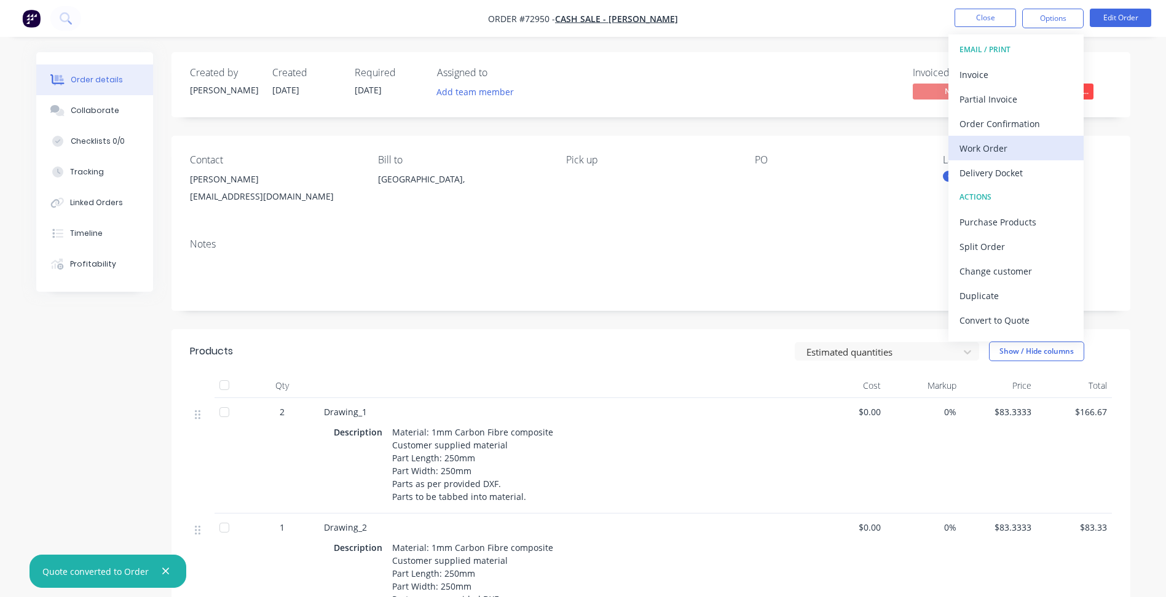
click at [992, 147] on div "Work Order" at bounding box center [1015, 148] width 113 height 18
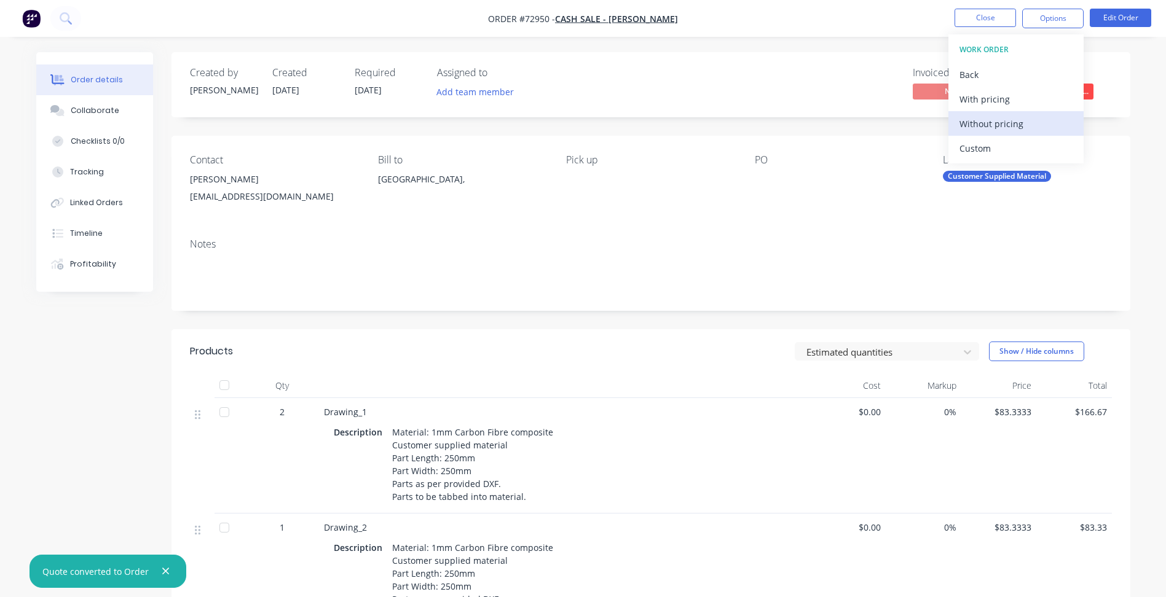
click at [997, 128] on div "Without pricing" at bounding box center [1015, 124] width 113 height 18
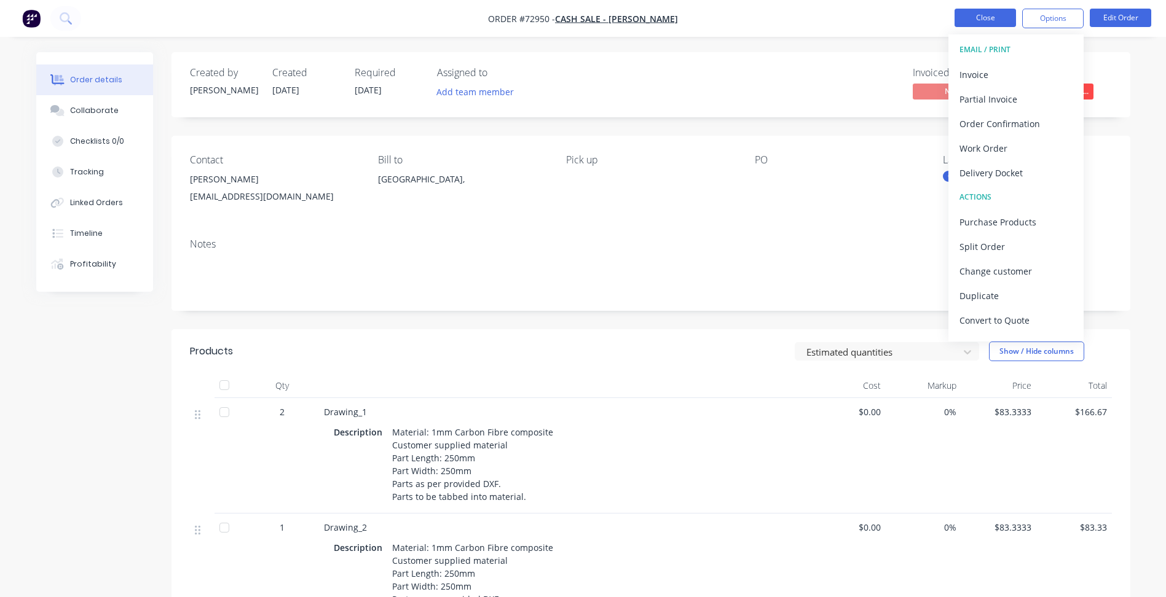
click at [980, 15] on button "Close" at bounding box center [984, 18] width 61 height 18
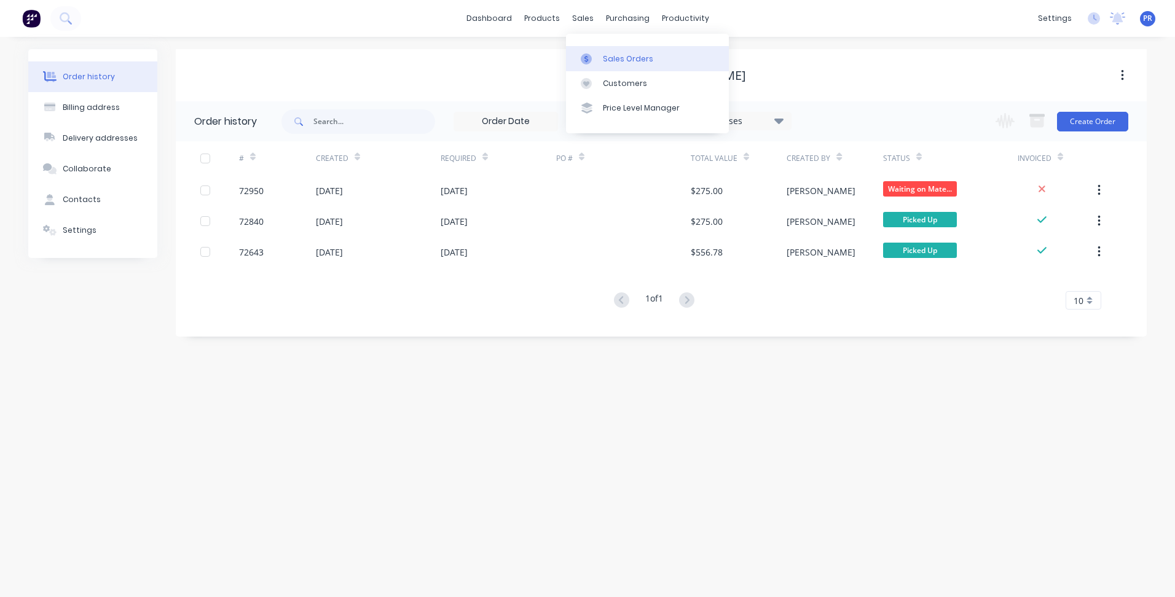
click at [599, 58] on link "Sales Orders" at bounding box center [647, 58] width 163 height 25
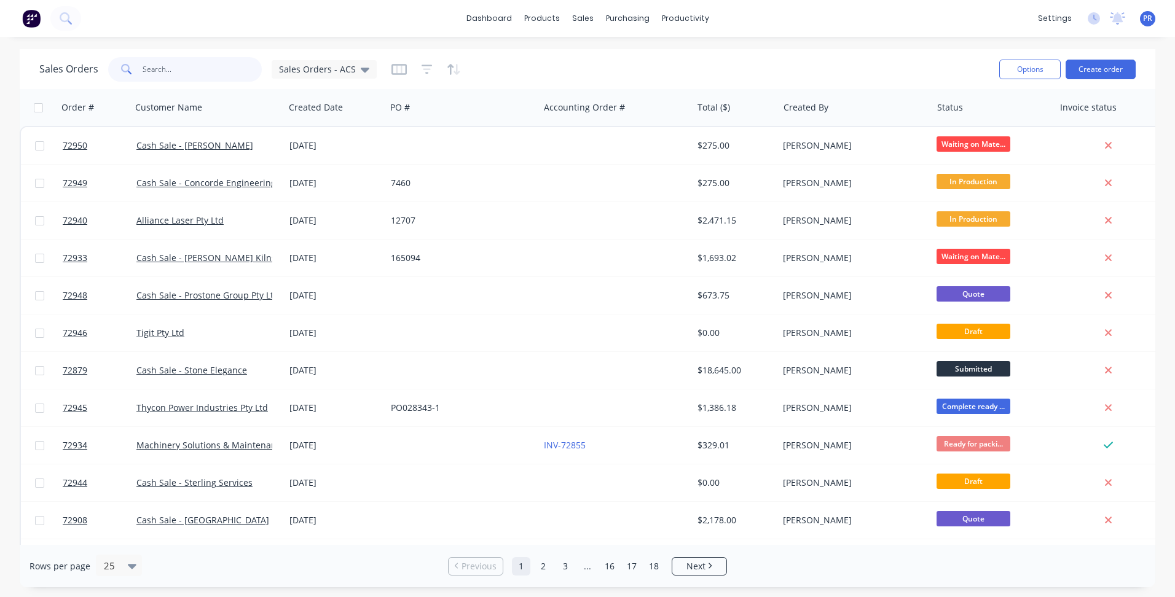
click at [170, 71] on input "text" at bounding box center [203, 69] width 120 height 25
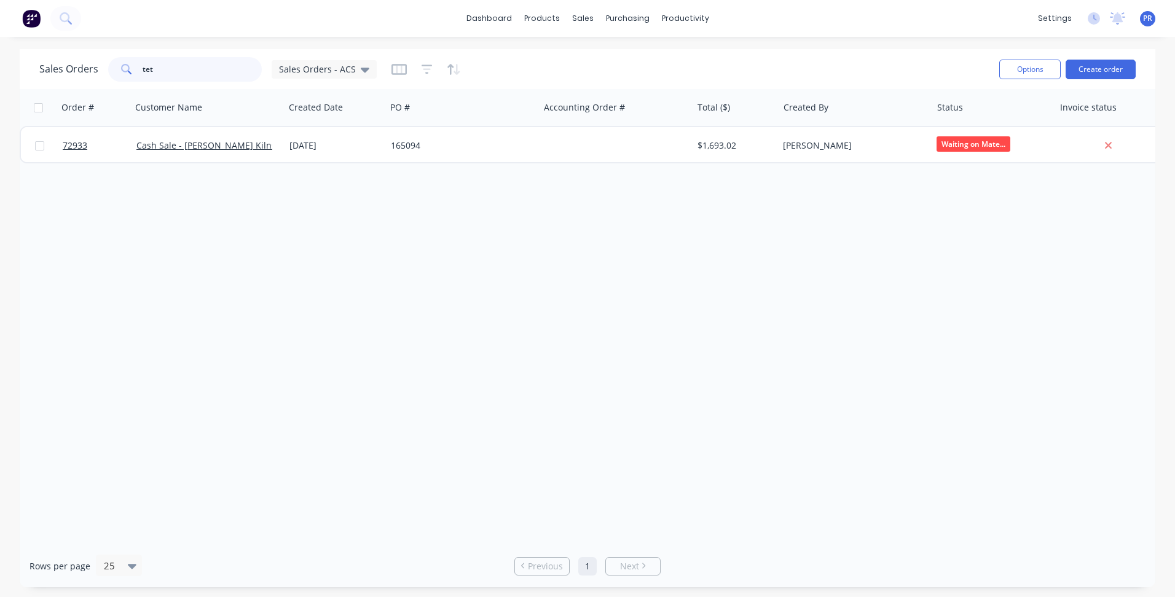
type input "tet"
click at [32, 22] on img at bounding box center [31, 18] width 18 height 18
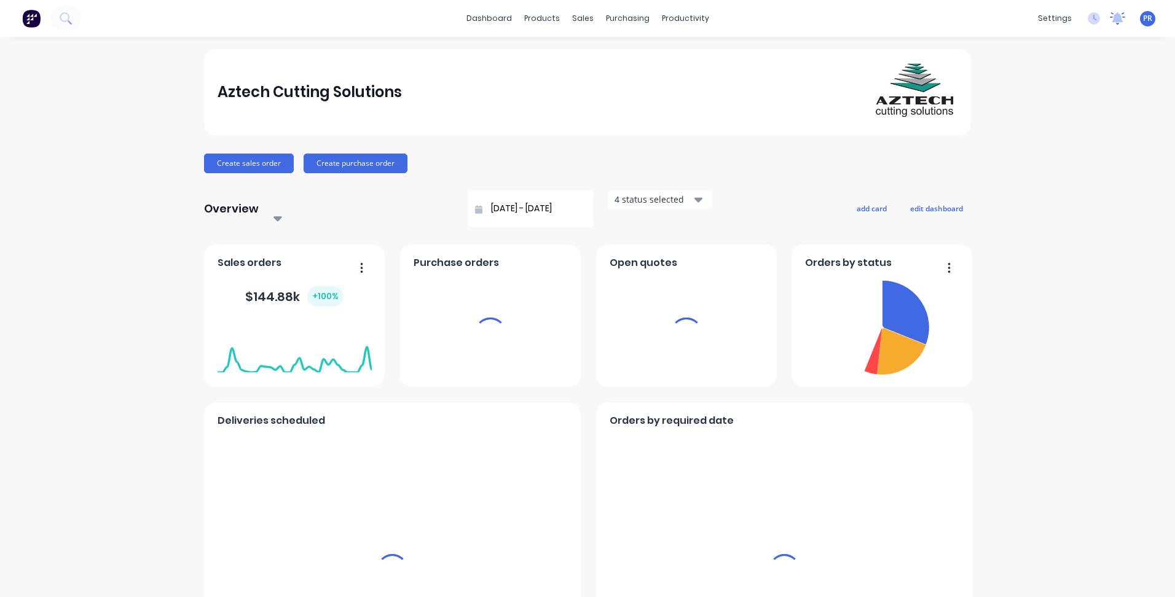
click at [1112, 17] on icon at bounding box center [1117, 17] width 11 height 10
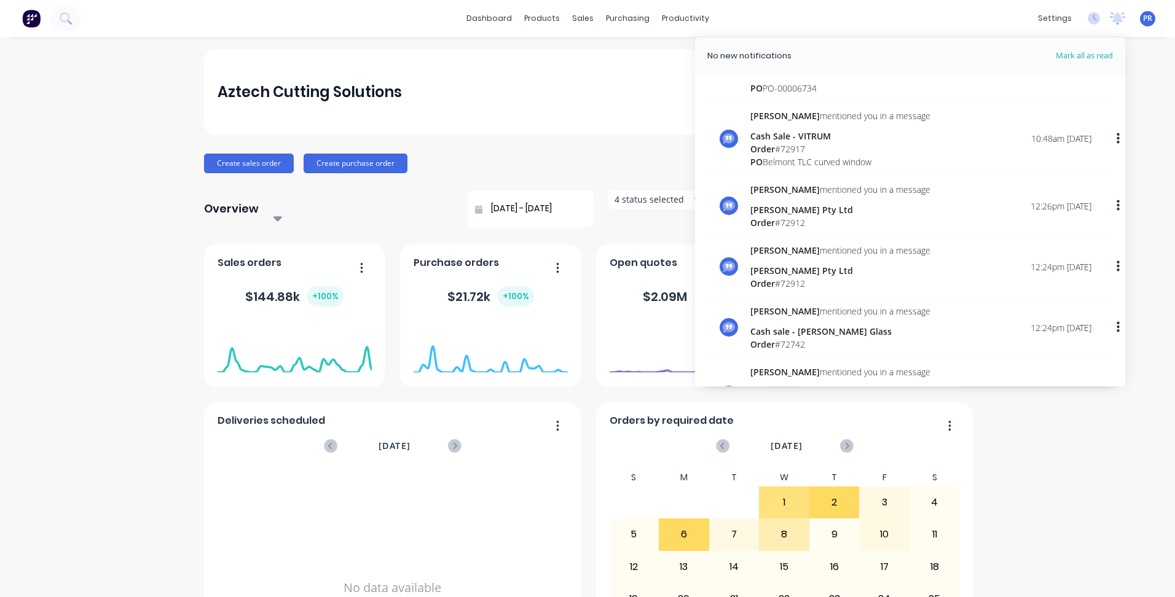
scroll to position [246, 0]
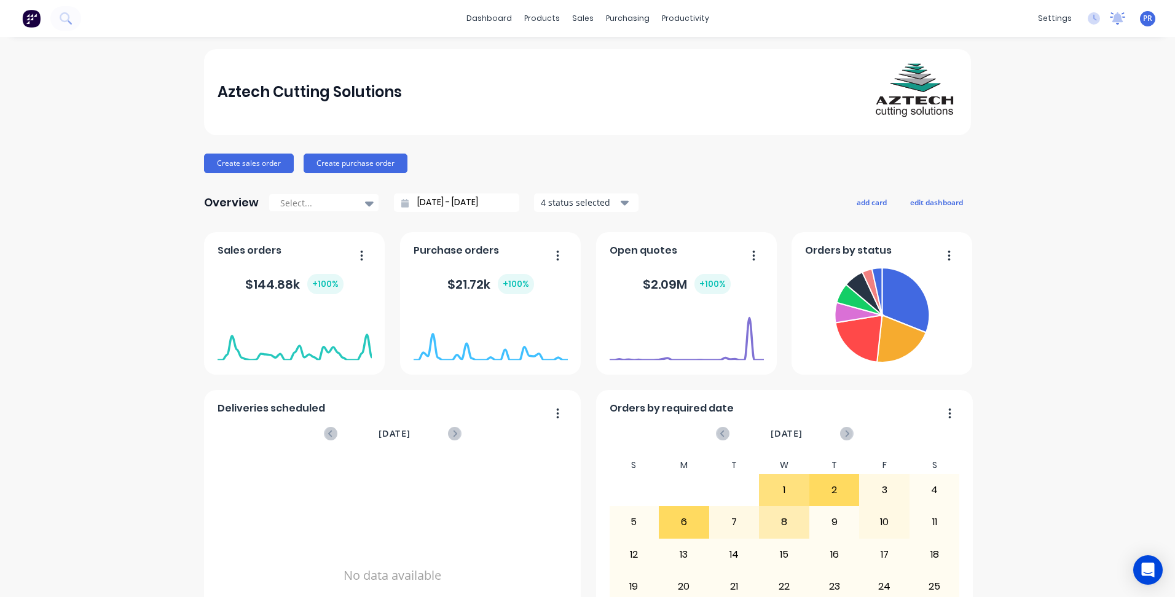
click at [1110, 26] on div at bounding box center [1117, 18] width 15 height 18
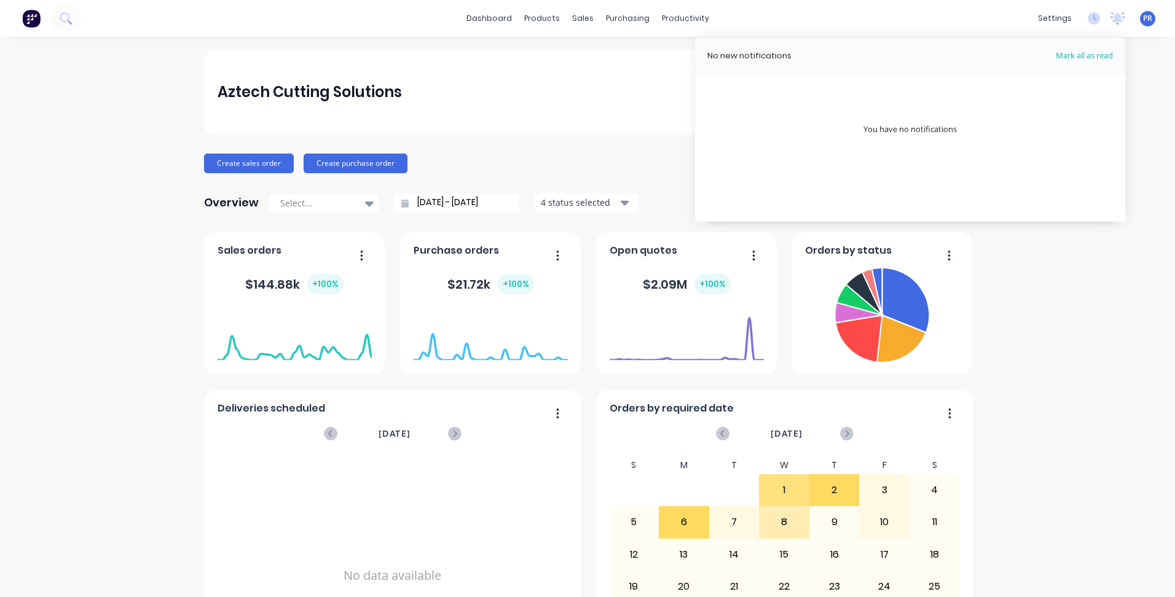
click at [1123, 77] on div "Aztech Cutting Solutions Create sales order Create purchase order Overview Sele…" at bounding box center [587, 370] width 1175 height 642
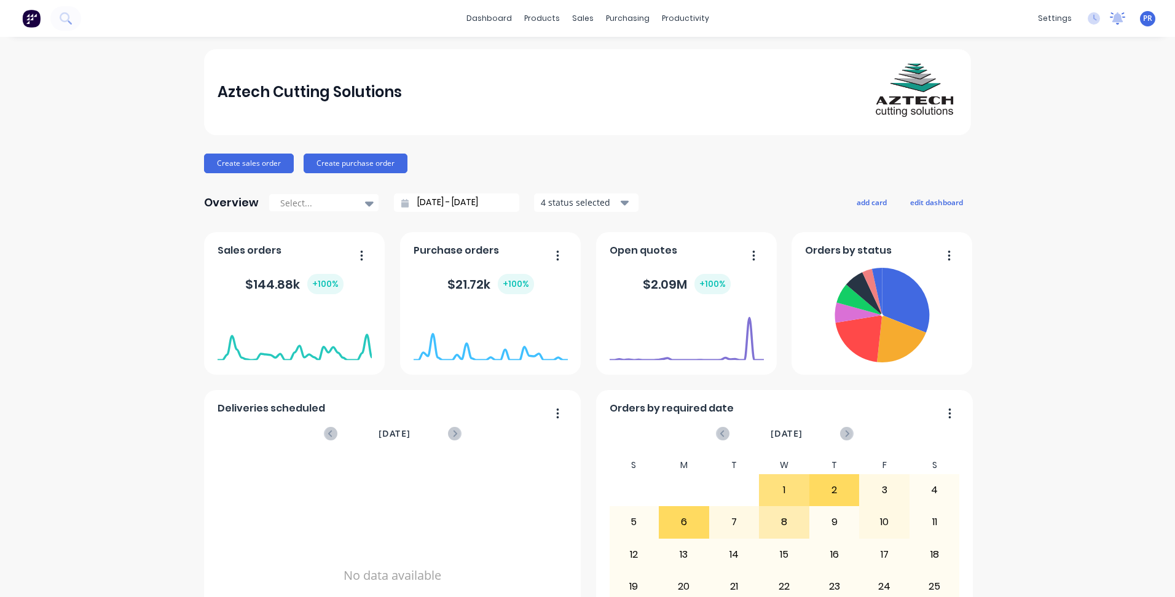
click at [1112, 18] on icon at bounding box center [1117, 17] width 11 height 10
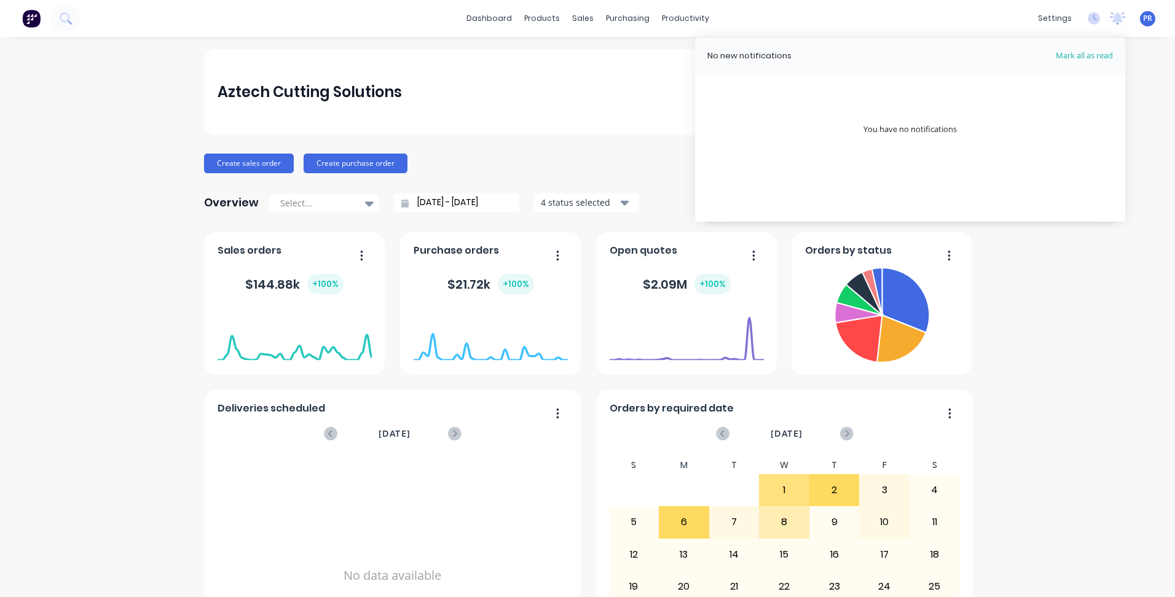
click at [833, 168] on div "No new notifications [PERSON_NAME] all as read You have no notifications" at bounding box center [910, 129] width 430 height 184
click at [942, 132] on div "You have no notifications" at bounding box center [909, 130] width 93 height 12
click at [581, 26] on div "sales" at bounding box center [583, 18] width 34 height 18
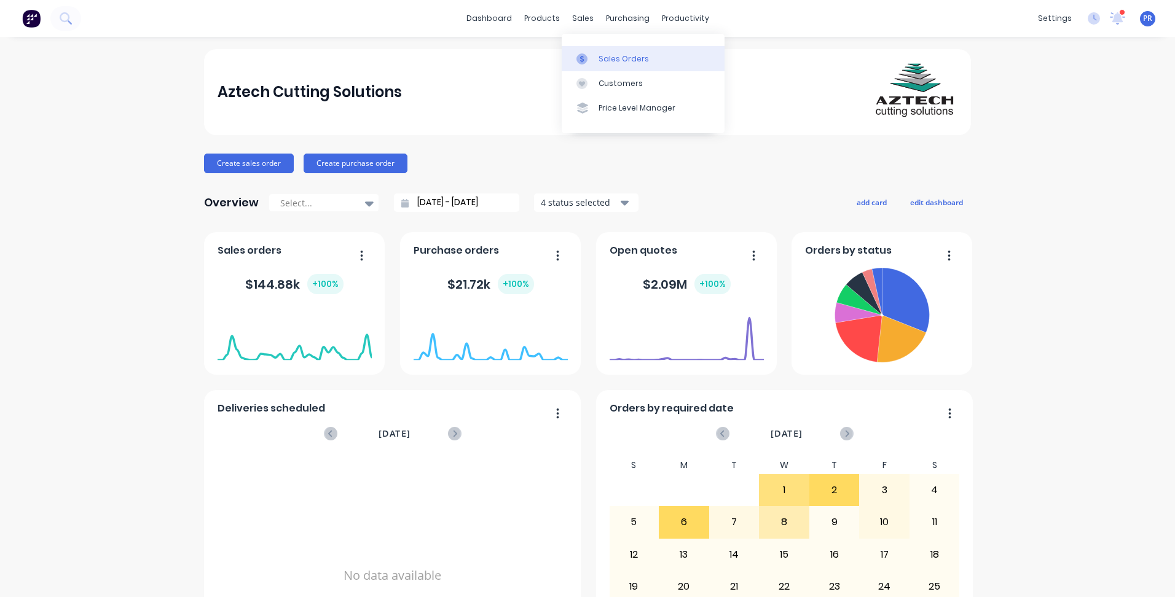
click at [612, 49] on link "Sales Orders" at bounding box center [643, 58] width 163 height 25
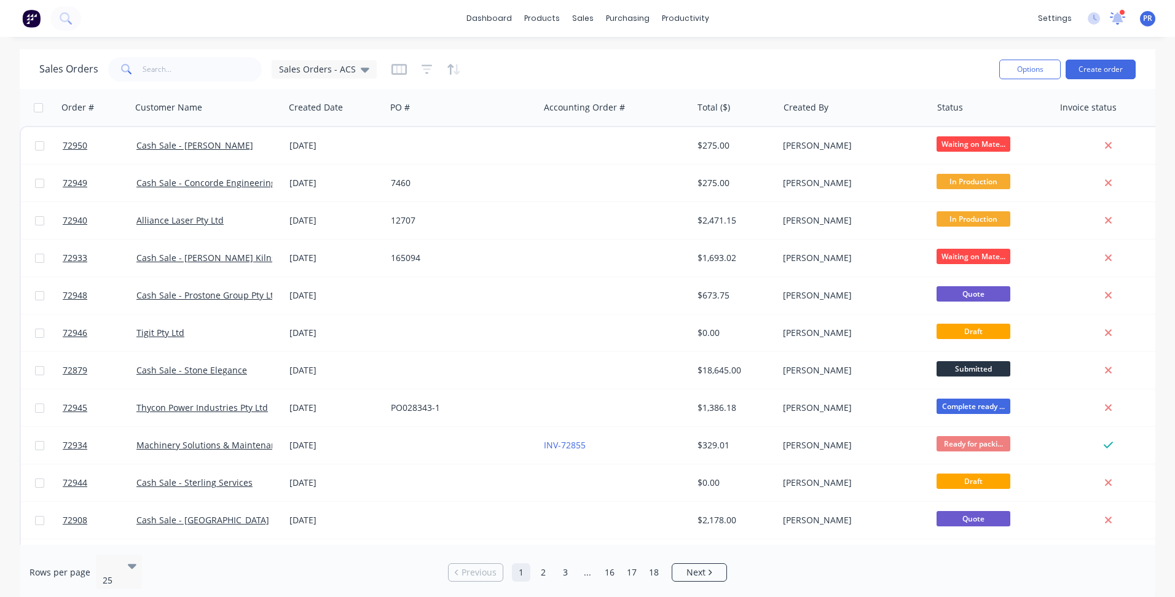
click at [1117, 17] on icon at bounding box center [1117, 17] width 12 height 12
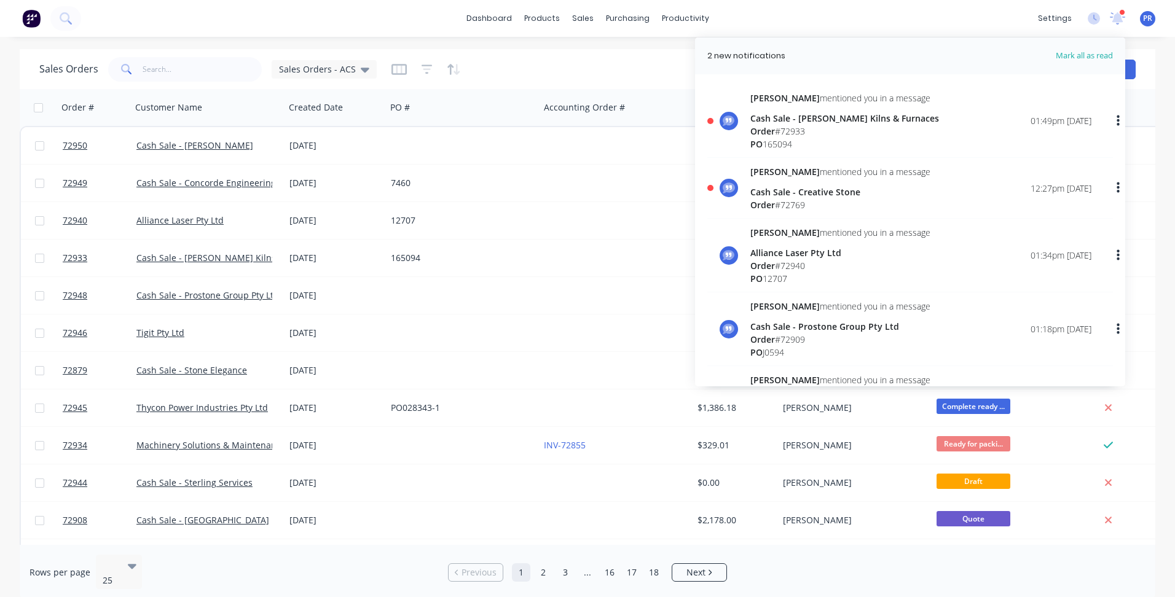
click at [826, 136] on div "Order # 72933" at bounding box center [844, 131] width 189 height 13
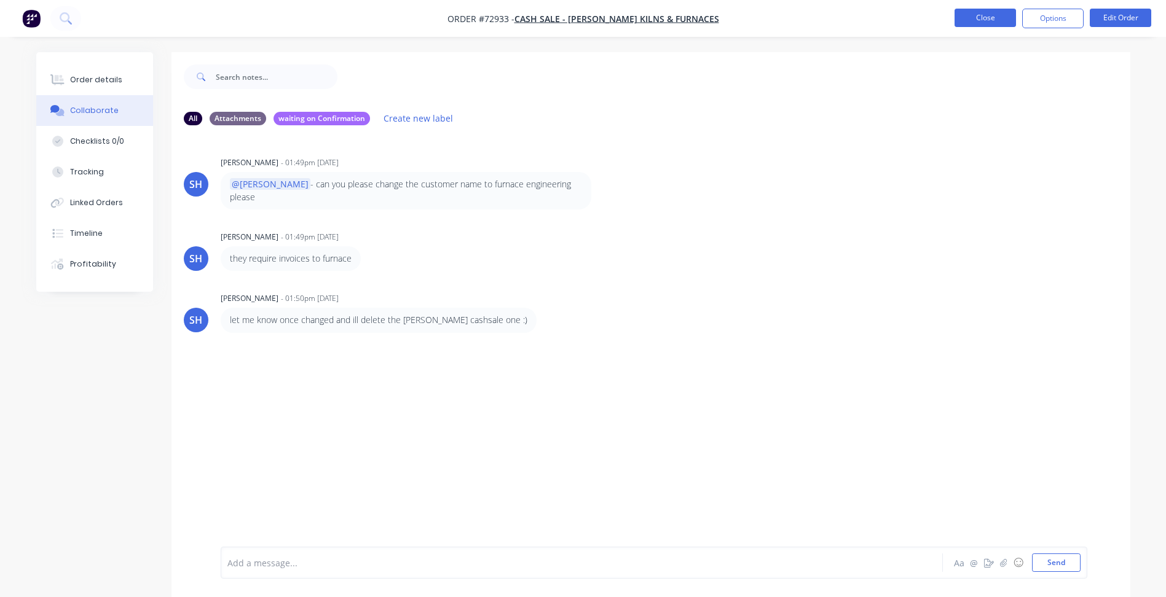
click at [986, 21] on button "Close" at bounding box center [984, 18] width 61 height 18
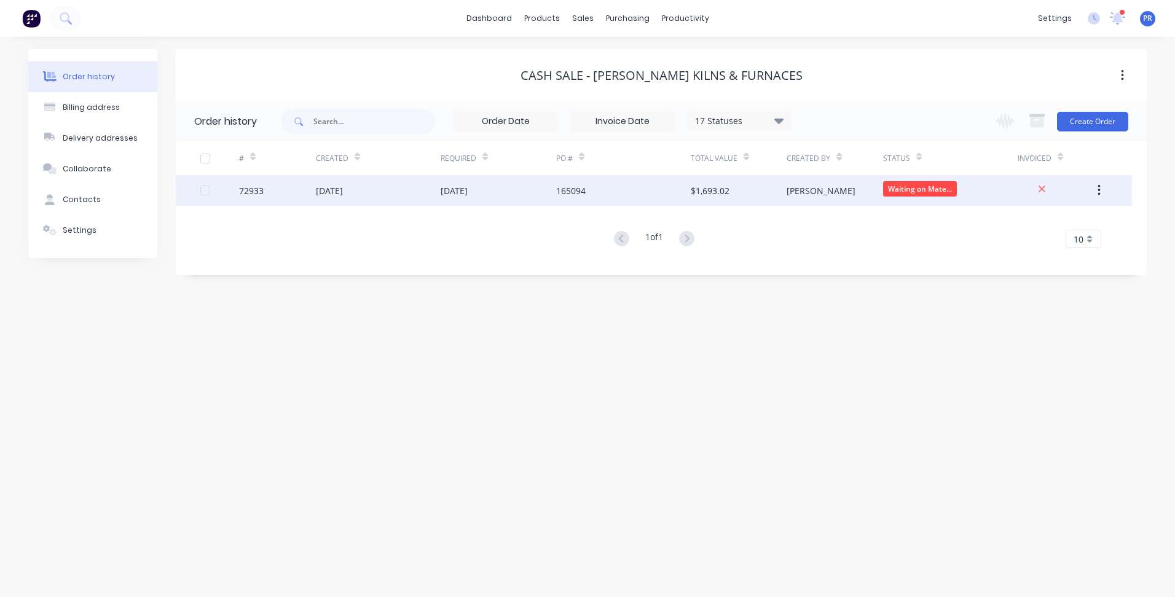
click at [805, 189] on div "[PERSON_NAME]" at bounding box center [821, 190] width 69 height 13
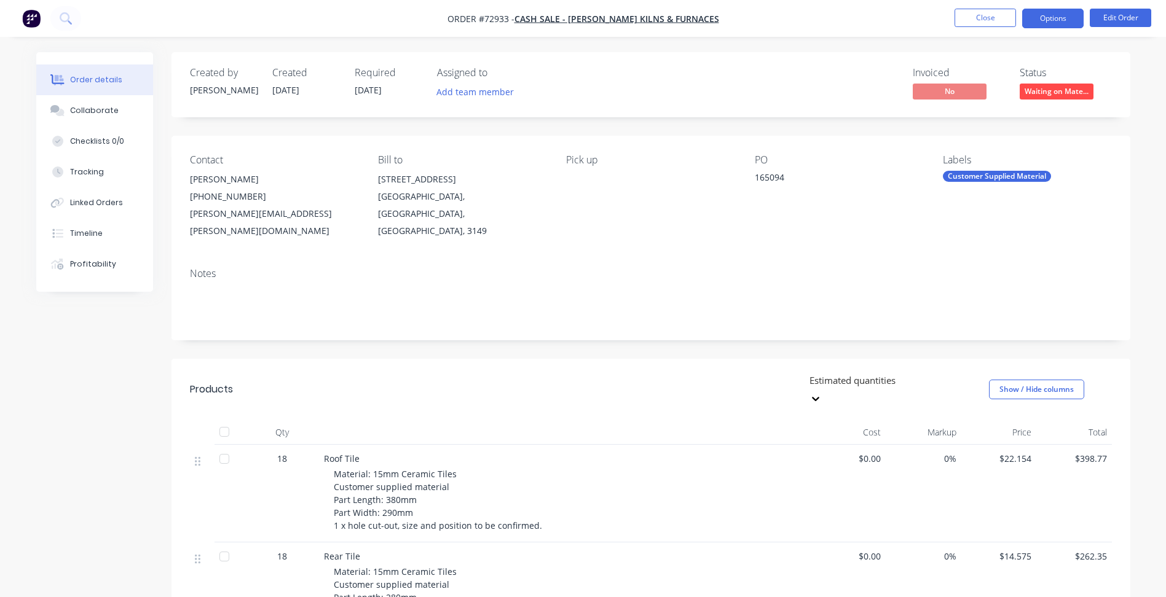
click at [1045, 21] on button "Options" at bounding box center [1052, 19] width 61 height 20
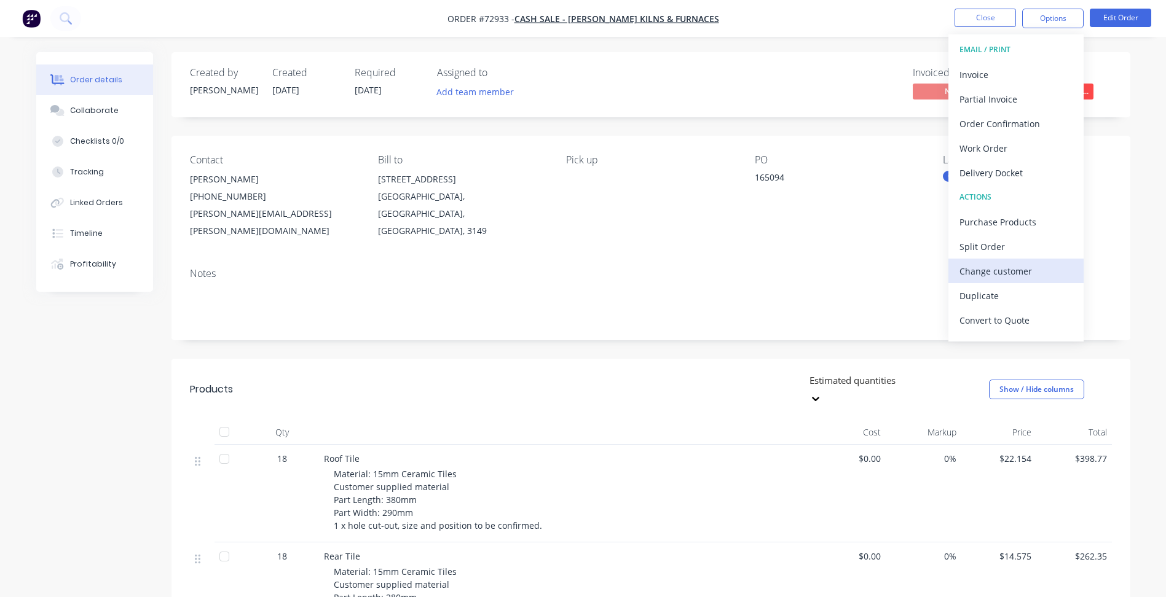
click at [998, 278] on div "Change customer" at bounding box center [1015, 271] width 113 height 18
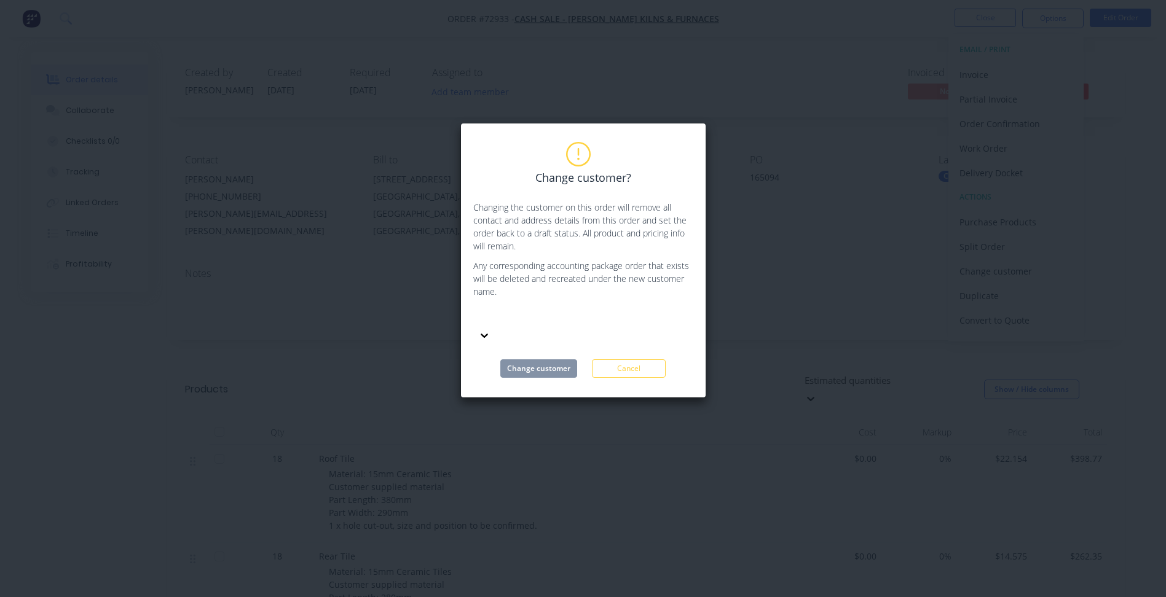
click at [550, 321] on div at bounding box center [565, 317] width 177 height 15
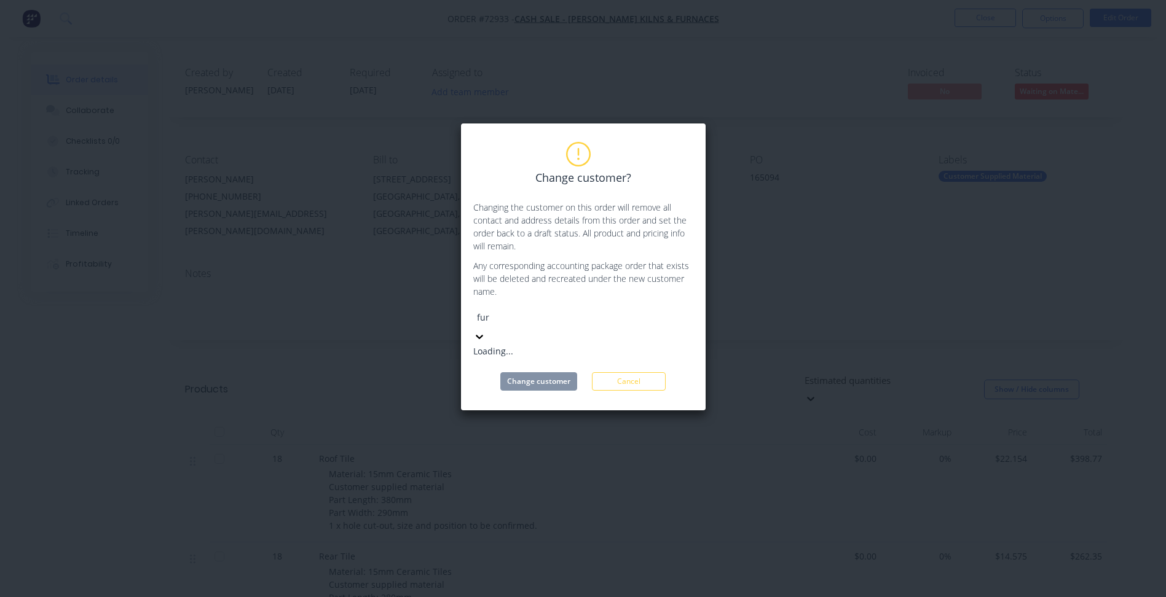
type input "furn"
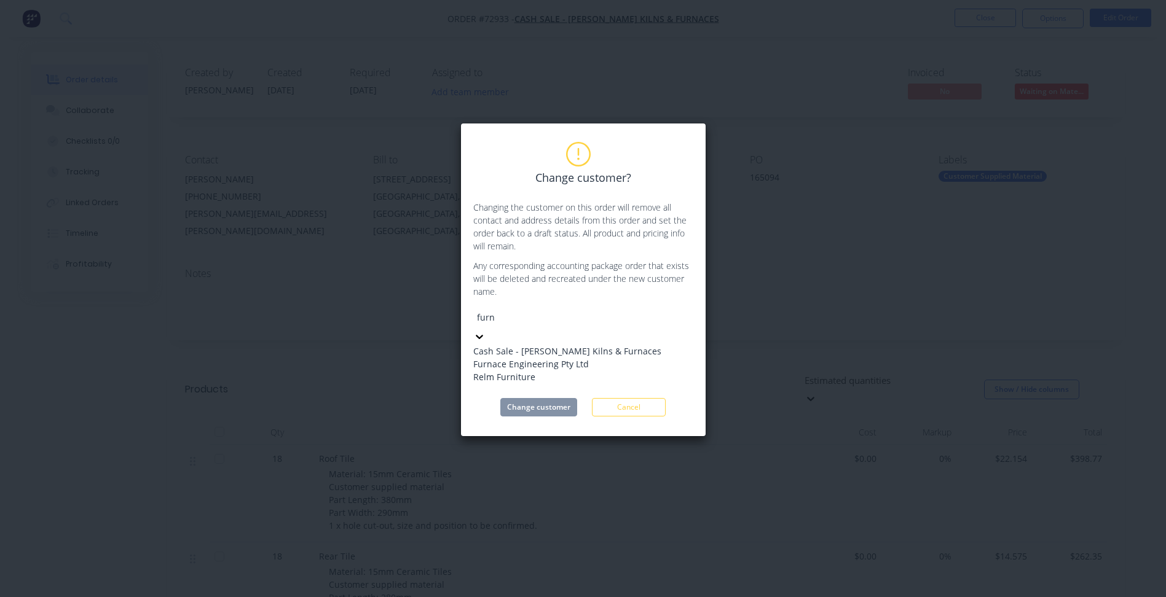
click at [546, 370] on div "Furnace Engineering Pty Ltd" at bounding box center [567, 364] width 188 height 13
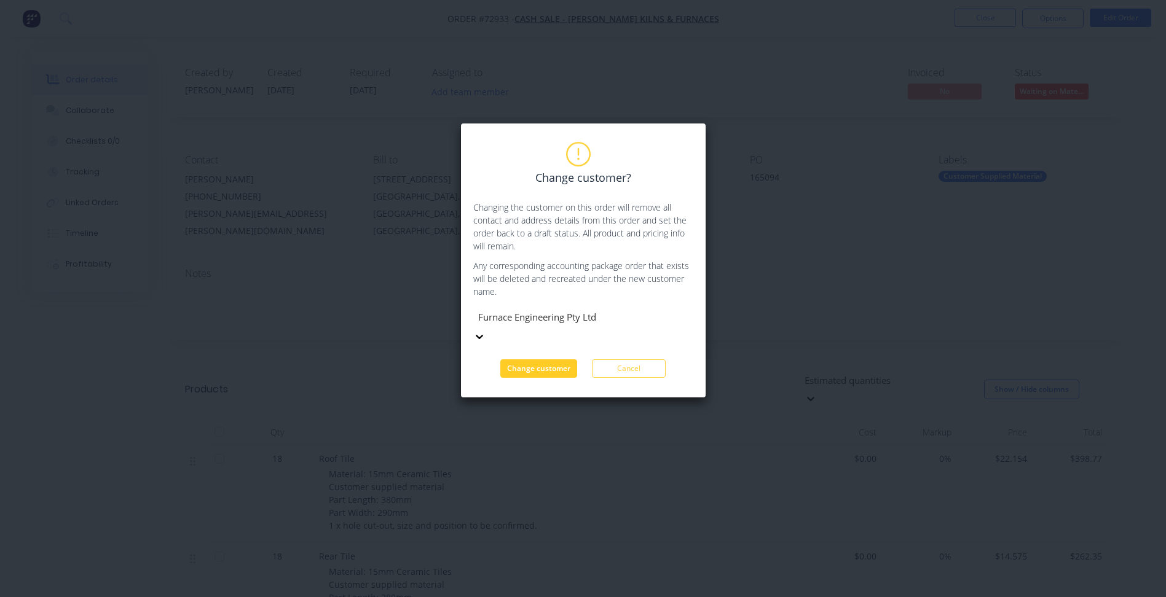
click at [521, 359] on button "Change customer" at bounding box center [538, 368] width 77 height 18
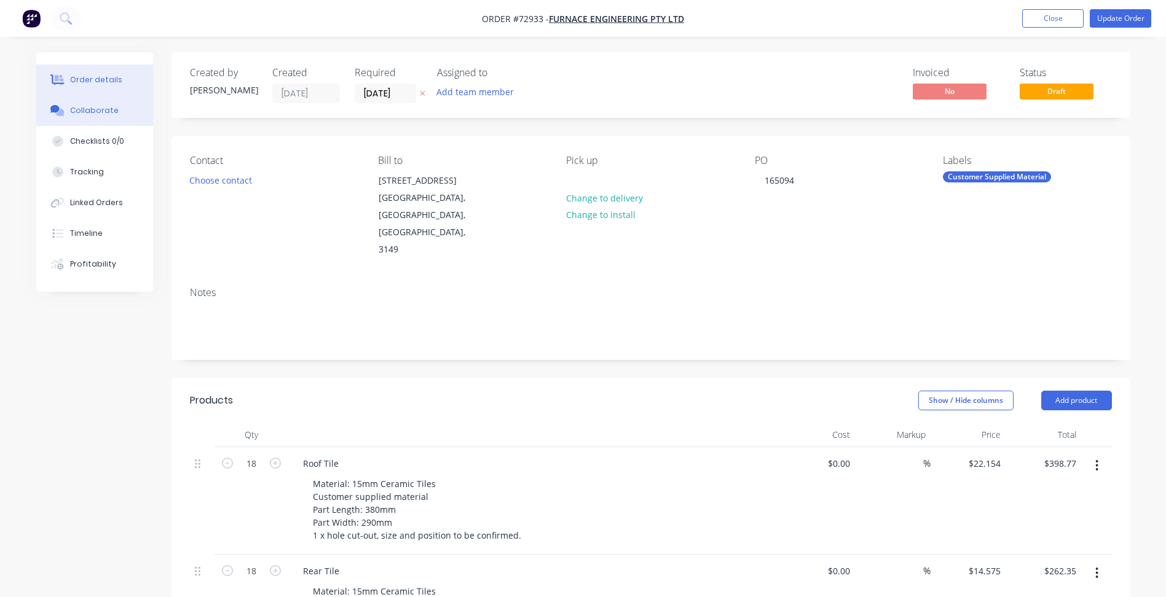
click at [85, 116] on button "Collaborate" at bounding box center [94, 110] width 117 height 31
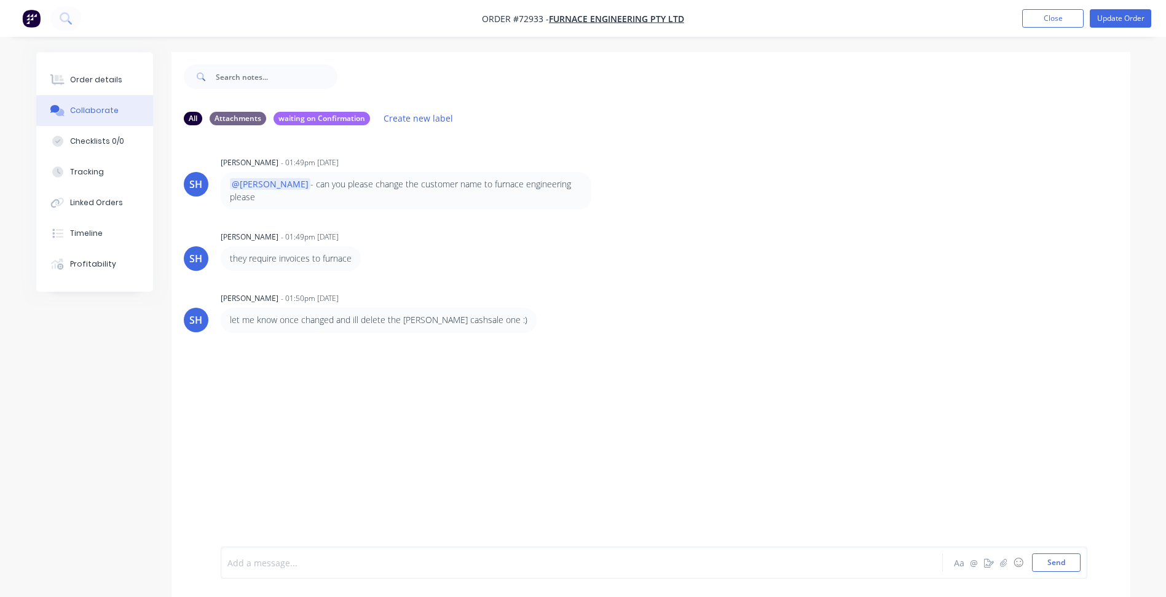
click at [293, 559] on div at bounding box center [547, 563] width 639 height 13
click at [222, 561] on div "All changed 👍 Aa @ ☺ Send" at bounding box center [654, 563] width 866 height 32
click at [226, 560] on div "All changed 👍 Aa @ ☺ Send" at bounding box center [654, 563] width 866 height 32
click at [230, 560] on span "All changed" at bounding box center [252, 563] width 49 height 12
click at [335, 564] on div "@[PERSON_NAME] All changed 👍" at bounding box center [547, 563] width 639 height 13
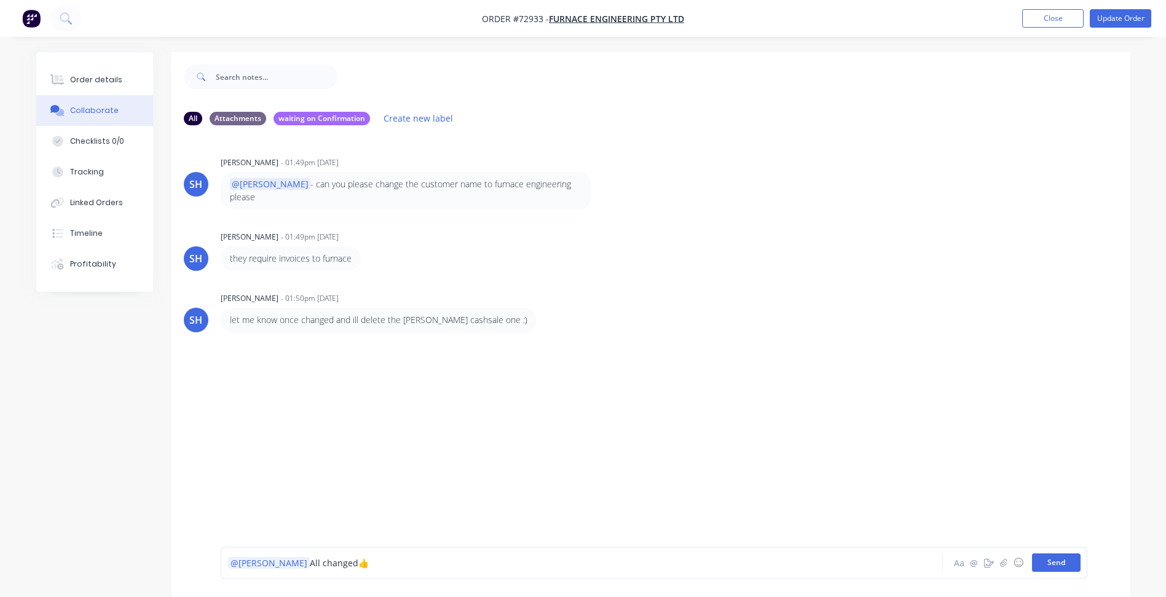
click at [1053, 568] on button "Send" at bounding box center [1056, 563] width 49 height 18
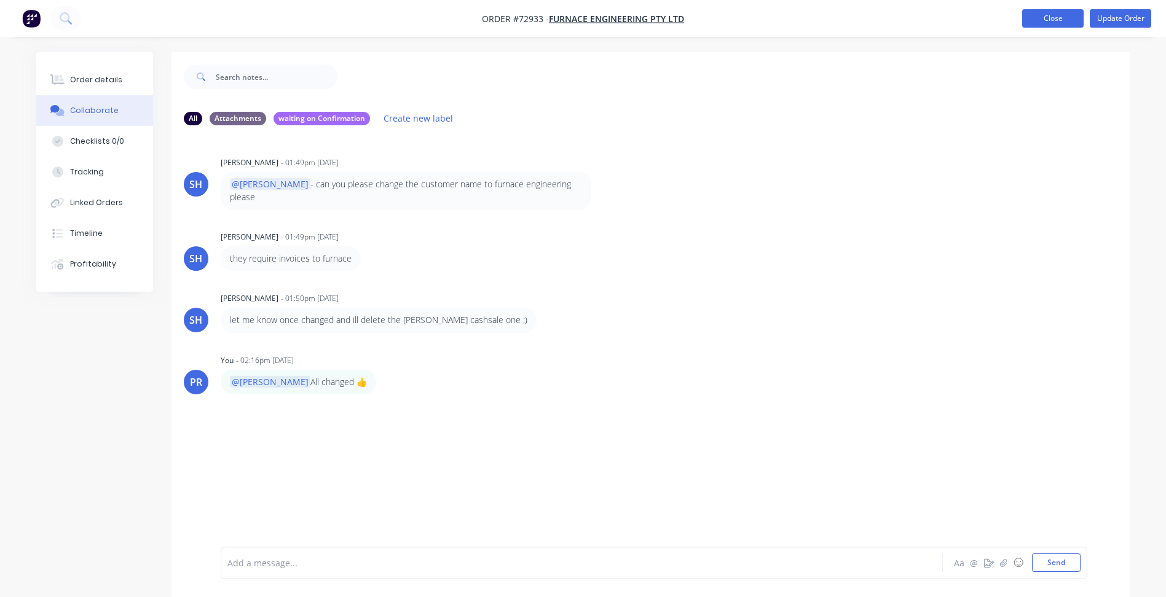
click at [1048, 17] on button "Close" at bounding box center [1052, 18] width 61 height 18
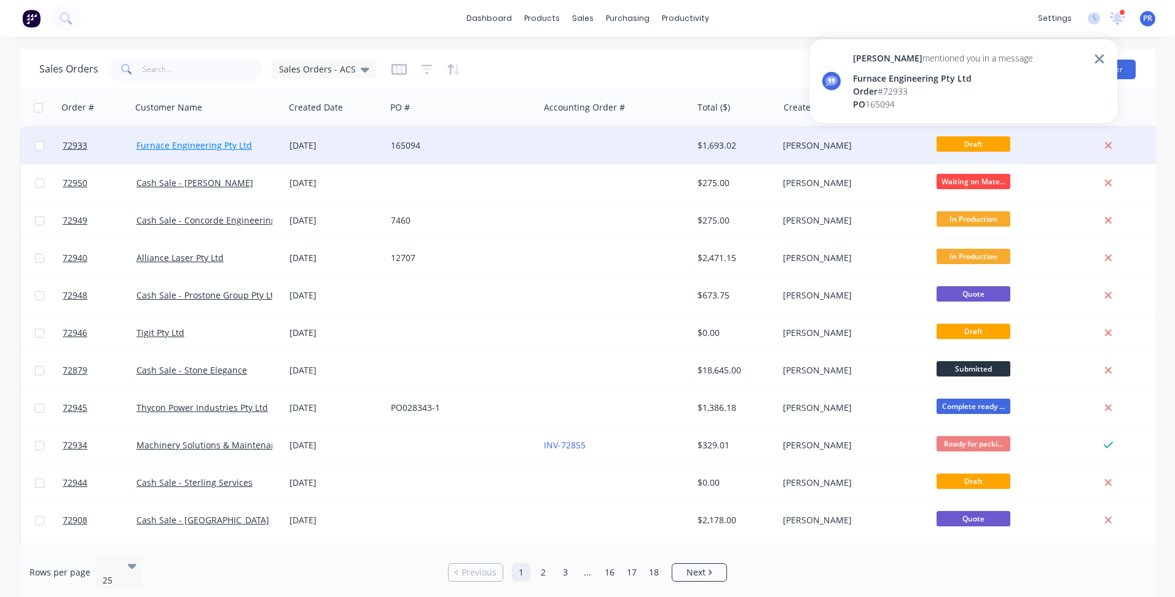
click at [227, 143] on link "Furnace Engineering Pty Ltd" at bounding box center [194, 145] width 116 height 12
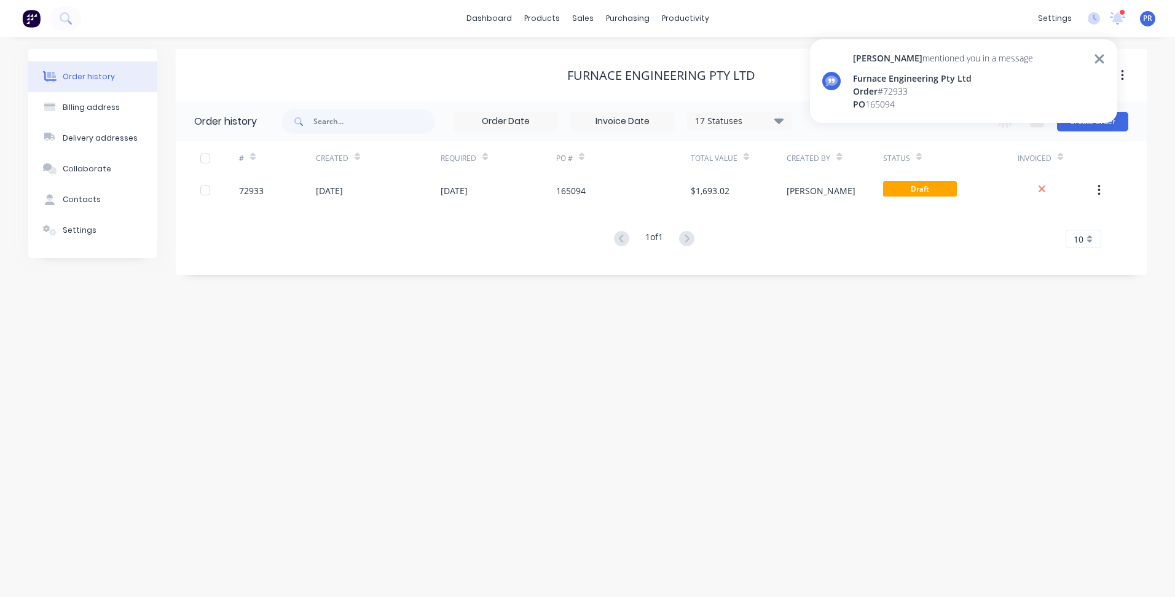
click at [1118, 9] on div "settings 1 new notifications [PERSON_NAME] all as read [PERSON_NAME] mentioned …" at bounding box center [1103, 18] width 143 height 18
click at [1118, 19] on icon at bounding box center [1117, 17] width 11 height 10
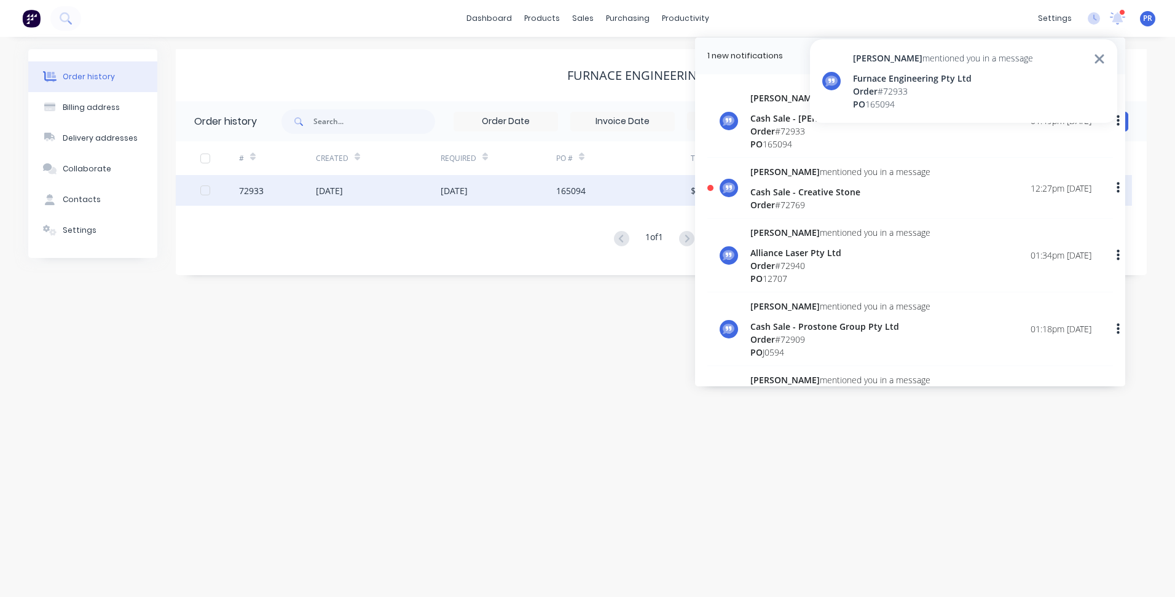
click at [380, 195] on div "[DATE]" at bounding box center [378, 190] width 125 height 31
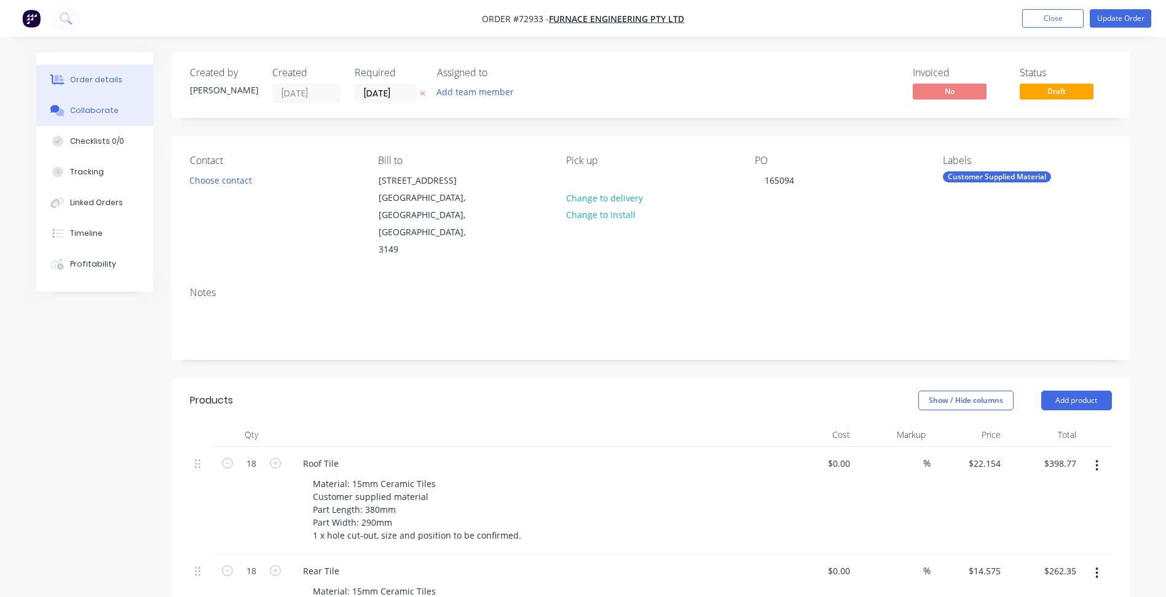
click at [98, 117] on button "Collaborate" at bounding box center [94, 110] width 117 height 31
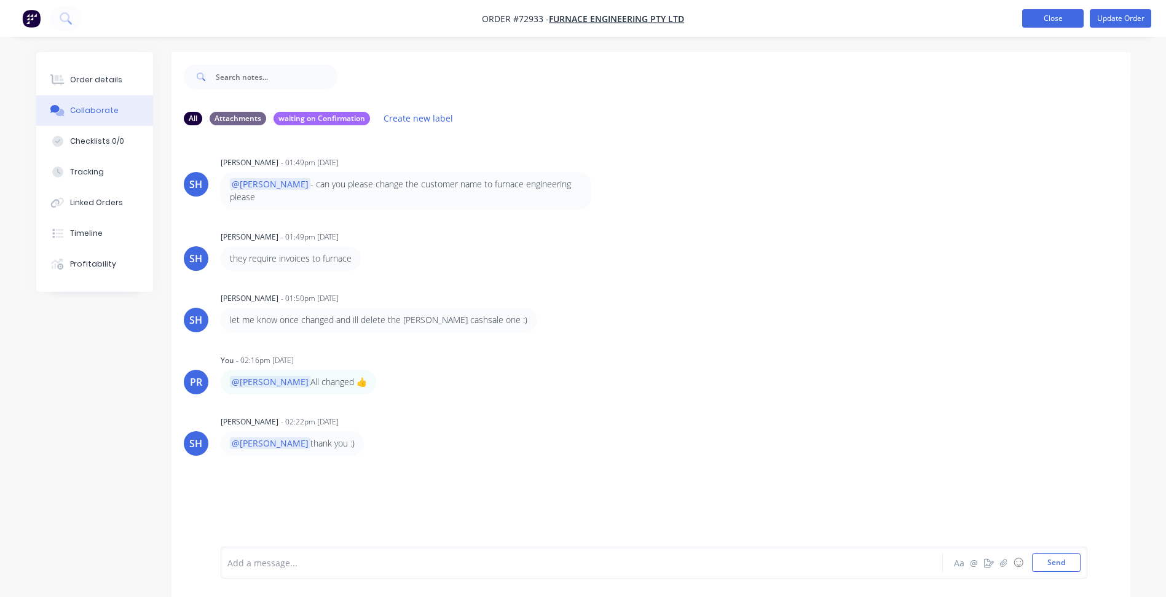
click at [1067, 12] on button "Close" at bounding box center [1052, 18] width 61 height 18
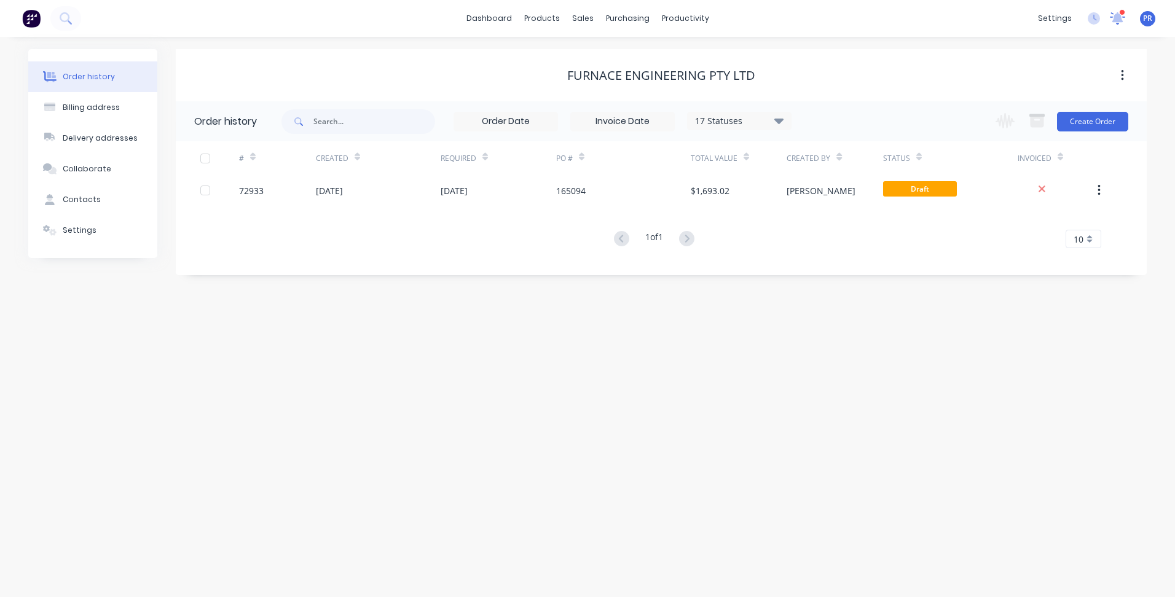
click at [1117, 17] on icon at bounding box center [1118, 17] width 12 height 12
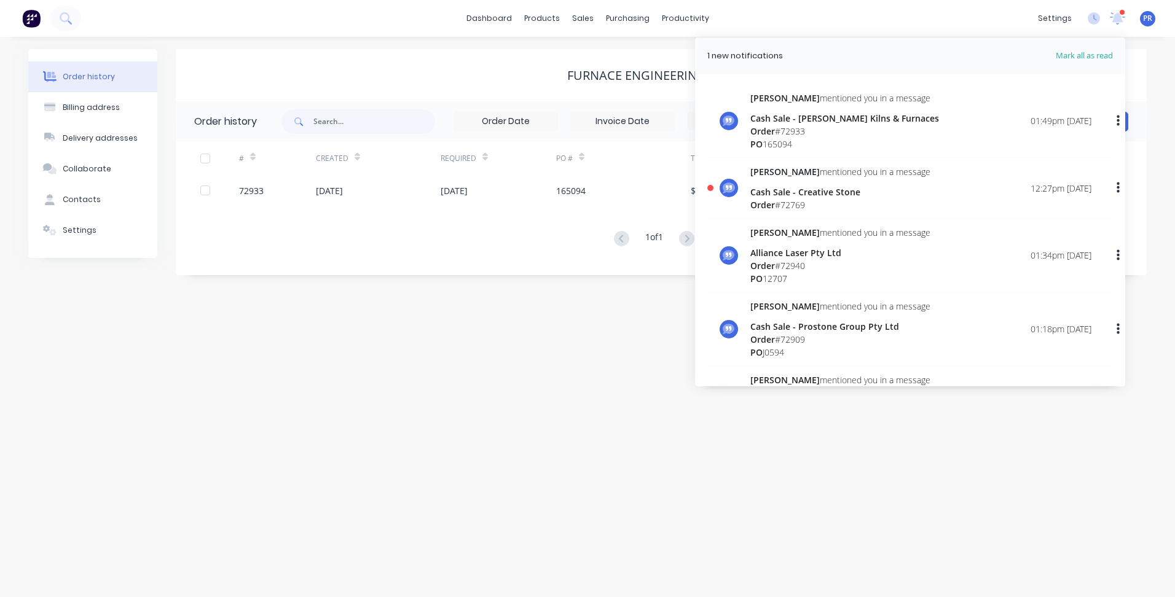
click at [919, 195] on div "[PERSON_NAME] mentioned you in a message Cash Sale - Creative Stone Order # 727…" at bounding box center [920, 188] width 341 height 46
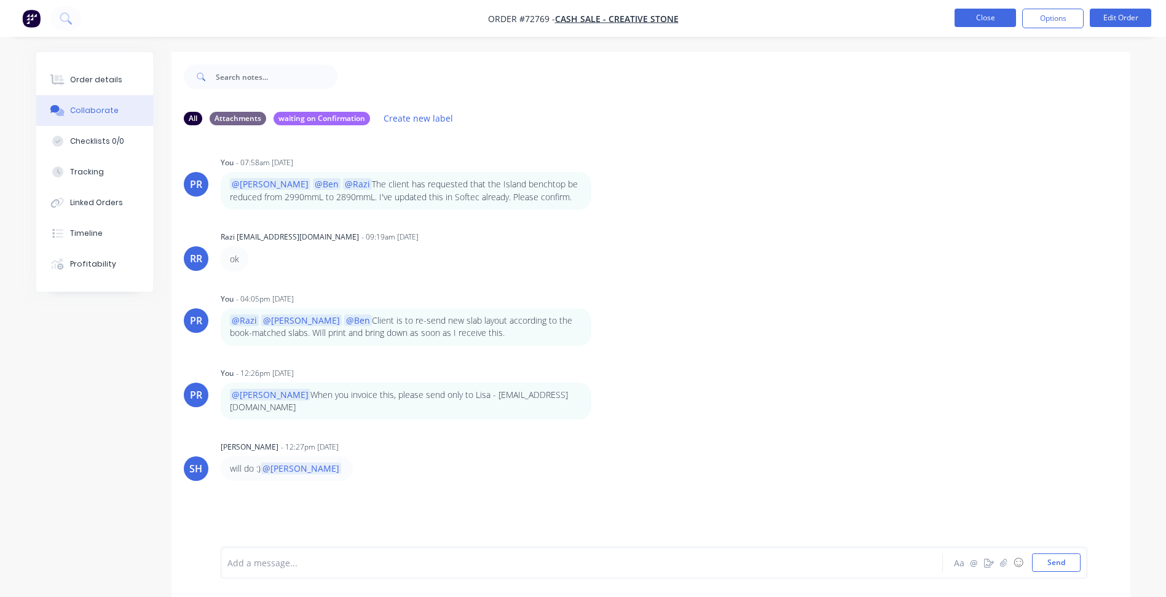
click at [981, 22] on button "Close" at bounding box center [984, 18] width 61 height 18
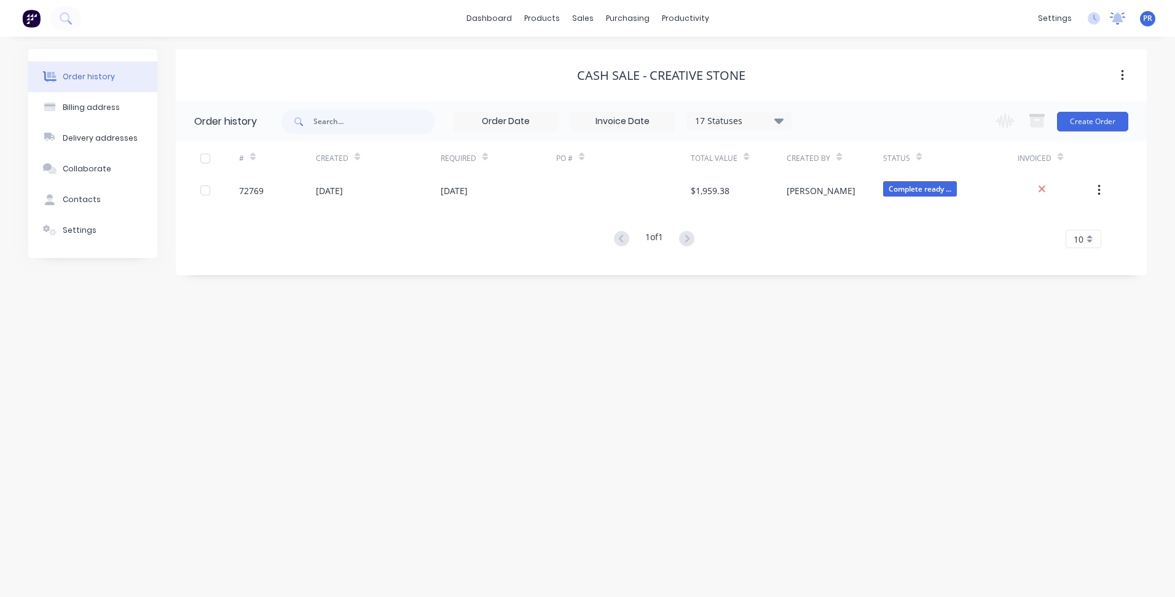
click at [1112, 19] on icon at bounding box center [1117, 18] width 15 height 12
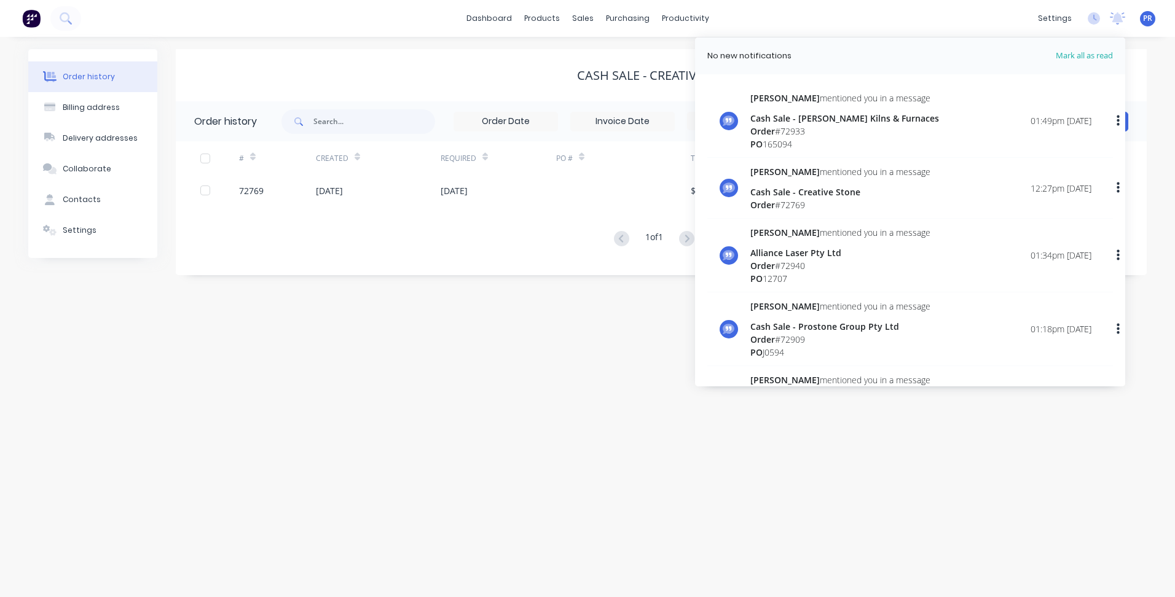
click at [961, 41] on header "No new notifications [PERSON_NAME] all as read" at bounding box center [910, 55] width 430 height 37
click at [980, 21] on div "dashboard products sales purchasing productivity dashboard products Product Cat…" at bounding box center [587, 18] width 1175 height 37
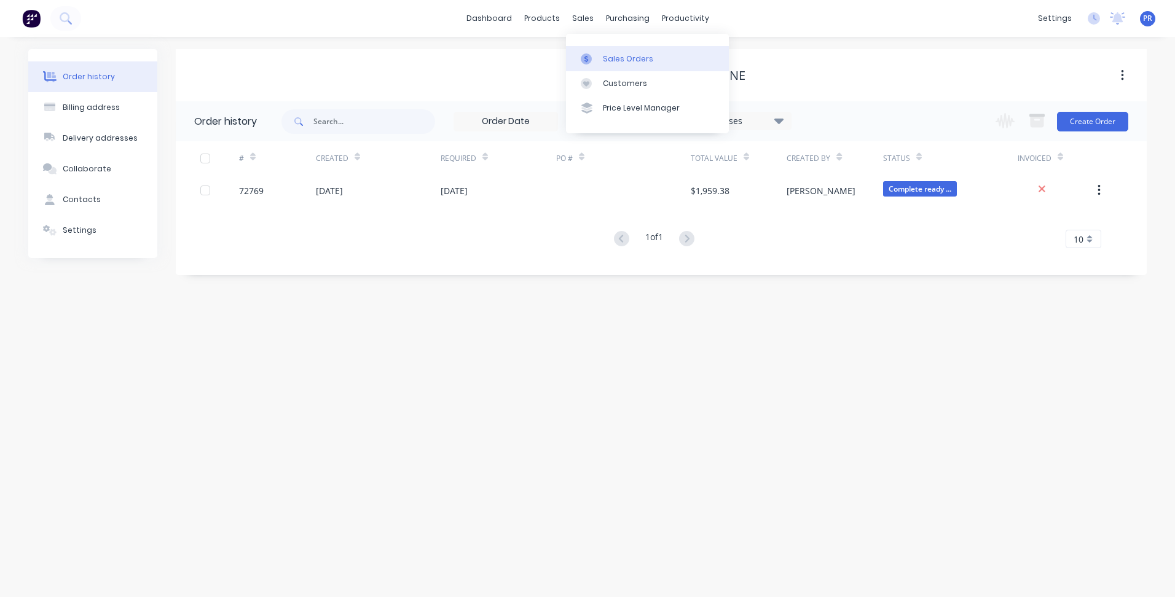
click at [621, 58] on div "Sales Orders" at bounding box center [628, 58] width 50 height 11
